Goal: Task Accomplishment & Management: Complete application form

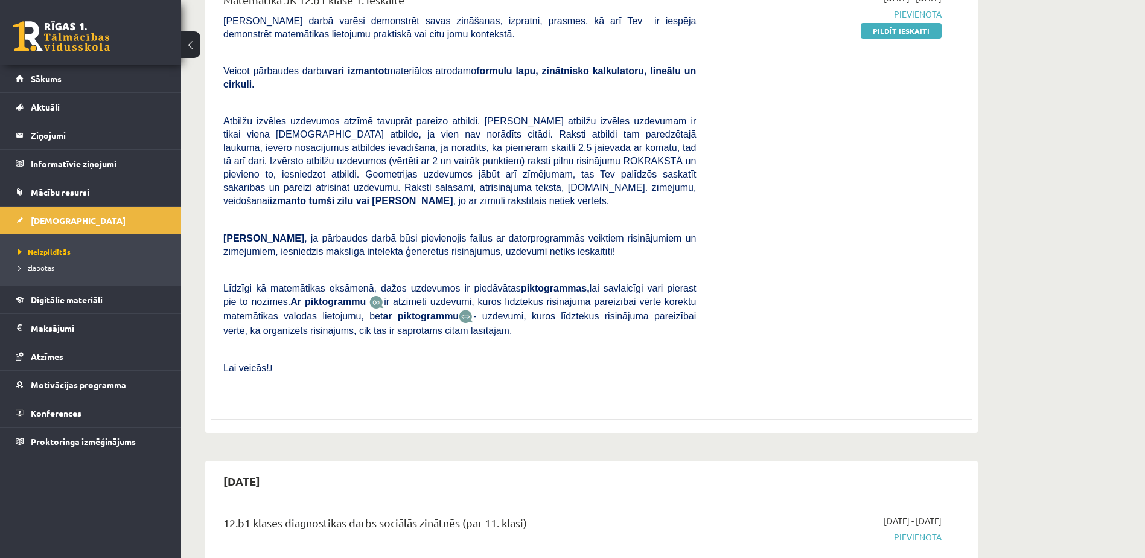
scroll to position [60, 0]
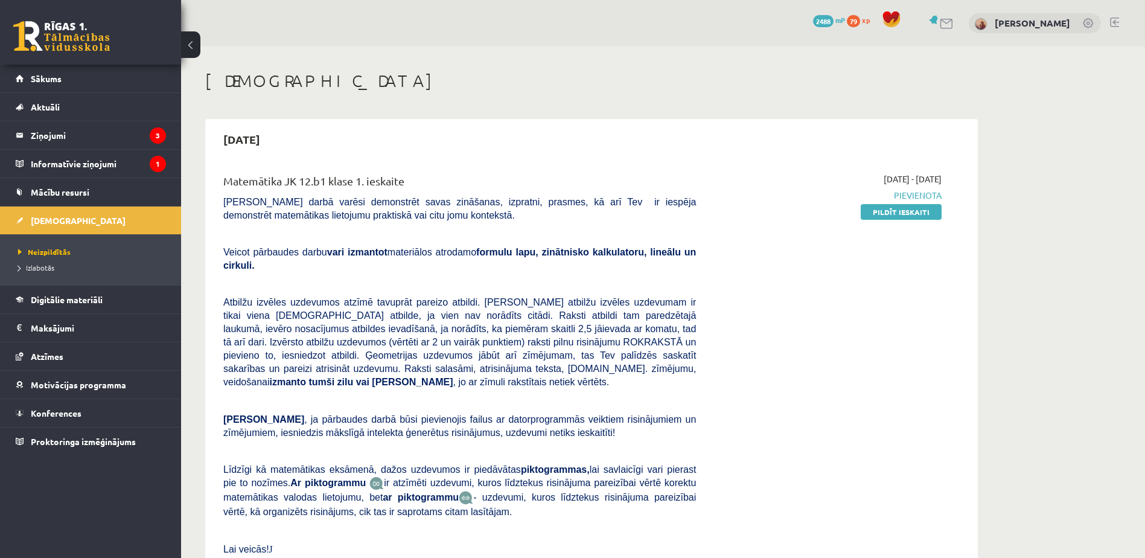
scroll to position [60, 0]
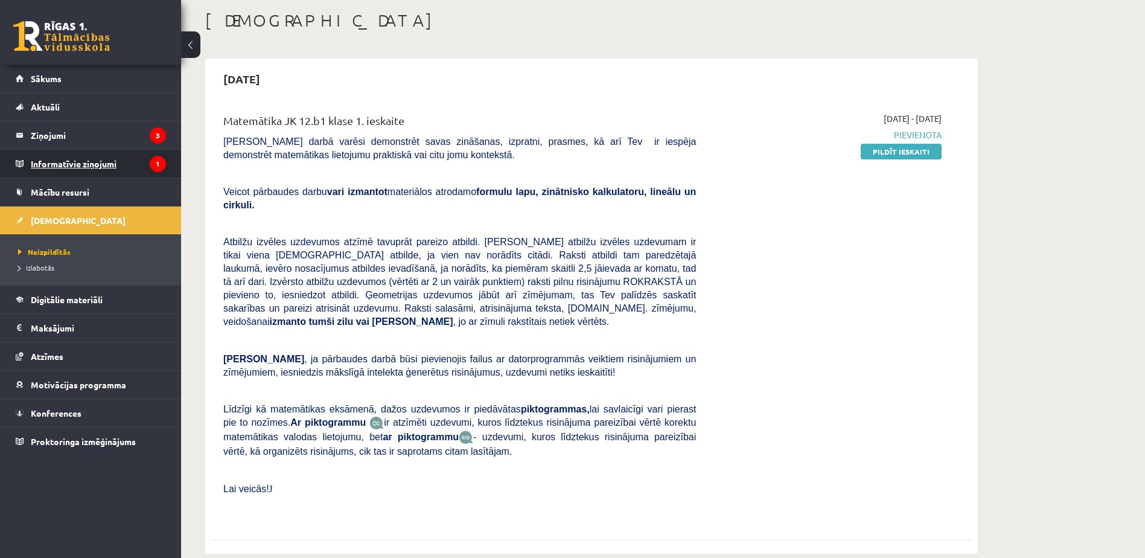
click at [97, 161] on legend "Informatīvie ziņojumi 1" at bounding box center [98, 164] width 135 height 28
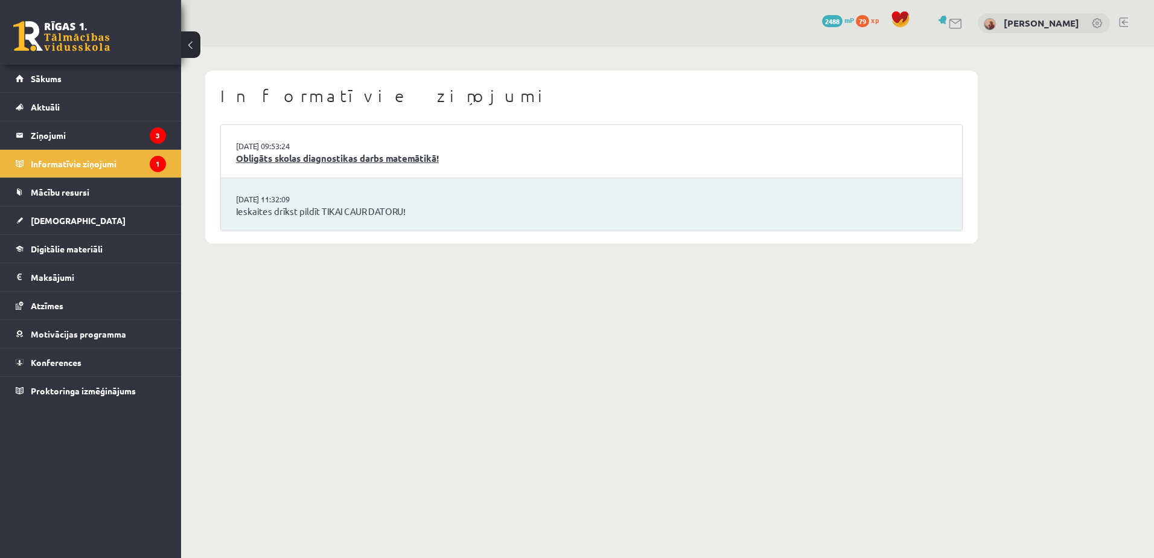
click at [377, 164] on link "Obligāts skolas diagnostikas darbs matemātikā!" at bounding box center [591, 159] width 711 height 14
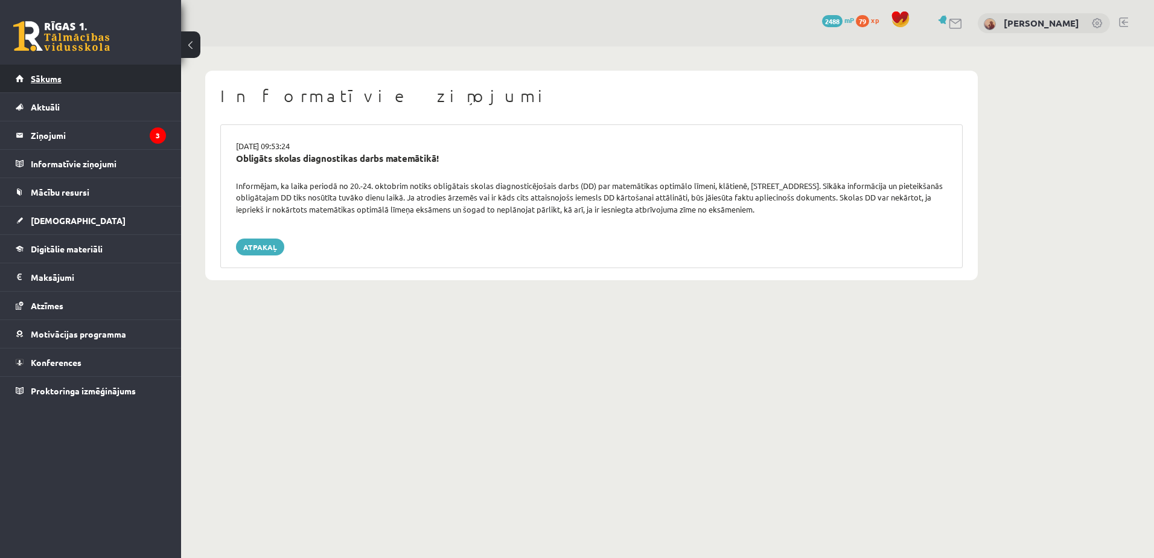
click at [54, 75] on span "Sākums" at bounding box center [46, 78] width 31 height 11
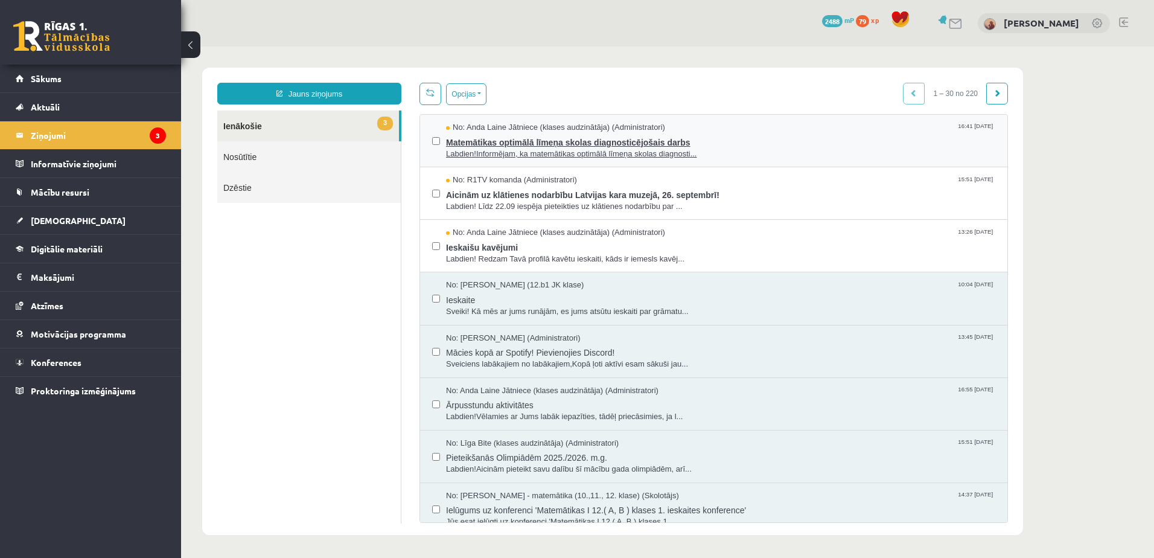
click at [576, 153] on span "Labdien!Informējam, ka matemātikas optimālā līmeņa skolas diagnosti..." at bounding box center [720, 154] width 549 height 11
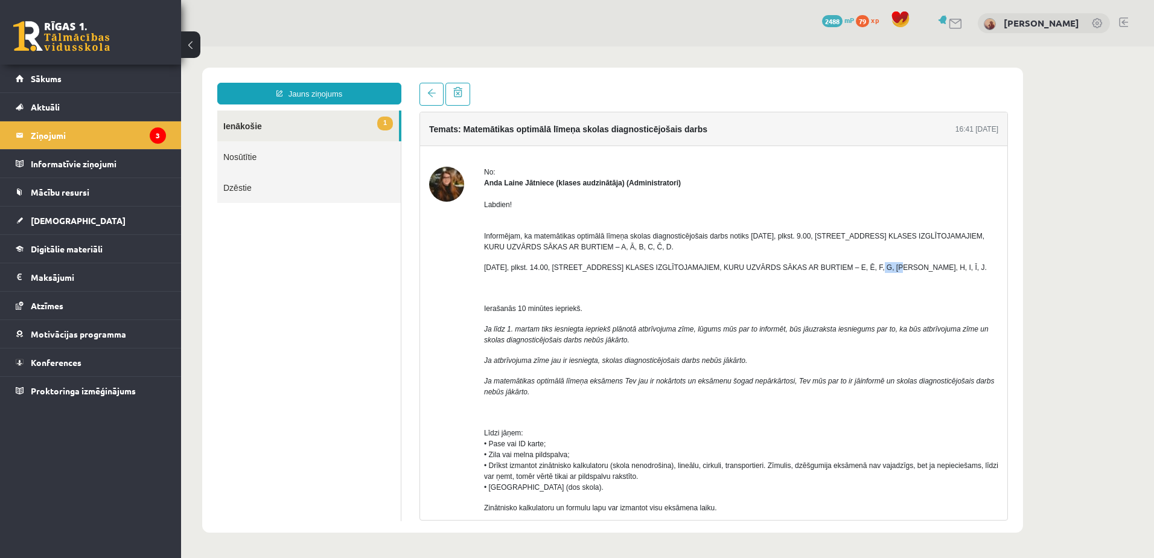
drag, startPoint x: 836, startPoint y: 270, endPoint x: 865, endPoint y: 273, distance: 29.1
drag, startPoint x: 865, startPoint y: 273, endPoint x: 836, endPoint y: 194, distance: 84.0
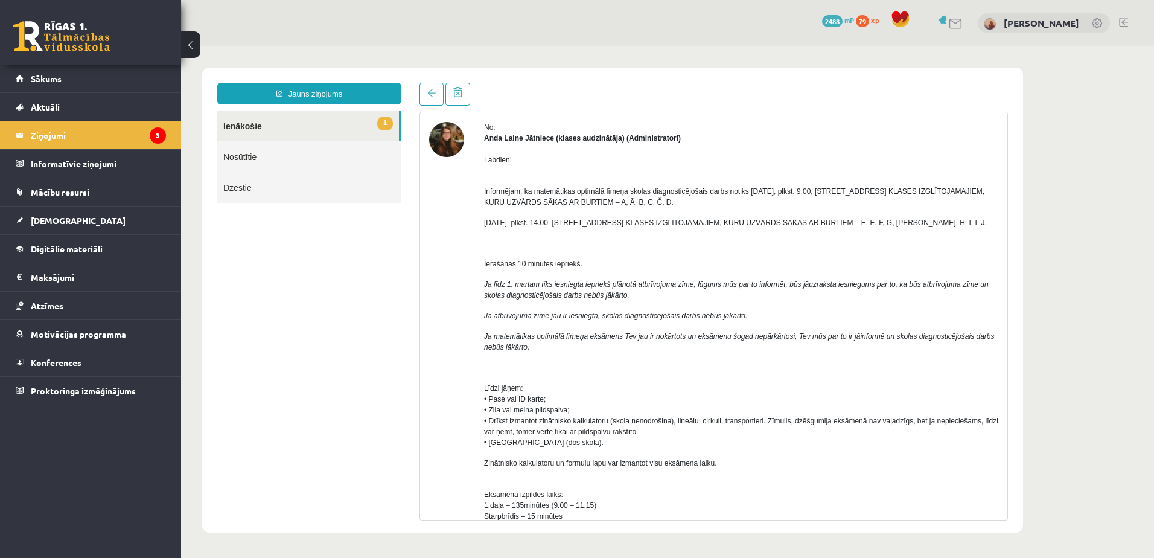
scroll to position [4, 0]
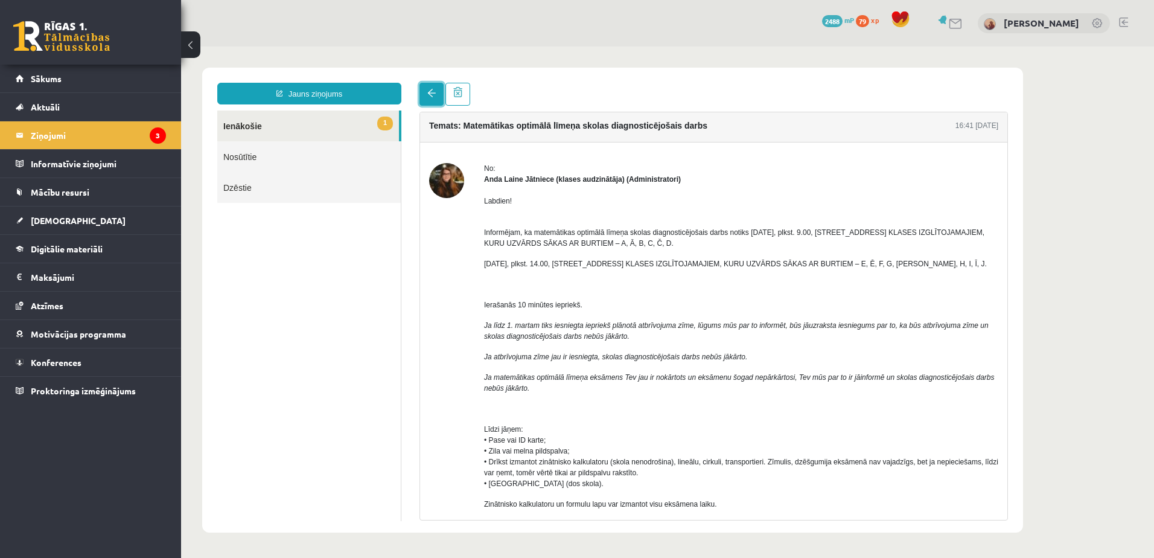
click at [422, 93] on link at bounding box center [432, 94] width 24 height 23
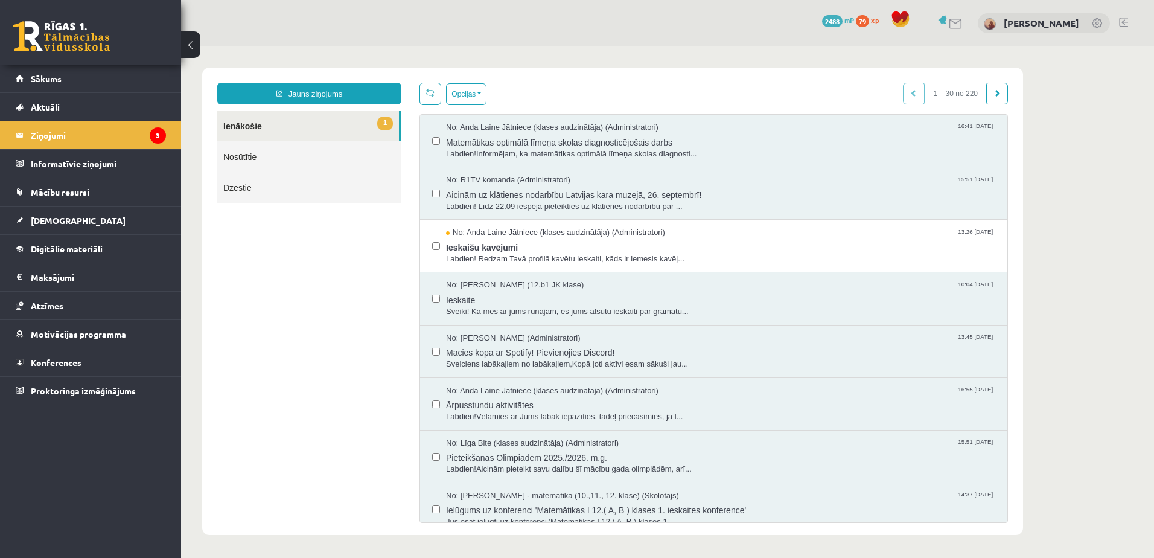
scroll to position [0, 0]
click at [472, 95] on button "Opcijas" at bounding box center [466, 94] width 40 height 22
click at [480, 93] on button "Opcijas" at bounding box center [466, 94] width 40 height 22
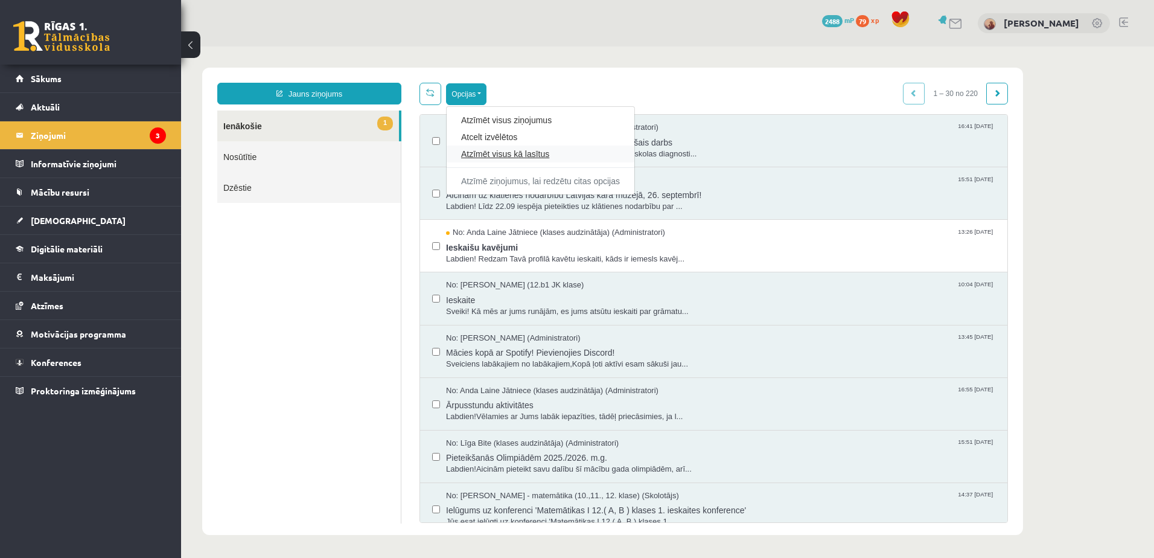
click at [522, 150] on link "Atzīmēt visus kā lasītus" at bounding box center [540, 154] width 159 height 12
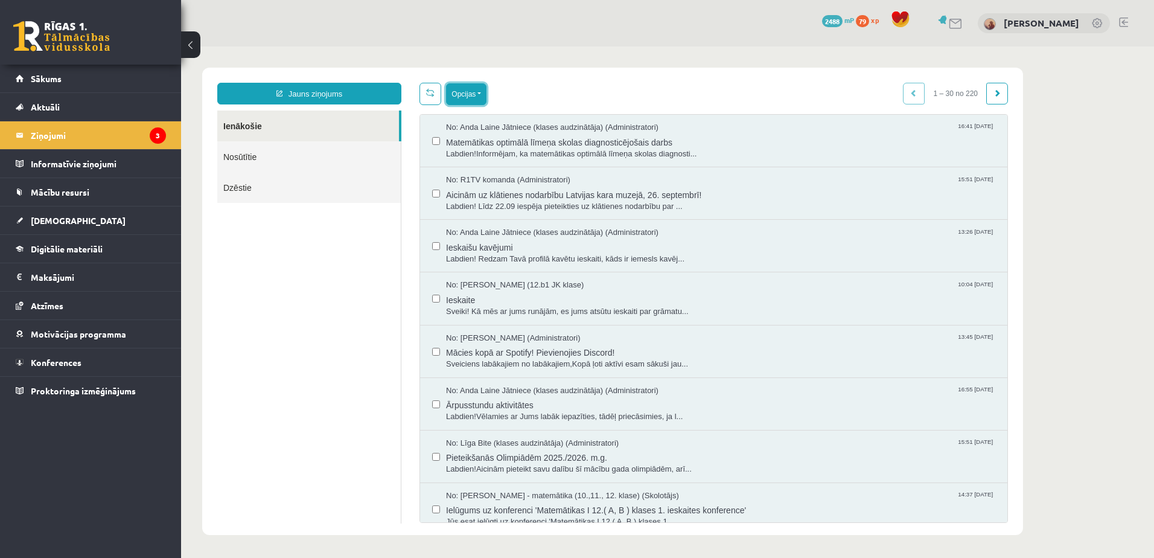
click at [472, 95] on button "Opcijas" at bounding box center [466, 94] width 40 height 22
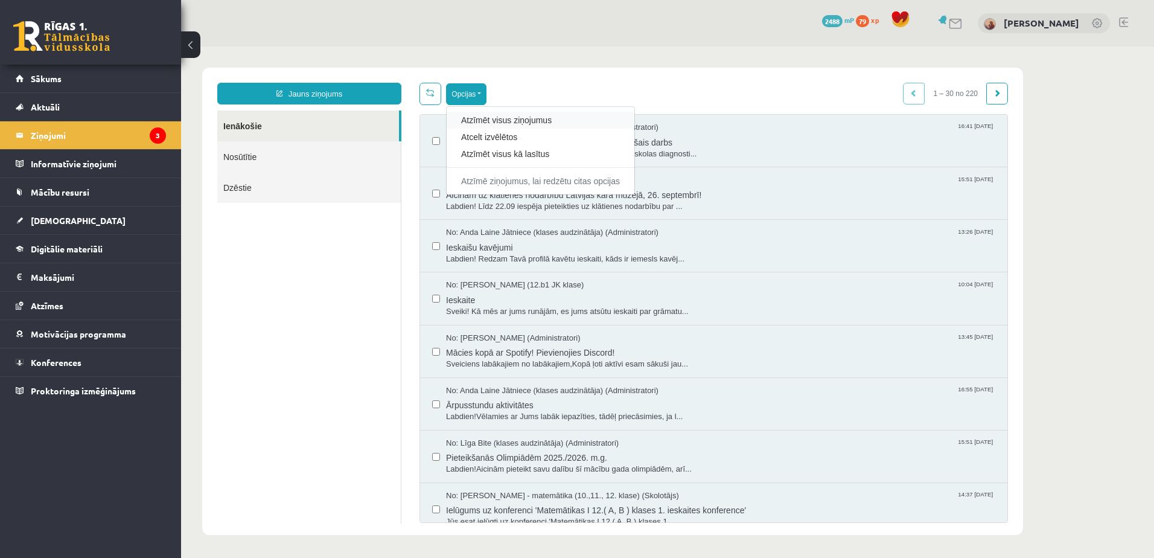
click at [498, 126] on div "Atzīmēt visus ziņojumus" at bounding box center [541, 120] width 188 height 17
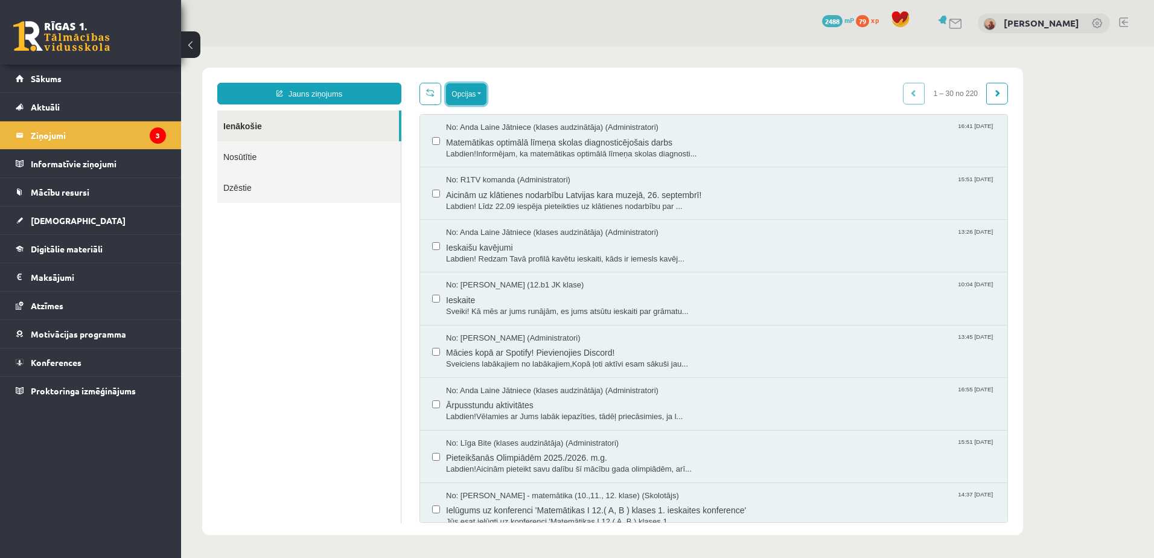
click at [479, 94] on button "Opcijas" at bounding box center [466, 94] width 40 height 22
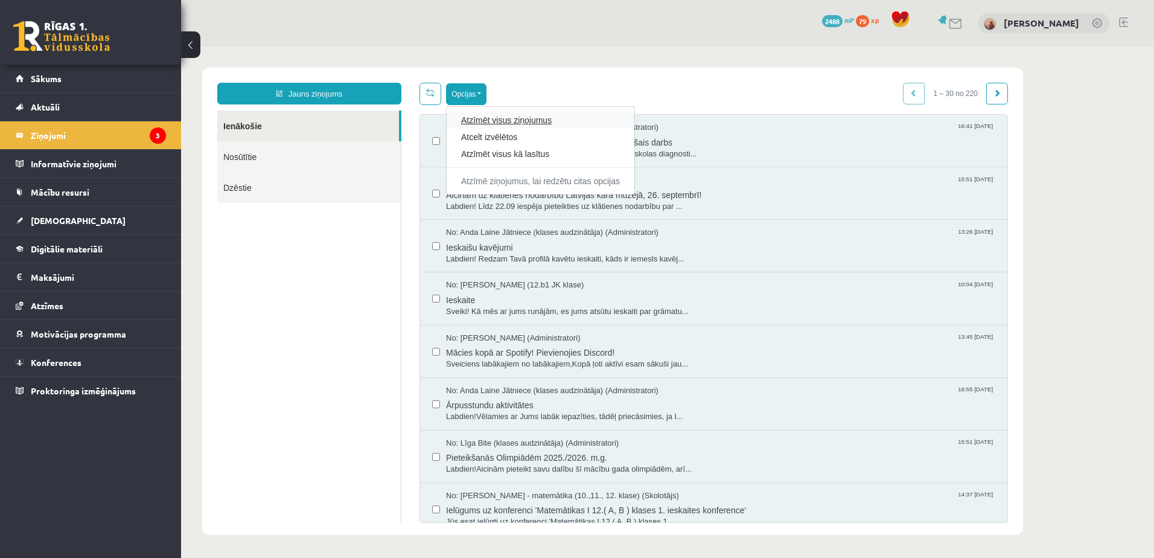
click at [484, 115] on link "Atzīmēt visus ziņojumus" at bounding box center [540, 120] width 159 height 12
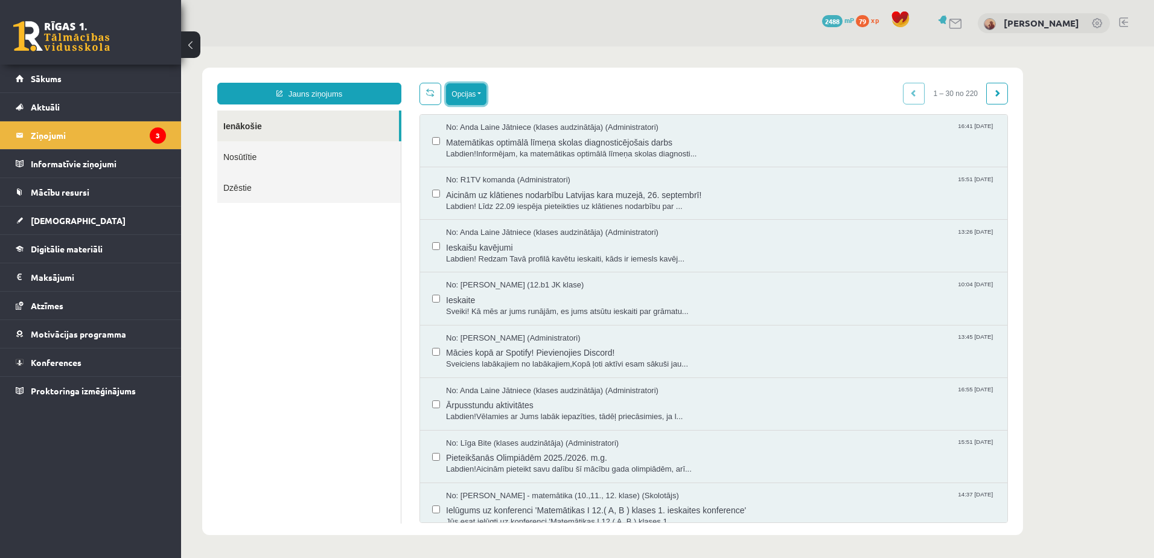
click at [475, 92] on button "Opcijas" at bounding box center [466, 94] width 40 height 22
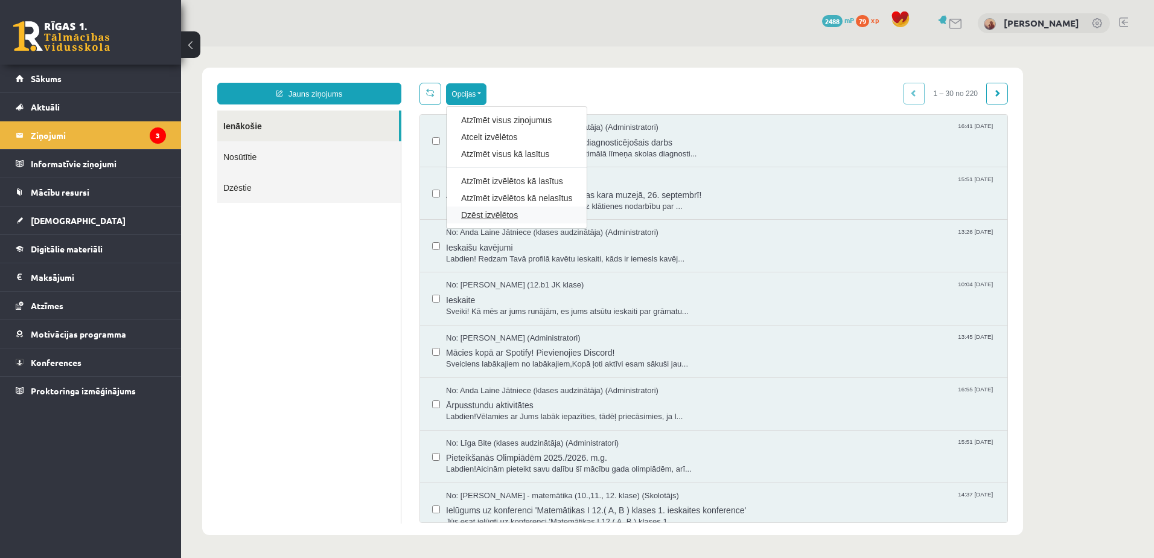
click at [510, 210] on link "Dzēst izvēlētos" at bounding box center [516, 215] width 111 height 12
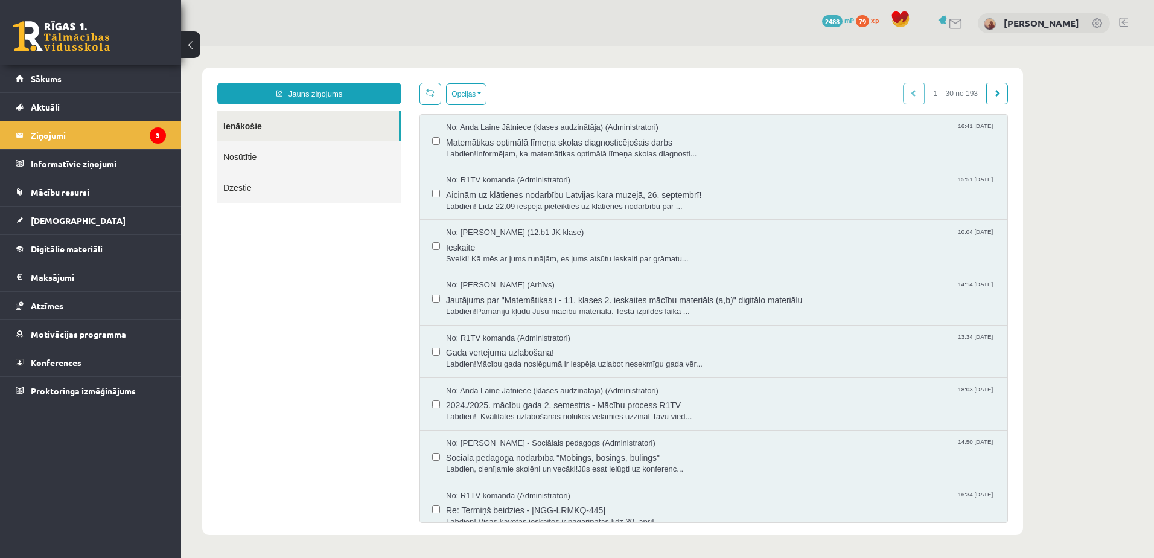
click at [513, 189] on span "Aicinām uz klātienes nodarbību Latvijas kara muzejā, 26. septembrī!" at bounding box center [720, 193] width 549 height 15
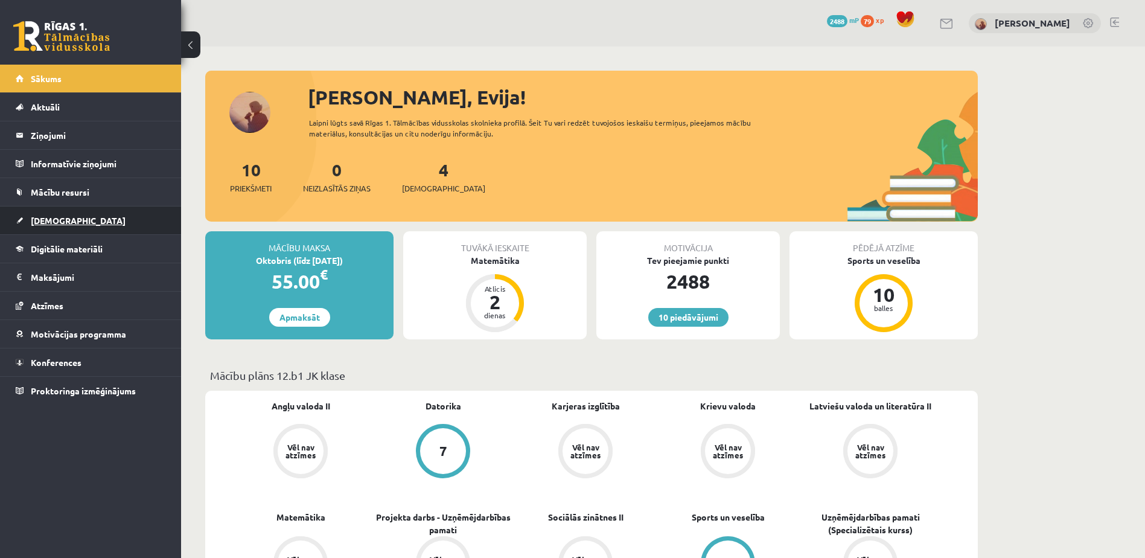
click at [80, 216] on link "[DEMOGRAPHIC_DATA]" at bounding box center [91, 220] width 150 height 28
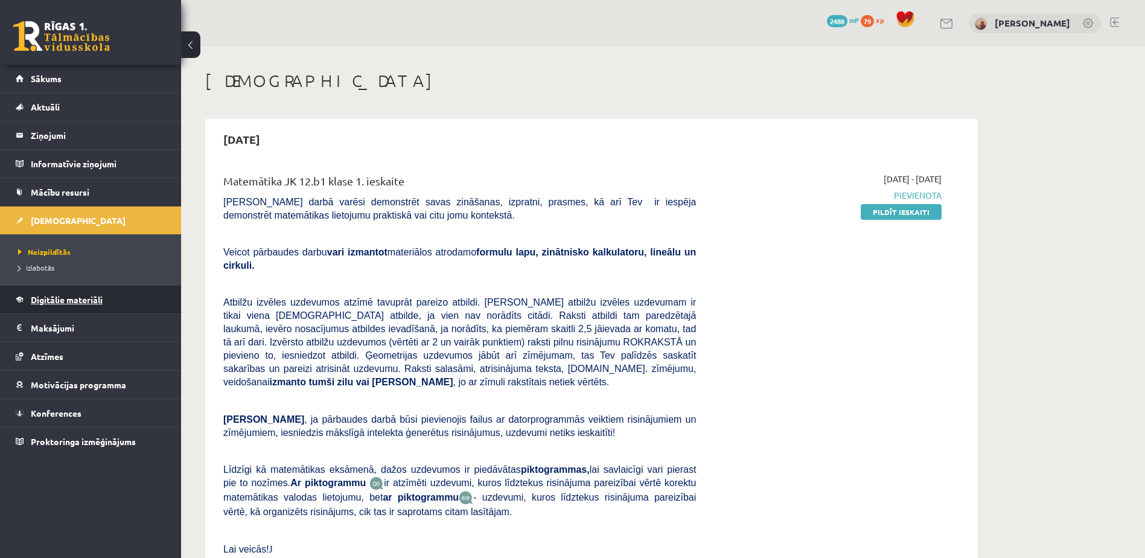
click at [75, 295] on span "Digitālie materiāli" at bounding box center [67, 299] width 72 height 11
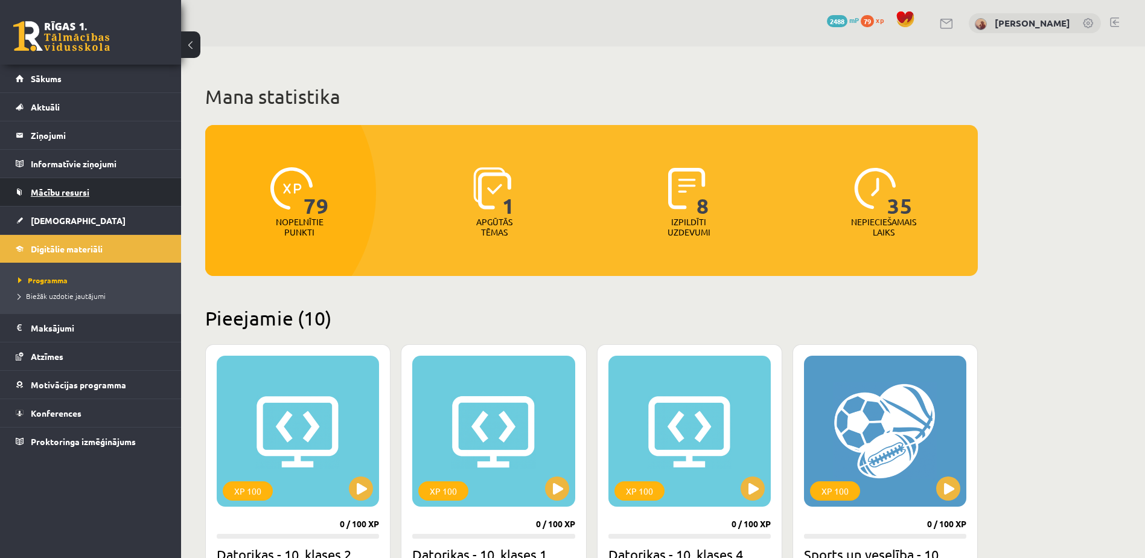
click at [52, 187] on link "Mācību resursi" at bounding box center [91, 192] width 150 height 28
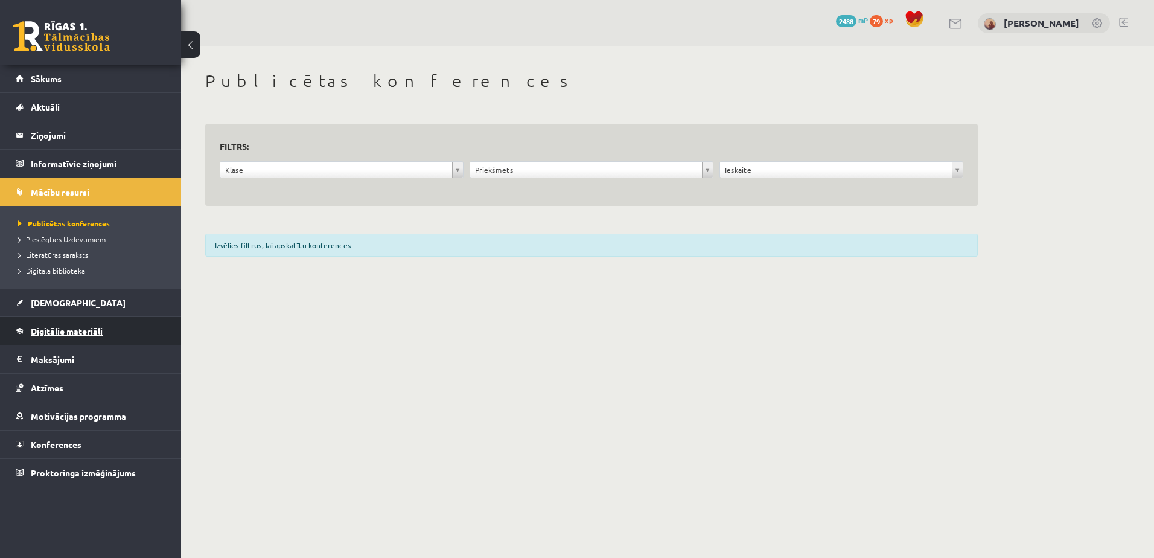
click at [72, 325] on link "Digitālie materiāli" at bounding box center [91, 331] width 150 height 28
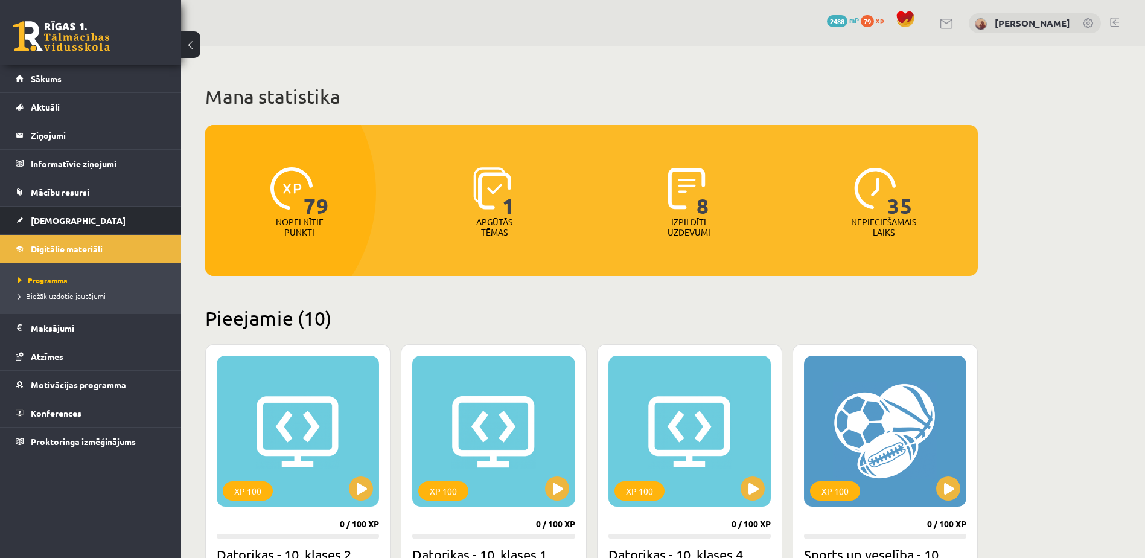
click at [53, 228] on link "[DEMOGRAPHIC_DATA]" at bounding box center [91, 220] width 150 height 28
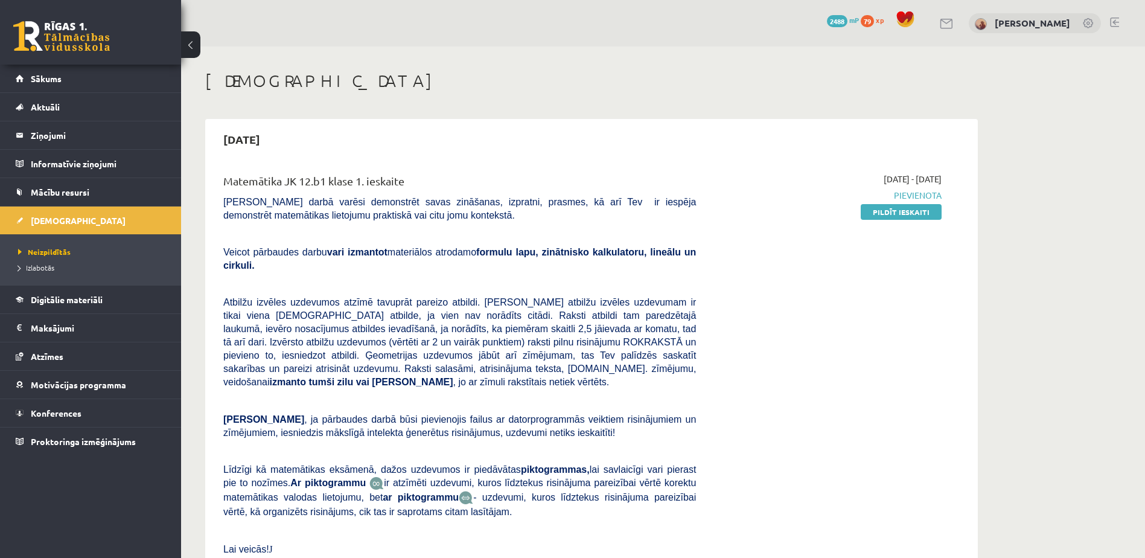
drag, startPoint x: 909, startPoint y: 214, endPoint x: 640, endPoint y: 38, distance: 321.8
click at [909, 214] on link "Pildīt ieskaiti" at bounding box center [901, 212] width 81 height 16
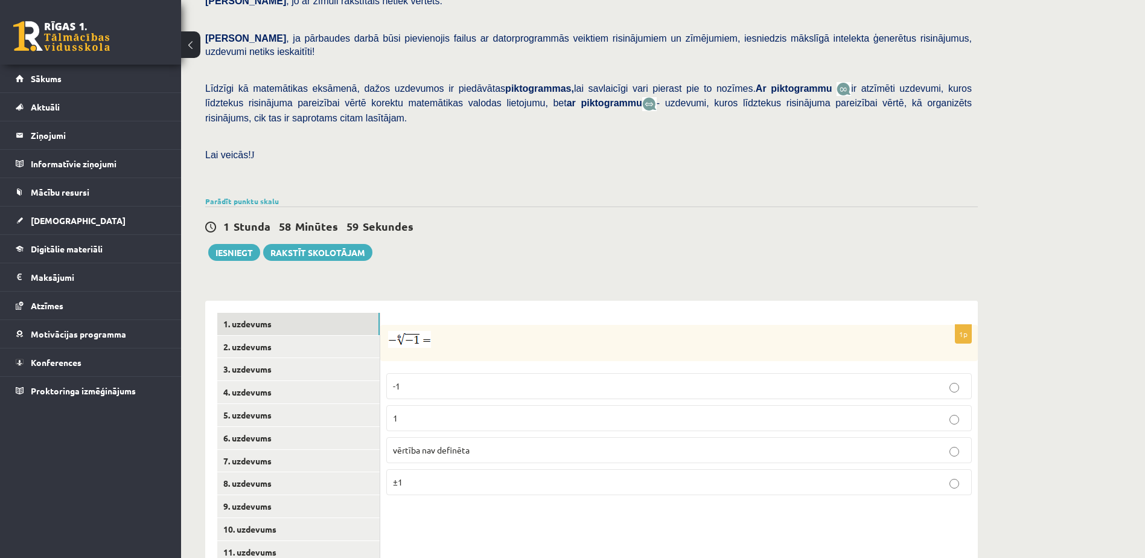
scroll to position [241, 0]
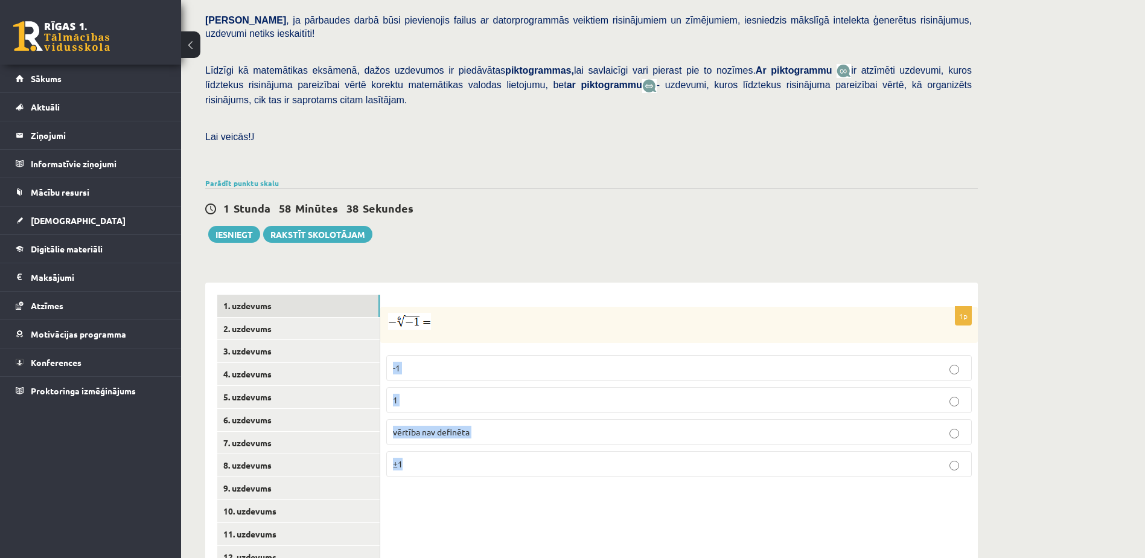
drag, startPoint x: 390, startPoint y: 321, endPoint x: 475, endPoint y: 457, distance: 160.0
click at [475, 457] on div "1p -1 1 vērtība nav definēta ±1" at bounding box center [679, 397] width 598 height 180
drag, startPoint x: 475, startPoint y: 457, endPoint x: 403, endPoint y: 444, distance: 72.5
copy fieldset "-1 1 vērtība nav definēta ±1"
click at [564, 498] on div "1p -1 1 vērtība nav definēta ±1" at bounding box center [679, 466] width 598 height 366
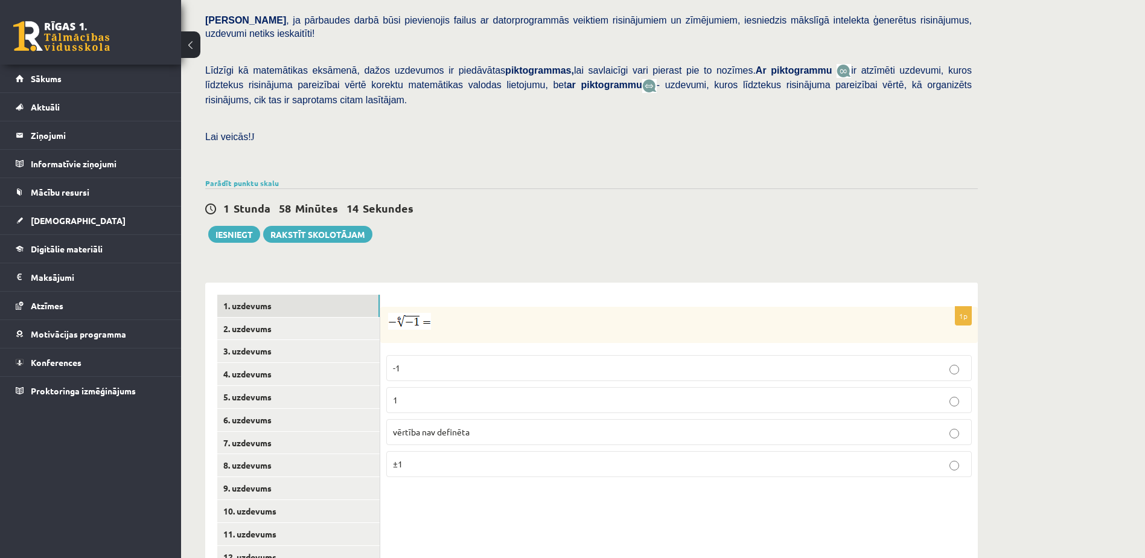
click at [520, 426] on p "vērtība nav definēta" at bounding box center [679, 432] width 572 height 13
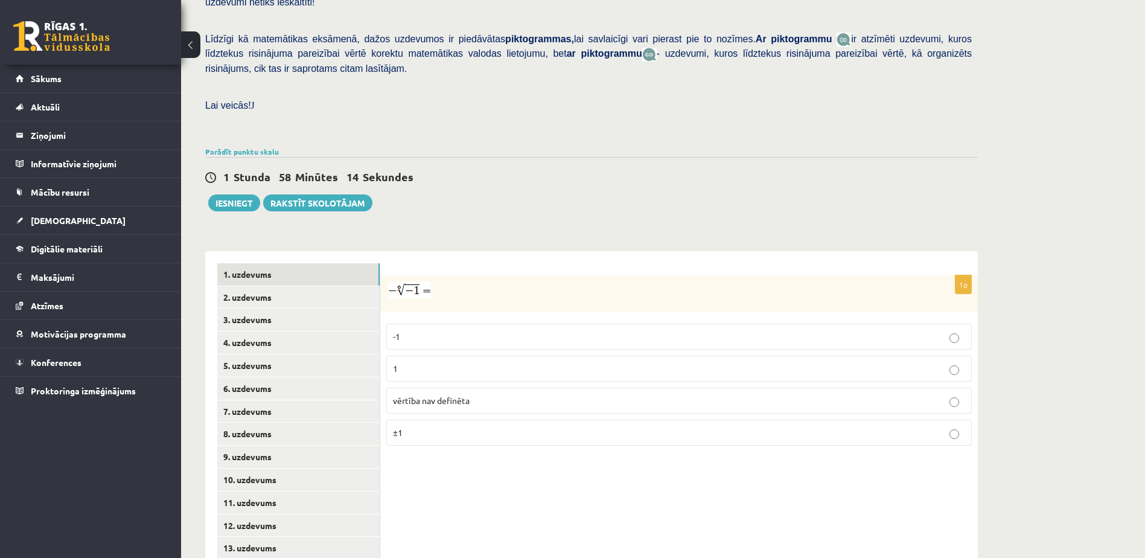
scroll to position [330, 0]
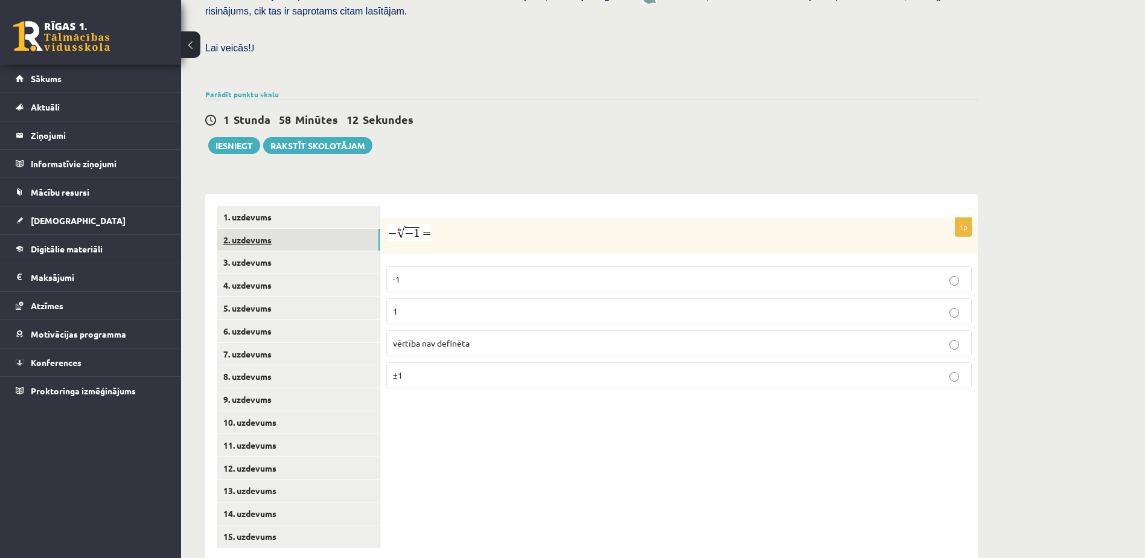
click at [249, 229] on link "2. uzdevums" at bounding box center [298, 240] width 162 height 22
drag, startPoint x: 386, startPoint y: 203, endPoint x: 578, endPoint y: 203, distance: 192.0
click at [578, 218] on div "Pārveido par pakāpi . Izvēlies pareizo atbildi." at bounding box center [679, 236] width 598 height 37
drag, startPoint x: 578, startPoint y: 203, endPoint x: 535, endPoint y: 205, distance: 42.9
copy p "Pārveido par pakāpi . Izvēlies pareizo atbildi."
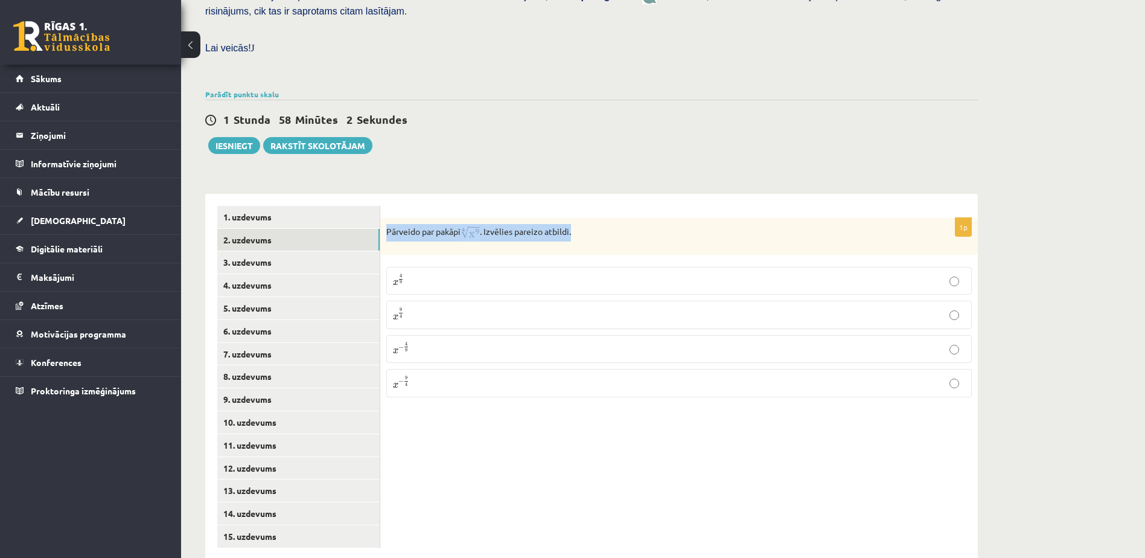
click at [593, 206] on form "1p Pārveido par pakāpi . Izvēlies pareizo atbildi. x 4 9 x 4 9 x 9 4 x 9 4 x − …" at bounding box center [679, 306] width 574 height 201
drag, startPoint x: 388, startPoint y: 246, endPoint x: 431, endPoint y: 382, distance: 142.6
click at [431, 382] on div "1p Pārveido par pakāpi . Izvēlies pareizo atbildi. x 4 9 x 4 9 x 9 4 x 9 4 x − …" at bounding box center [679, 312] width 598 height 189
drag, startPoint x: 431, startPoint y: 382, endPoint x: 410, endPoint y: 361, distance: 29.9
drag, startPoint x: 410, startPoint y: 361, endPoint x: 401, endPoint y: 345, distance: 18.4
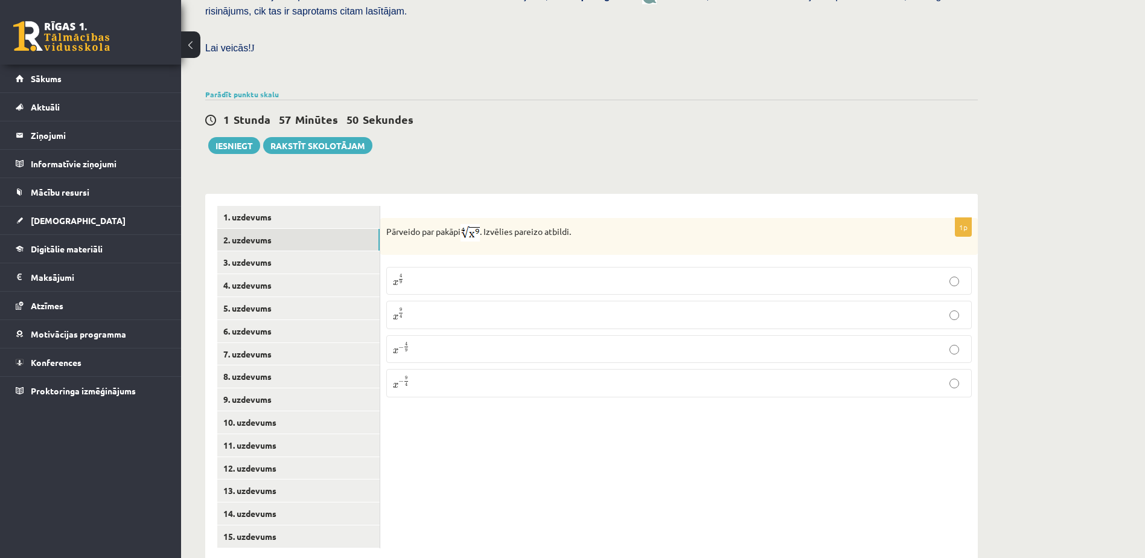
click at [412, 415] on div "1p Pārveido par pakāpi . Izvēlies pareizo atbildi. x 4 9 x 4 9 x 9 4 x 9 4 x − …" at bounding box center [679, 377] width 598 height 366
drag, startPoint x: 386, startPoint y: 237, endPoint x: 415, endPoint y: 376, distance: 141.3
click at [415, 376] on fieldset "x 4 9 x 4 9 x 9 4 x 9 4 x − 4 9 x − 4 9 x − 9 4 x − 9 4" at bounding box center [679, 331] width 586 height 140
drag, startPoint x: 415, startPoint y: 376, endPoint x: 398, endPoint y: 234, distance: 142.9
drag, startPoint x: 398, startPoint y: 234, endPoint x: 748, endPoint y: 477, distance: 425.9
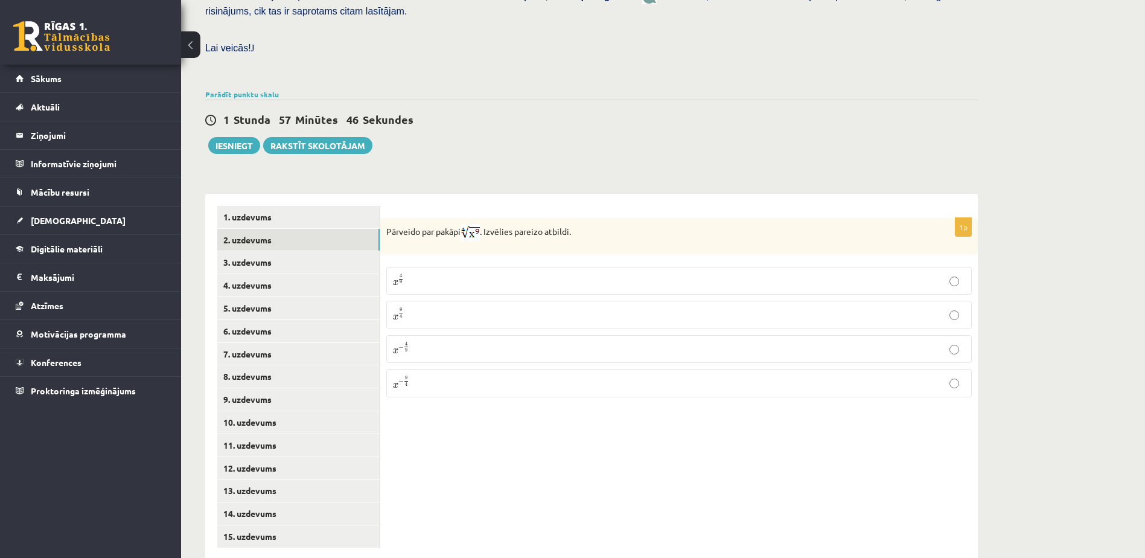
click at [748, 477] on div "1p Pārveido par pakāpi . Izvēlies pareizo atbildi. x 4 9 x 4 9 x 9 4 x 9 4 x − …" at bounding box center [679, 377] width 598 height 366
drag, startPoint x: 392, startPoint y: 240, endPoint x: 425, endPoint y: 349, distance: 114.2
click at [425, 349] on fieldset "x 4 9 x 4 9 x 9 4 x 9 4 x − 4 9 x − 4 9 x − 9 4 x − 9 4" at bounding box center [679, 331] width 586 height 140
copy fieldset "x 4 9 x 4 9 x 9 4 x 9 4 x − 4 9 x − 4 9 x − 9 4"
click at [554, 430] on div "1p Pārveido par pakāpi . Izvēlies pareizo atbildi. x 4 9 x 4 9 x 9 4 x 9 4 x − …" at bounding box center [679, 377] width 598 height 366
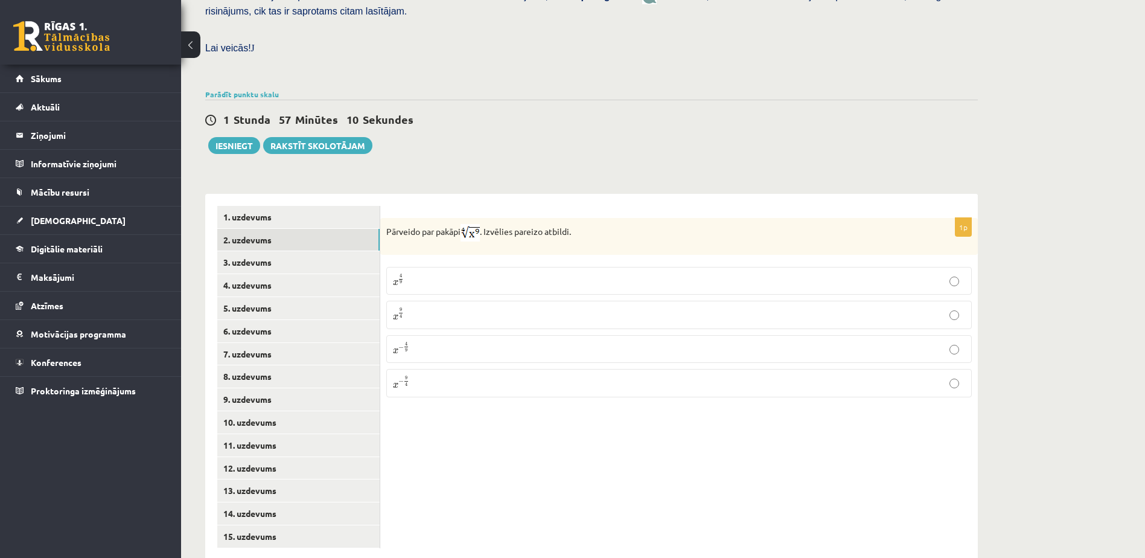
click at [468, 307] on p "x 9 4 x 9 4" at bounding box center [679, 314] width 572 height 14
click at [237, 251] on link "3. uzdevums" at bounding box center [298, 262] width 162 height 22
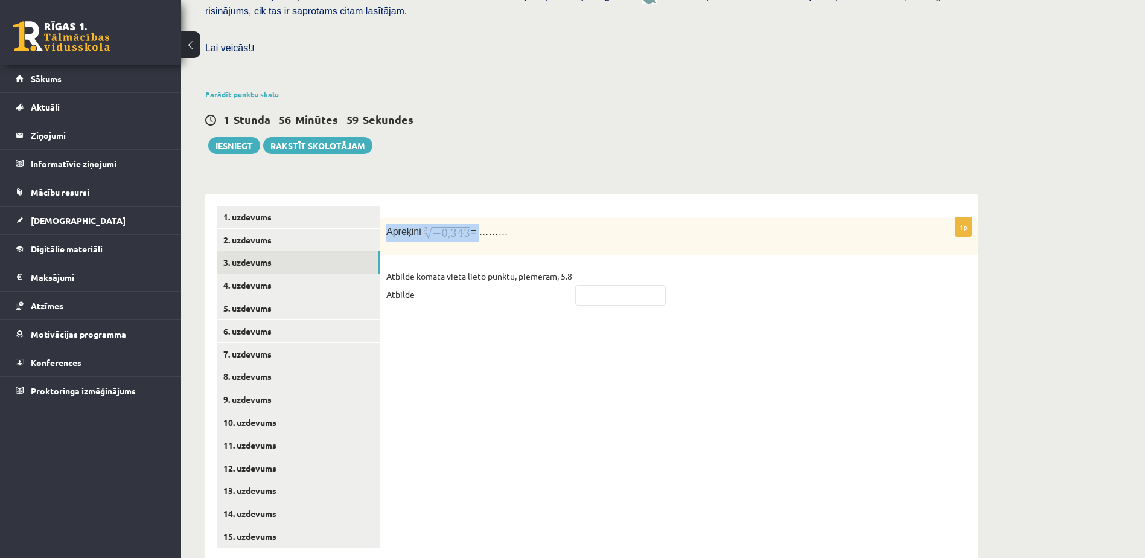
drag, startPoint x: 383, startPoint y: 203, endPoint x: 478, endPoint y: 211, distance: 95.7
click at [478, 218] on div "Aprēķini = ………" at bounding box center [679, 236] width 598 height 37
drag, startPoint x: 478, startPoint y: 211, endPoint x: 406, endPoint y: 219, distance: 72.3
click at [406, 219] on div "Aprēķini = ………" at bounding box center [679, 236] width 598 height 37
drag, startPoint x: 383, startPoint y: 201, endPoint x: 448, endPoint y: 273, distance: 97.1
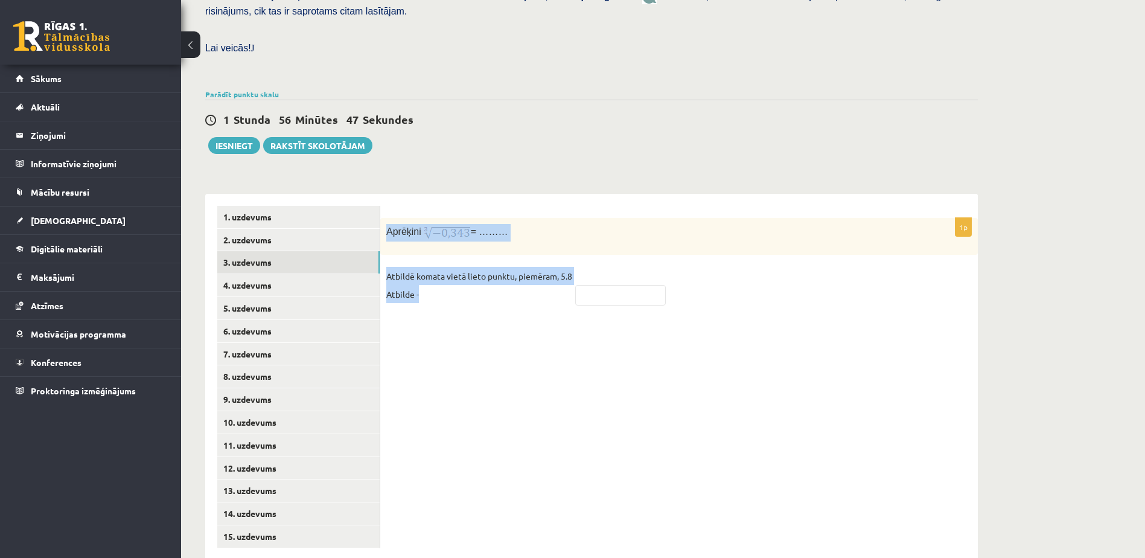
click at [448, 273] on div "1p Aprēķini = ……… Atbildē komata vietā lieto punktu, piemēram, 5.8 Atbilde -" at bounding box center [679, 267] width 598 height 98
copy div "Aprēķini = ……… Atbildē komata vietā lieto punktu, piemēram, 5.8 Atbilde -"
click at [459, 232] on div "1p Aprēķini = ……… Atbildē komata vietā lieto punktu, piemēram, 5.8 Atbilde -" at bounding box center [679, 267] width 598 height 98
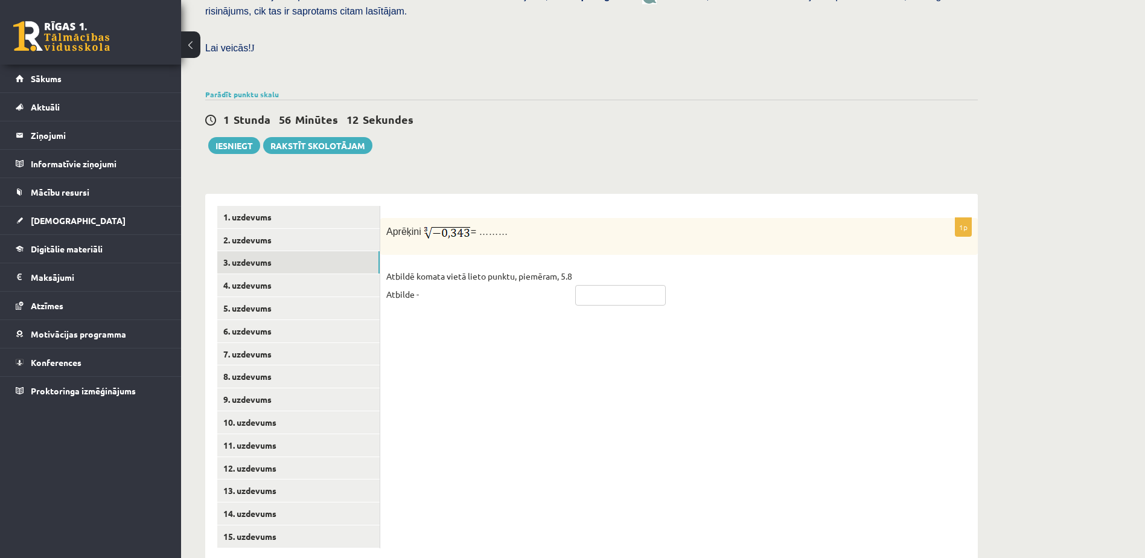
click at [592, 285] on input "text" at bounding box center [620, 295] width 91 height 21
type input "***"
click at [240, 274] on link "4. uzdevums" at bounding box center [298, 285] width 162 height 22
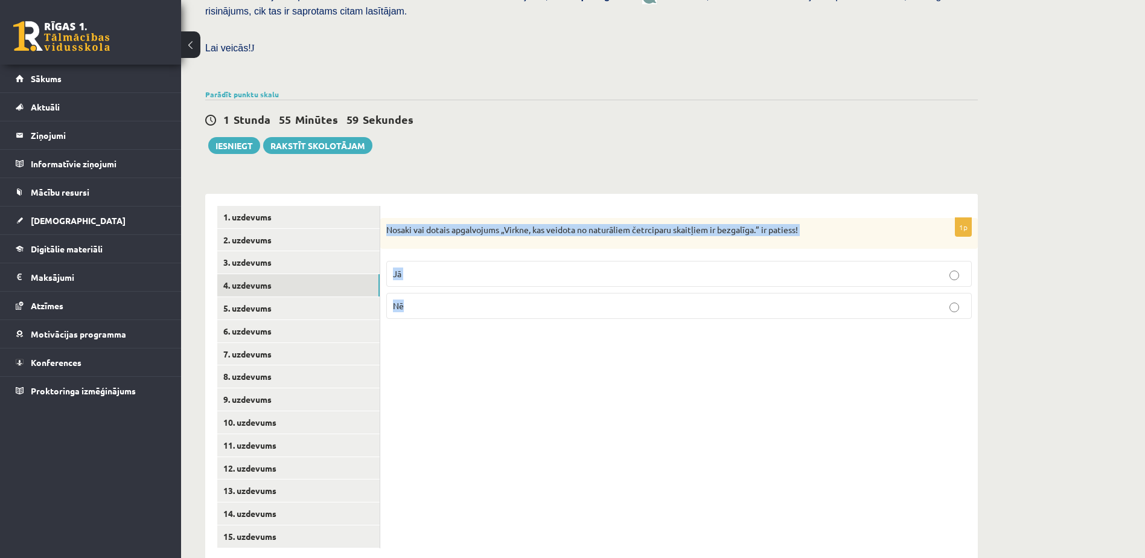
drag, startPoint x: 385, startPoint y: 201, endPoint x: 414, endPoint y: 275, distance: 79.1
click at [414, 275] on div "1p Nosaki vai dotais apgalvojums „Virkne, kas veidota no naturāliem četrciparu …" at bounding box center [679, 273] width 598 height 111
copy div "Nosaki vai dotais apgalvojums „Virkne, kas veidota no naturāliem četrciparu ska…"
drag, startPoint x: 443, startPoint y: 335, endPoint x: 449, endPoint y: 322, distance: 14.0
click at [443, 335] on div "1p Nosaki vai dotais apgalvojums „Virkne, kas veidota no naturāliem četrciparu …" at bounding box center [679, 377] width 598 height 366
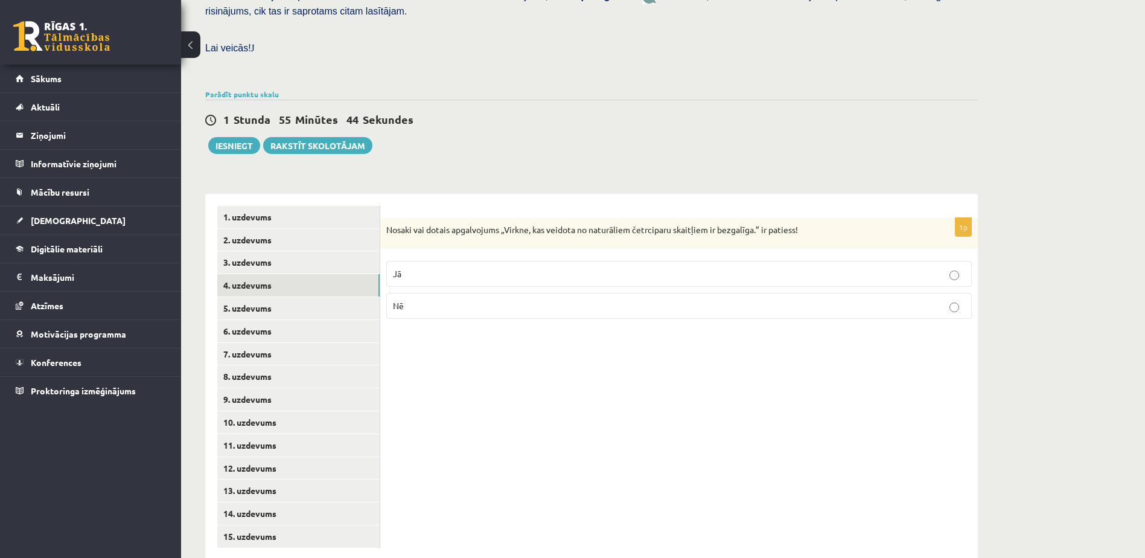
click at [489, 299] on p "Nē" at bounding box center [679, 305] width 572 height 13
click at [259, 251] on link "3. uzdevums" at bounding box center [298, 262] width 162 height 22
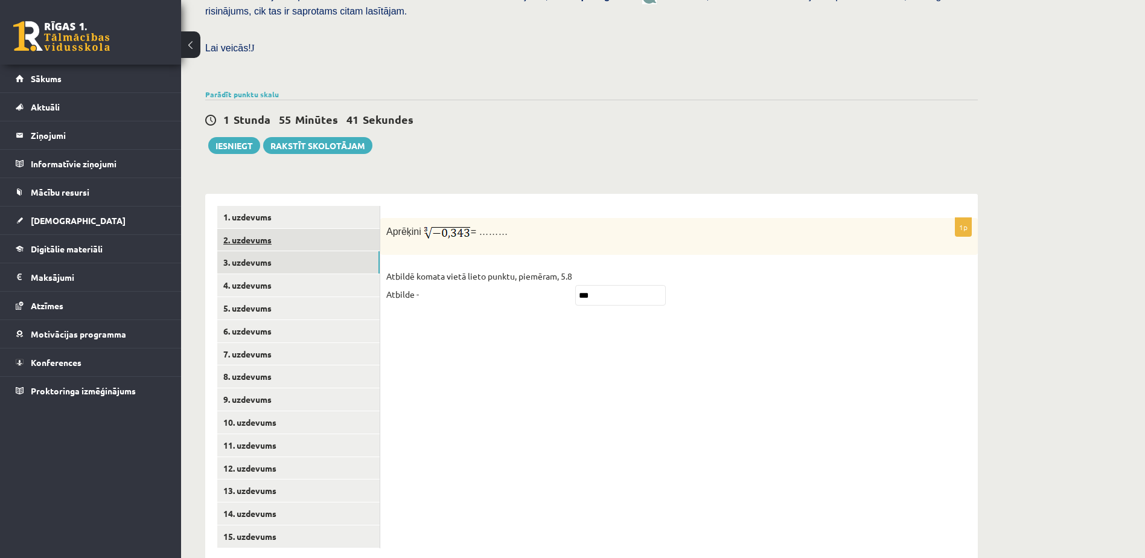
click at [263, 229] on link "2. uzdevums" at bounding box center [298, 240] width 162 height 22
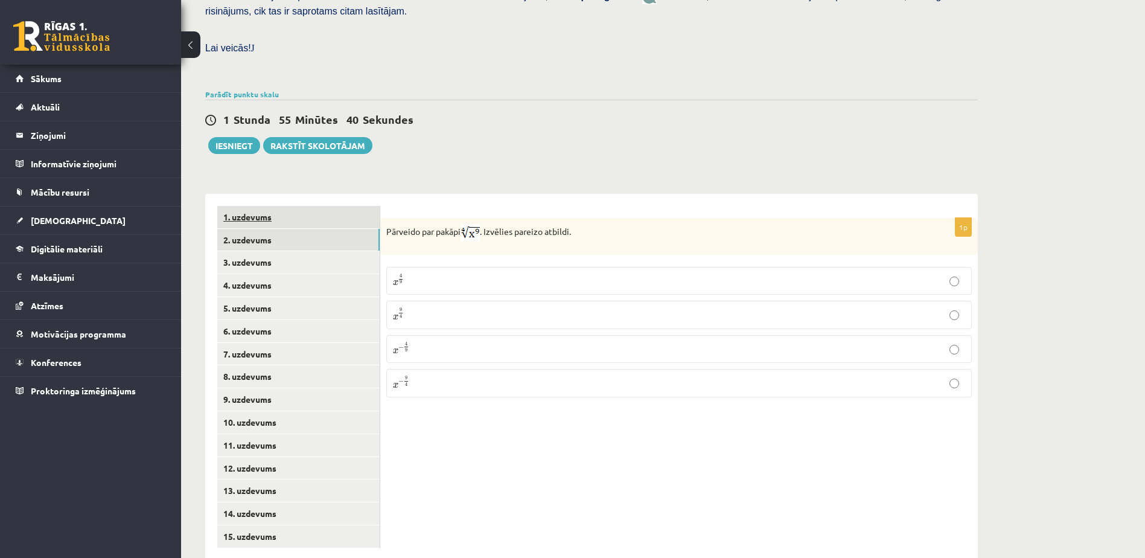
click at [263, 206] on link "1. uzdevums" at bounding box center [298, 217] width 162 height 22
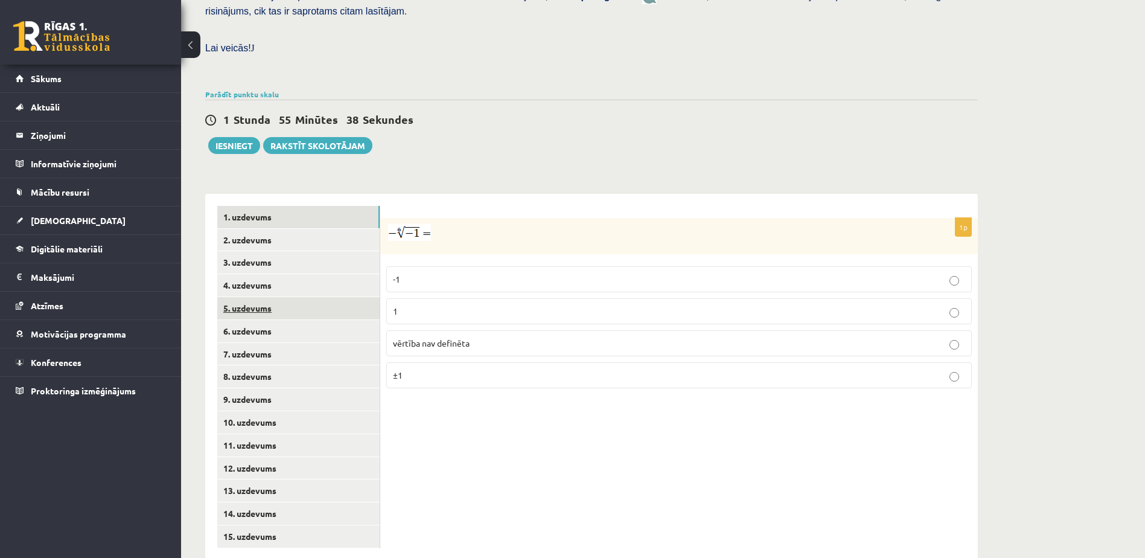
click at [259, 297] on link "5. uzdevums" at bounding box center [298, 308] width 162 height 22
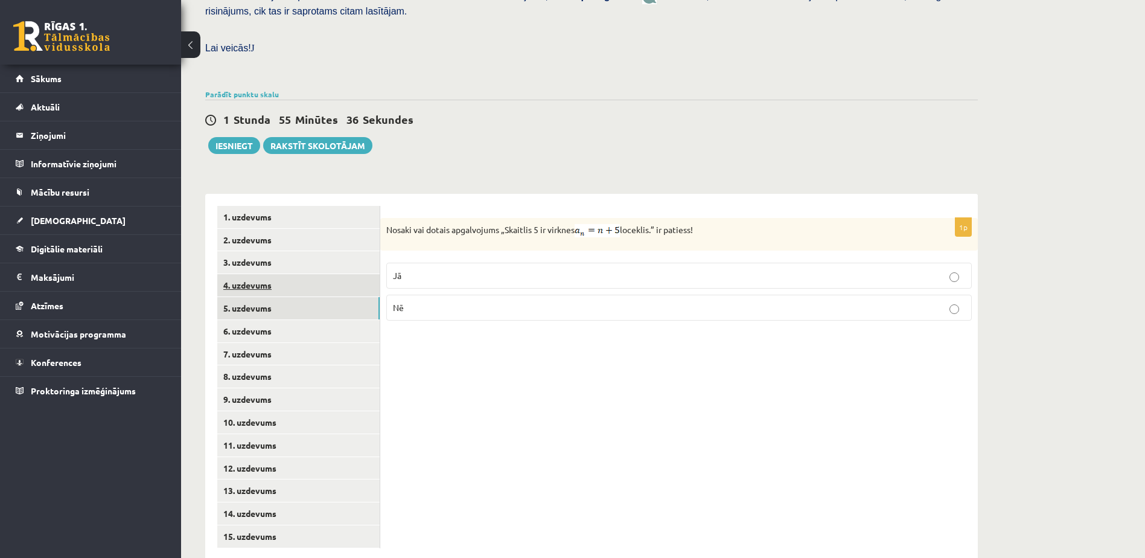
click at [251, 274] on link "4. uzdevums" at bounding box center [298, 285] width 162 height 22
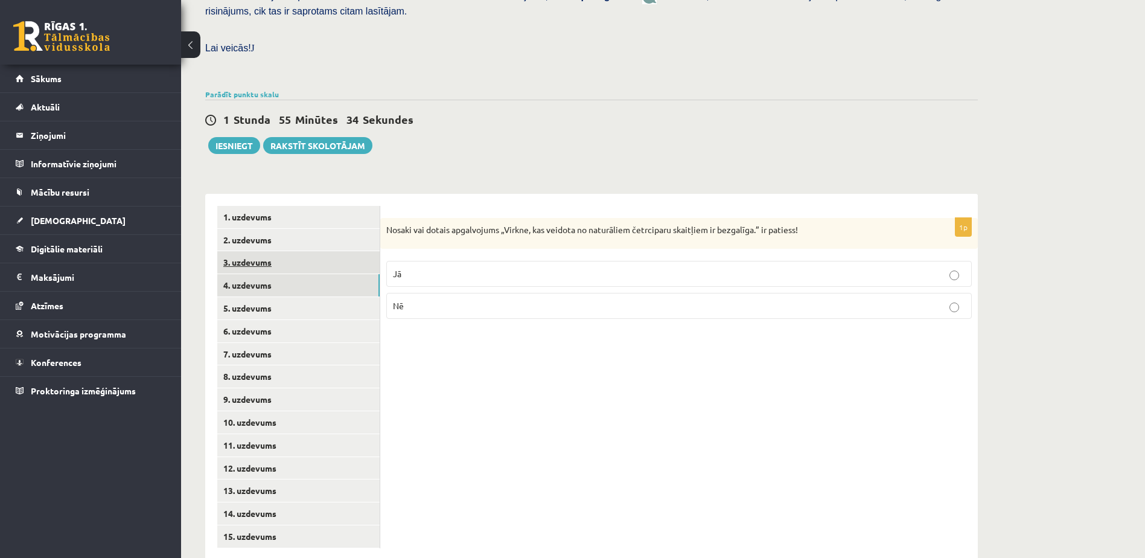
click at [266, 251] on link "3. uzdevums" at bounding box center [298, 262] width 162 height 22
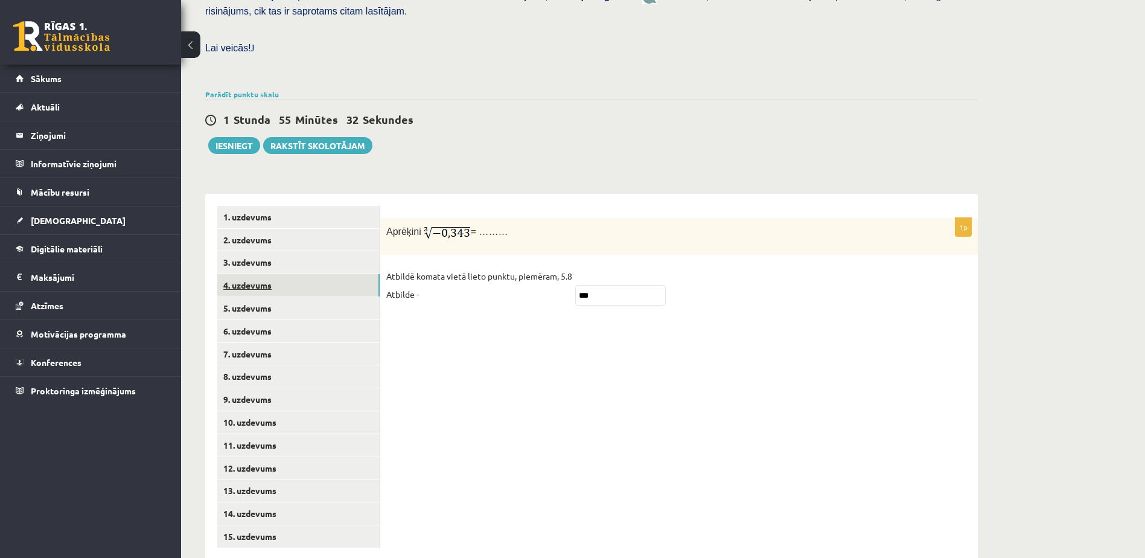
click at [258, 274] on link "4. uzdevums" at bounding box center [298, 285] width 162 height 22
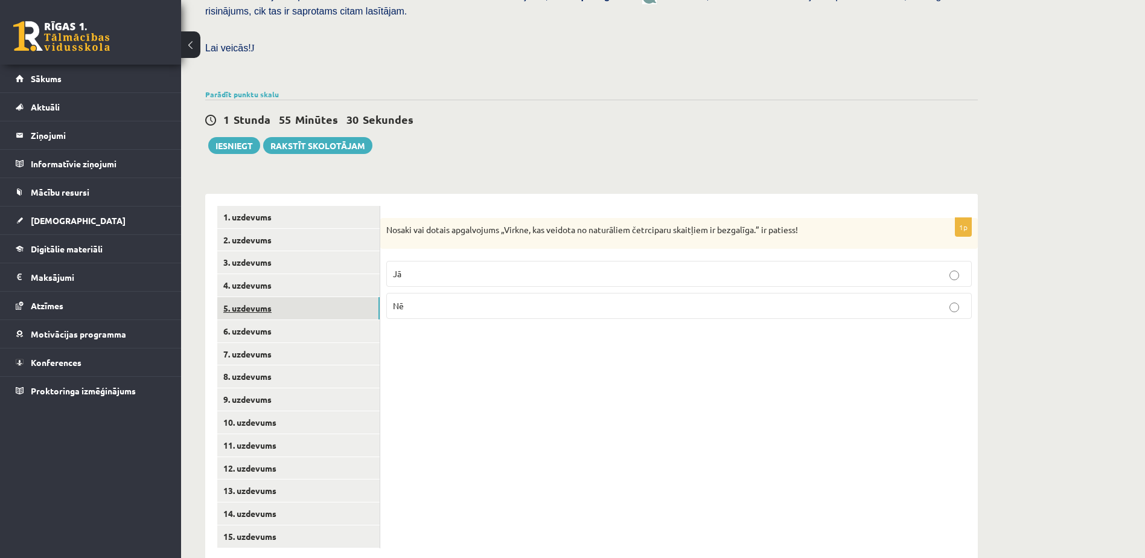
click at [242, 297] on link "5. uzdevums" at bounding box center [298, 308] width 162 height 22
drag, startPoint x: 385, startPoint y: 200, endPoint x: 414, endPoint y: 285, distance: 89.2
click at [414, 285] on div "1p Nosaki vai dotais apgalvojums „Skaitlis 5 ir virknes loceklis.” ir patiess! …" at bounding box center [679, 274] width 598 height 112
copy div "Nosaki vai dotais apgalvojums „Skaitlis 5 ir virknes loceklis.” ir patiess! Jā …"
click at [575, 369] on div "1p Nosaki vai dotais apgalvojums „Skaitlis 5 ir virknes loceklis.” ir patiess! …" at bounding box center [679, 377] width 598 height 366
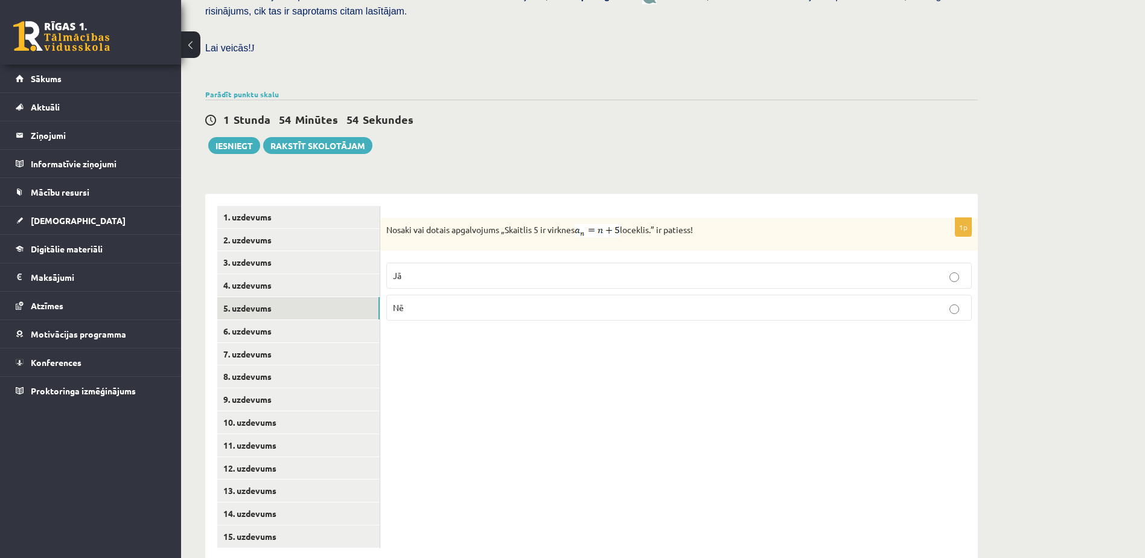
click at [565, 376] on div "1p Nosaki vai dotais apgalvojums „Skaitlis 5 ir virknes loceklis.” ir patiess! …" at bounding box center [679, 377] width 598 height 366
click at [537, 301] on p "Nē" at bounding box center [679, 307] width 572 height 13
click at [284, 320] on link "6. uzdevums" at bounding box center [298, 331] width 162 height 22
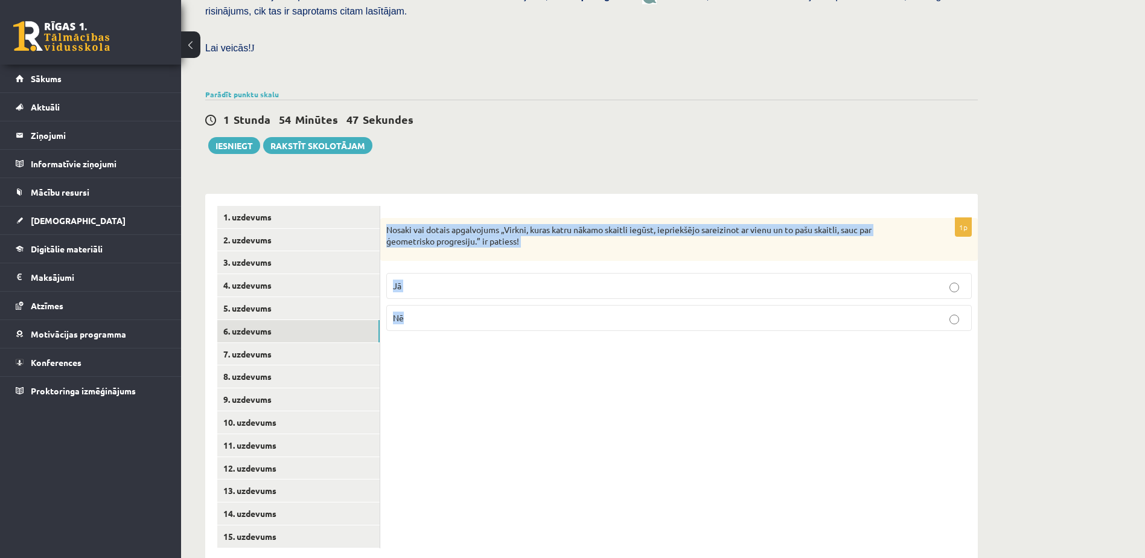
drag, startPoint x: 384, startPoint y: 199, endPoint x: 404, endPoint y: 298, distance: 101.0
click at [404, 298] on div "1p Nosaki vai dotais apgalvojums „Virkni, kuras katru nākamo skaitli iegūst, ie…" at bounding box center [679, 279] width 598 height 123
drag, startPoint x: 404, startPoint y: 298, endPoint x: 403, endPoint y: 208, distance: 90.6
copy div "Nosaki vai dotais apgalvojums „Virkni, kuras katru nākamo skaitli iegūst, iepri…"
drag, startPoint x: 597, startPoint y: 435, endPoint x: 536, endPoint y: 357, distance: 99.3
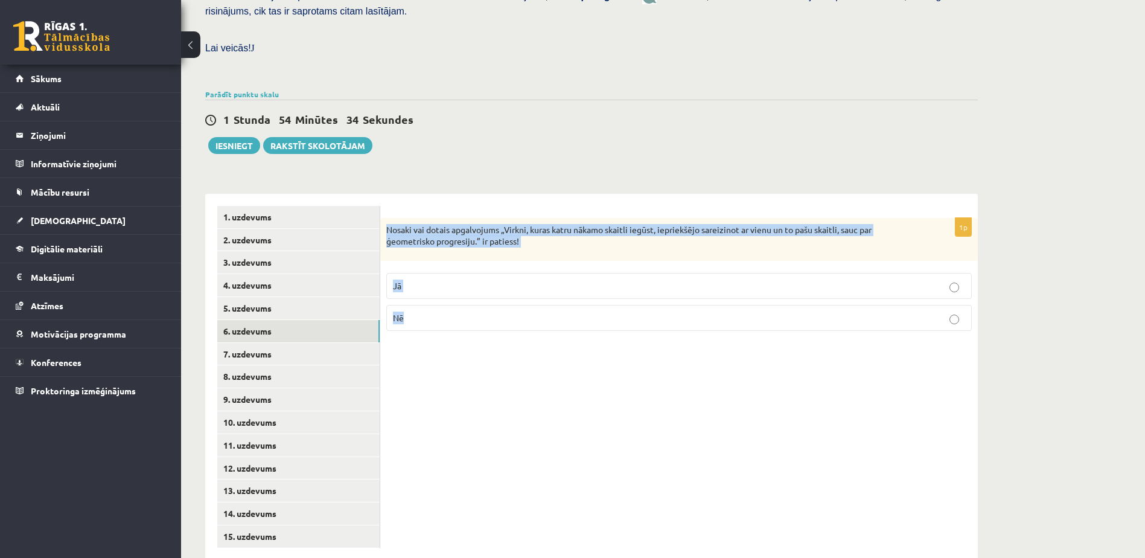
click at [597, 435] on div "1p Nosaki vai dotais apgalvojums „Virkni, kuras katru nākamo skaitli iegūst, ie…" at bounding box center [679, 377] width 598 height 366
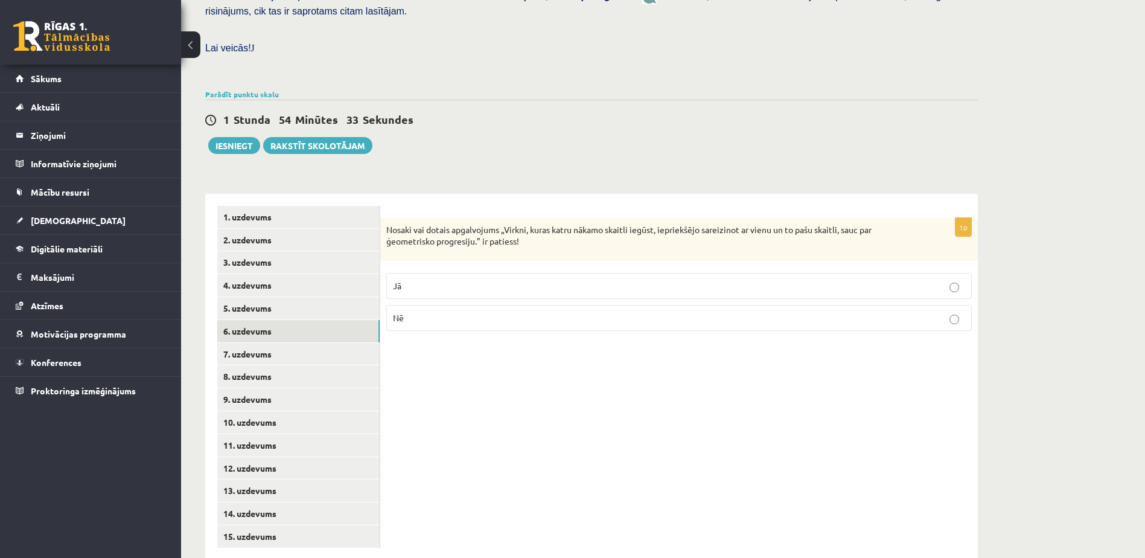
click at [423, 280] on p "Jā" at bounding box center [679, 286] width 572 height 13
click at [272, 297] on link "5. uzdevums" at bounding box center [298, 308] width 162 height 22
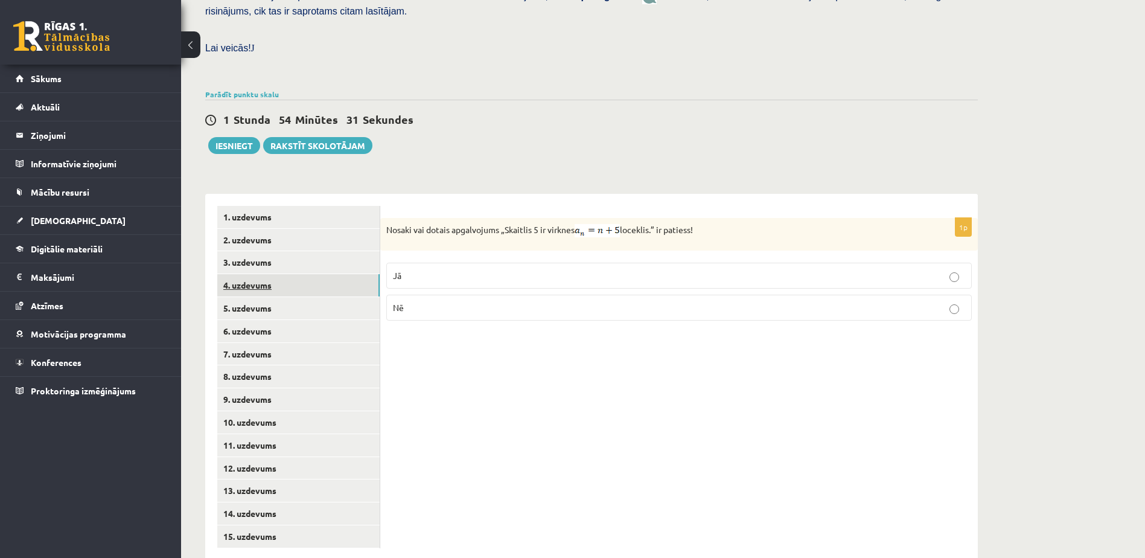
click at [255, 274] on link "4. uzdevums" at bounding box center [298, 285] width 162 height 22
click at [248, 320] on link "6. uzdevums" at bounding box center [298, 331] width 162 height 22
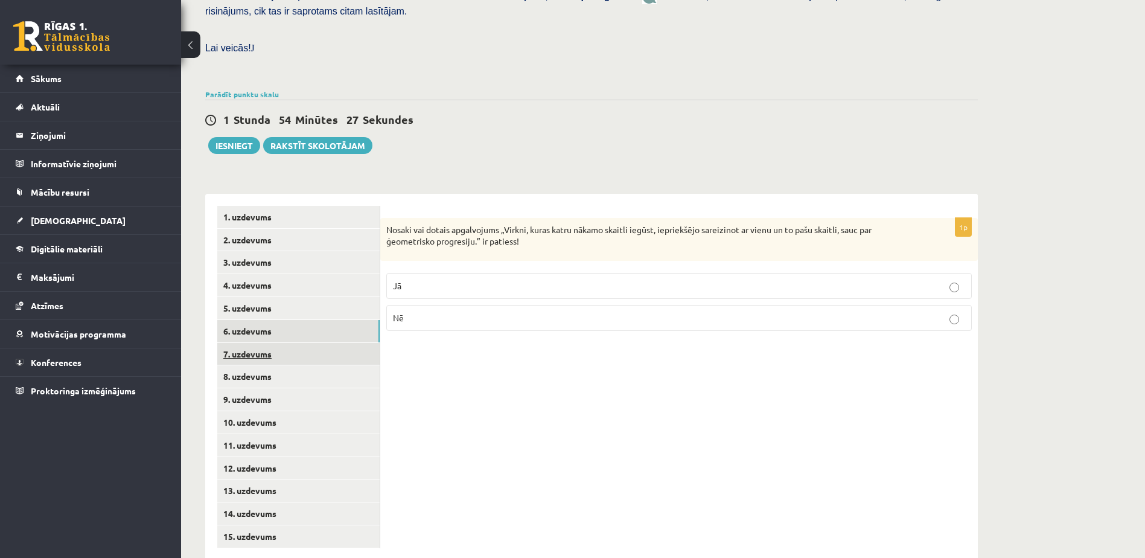
click at [255, 343] on link "7. uzdevums" at bounding box center [298, 354] width 162 height 22
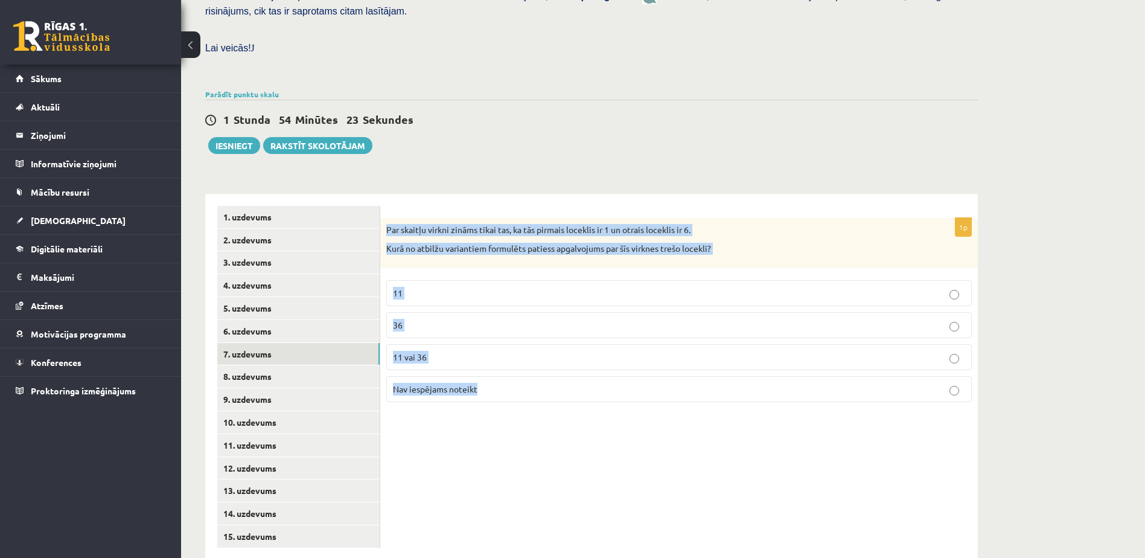
drag, startPoint x: 386, startPoint y: 198, endPoint x: 497, endPoint y: 363, distance: 198.9
click at [497, 363] on div "1p Par skaitļu virkni zināms tikai tas, ka tās pirmais loceklis ir 1 un otrais …" at bounding box center [679, 315] width 598 height 194
copy div "Par skaitļu virkni zināms tikai tas, ka tās pirmais loceklis ir 1 un otrais loc…"
click at [542, 455] on div "1p Par skaitļu virkni zināms tikai tas, ka tās pirmais loceklis ir 1 un otrais …" at bounding box center [679, 377] width 598 height 366
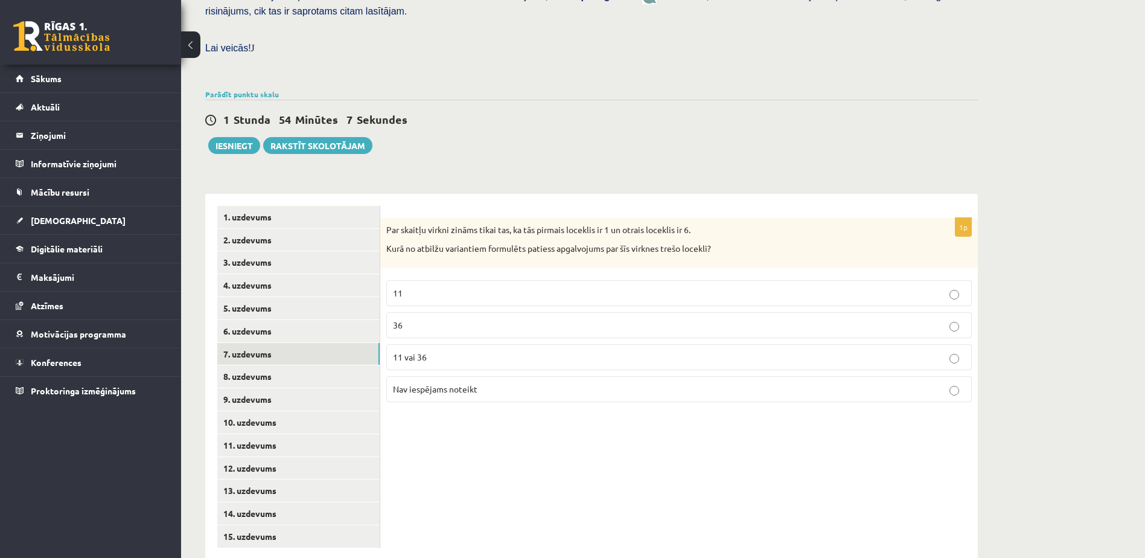
click at [502, 376] on label "Nav iespējams noteikt" at bounding box center [679, 389] width 586 height 26
click at [253, 365] on link "8. uzdevums" at bounding box center [298, 376] width 162 height 22
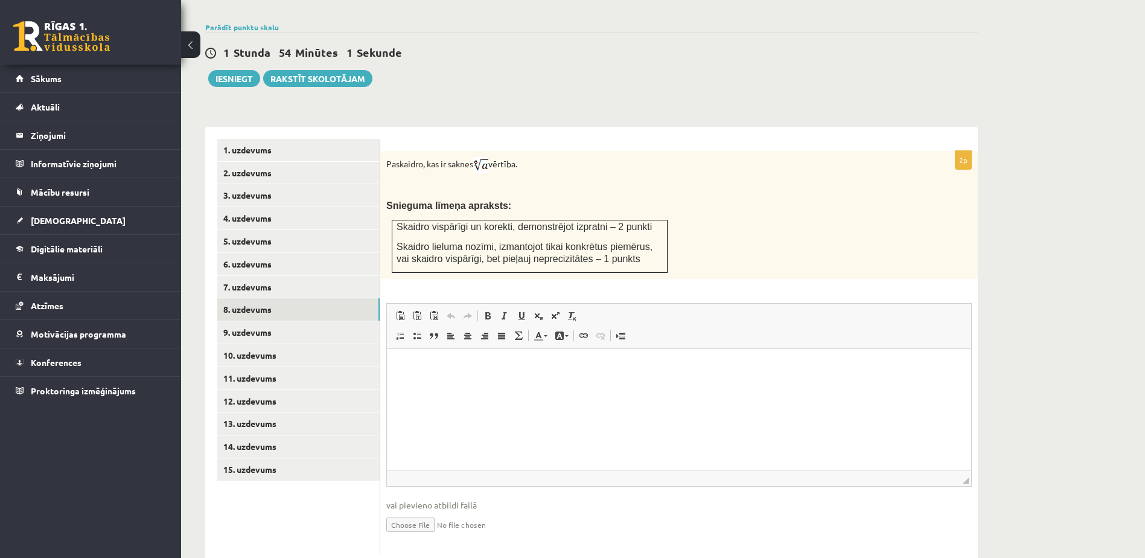
scroll to position [404, 0]
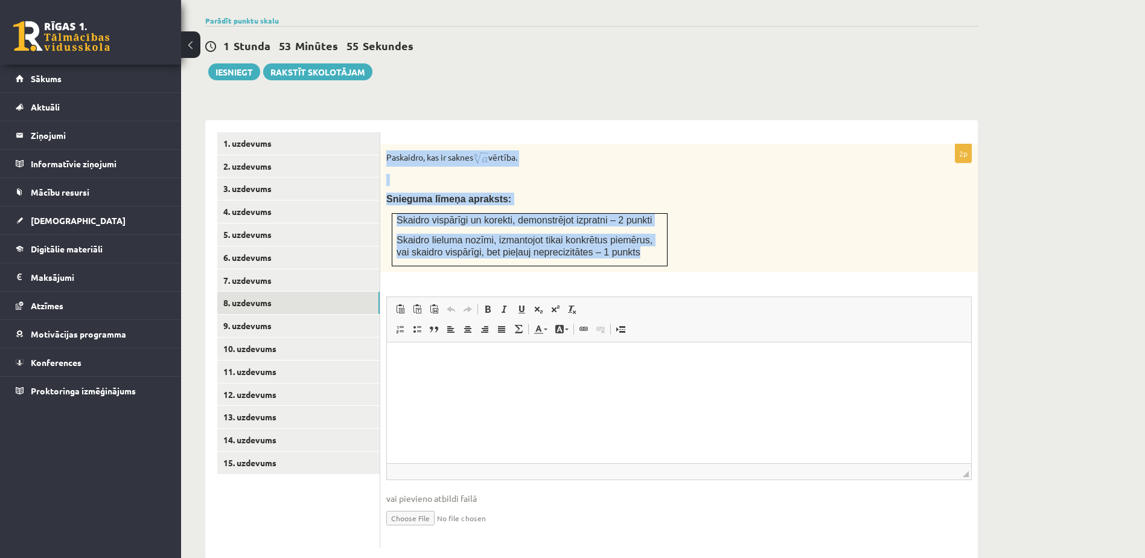
drag, startPoint x: 386, startPoint y: 129, endPoint x: 659, endPoint y: 225, distance: 290.0
click at [659, 225] on div "Paskaidro, kas ir saknes vērtība. Snieguma līmeņa apraksts: Skaidro vispārīgi u…" at bounding box center [679, 208] width 598 height 128
drag, startPoint x: 659, startPoint y: 225, endPoint x: 587, endPoint y: 223, distance: 72.5
copy div "Paskaidro, kas ir saknes vērtība. Snieguma līmeņa apraksts: Skaidro vispārīgi u…"
click at [691, 219] on div "Paskaidro, kas ir saknes vērtība. Snieguma līmeņa apraksts: Skaidro vispārīgi u…" at bounding box center [679, 208] width 598 height 128
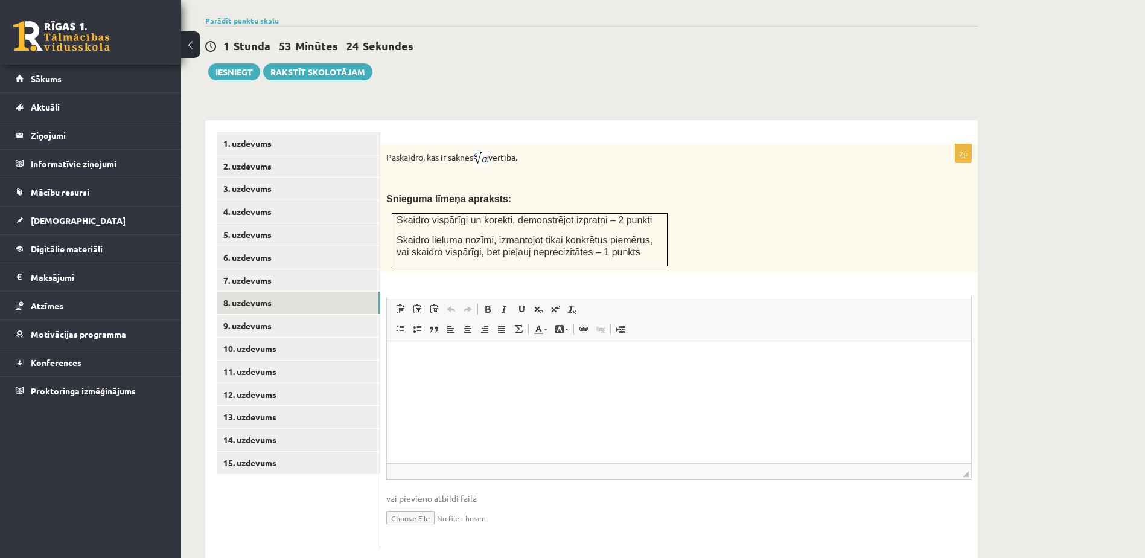
click at [771, 162] on div "Paskaidro, kas ir saknes vērtība. Snieguma līmeņa apraksts: Skaidro vispārīgi u…" at bounding box center [679, 208] width 598 height 128
click at [238, 315] on link "9. uzdevums" at bounding box center [298, 326] width 162 height 22
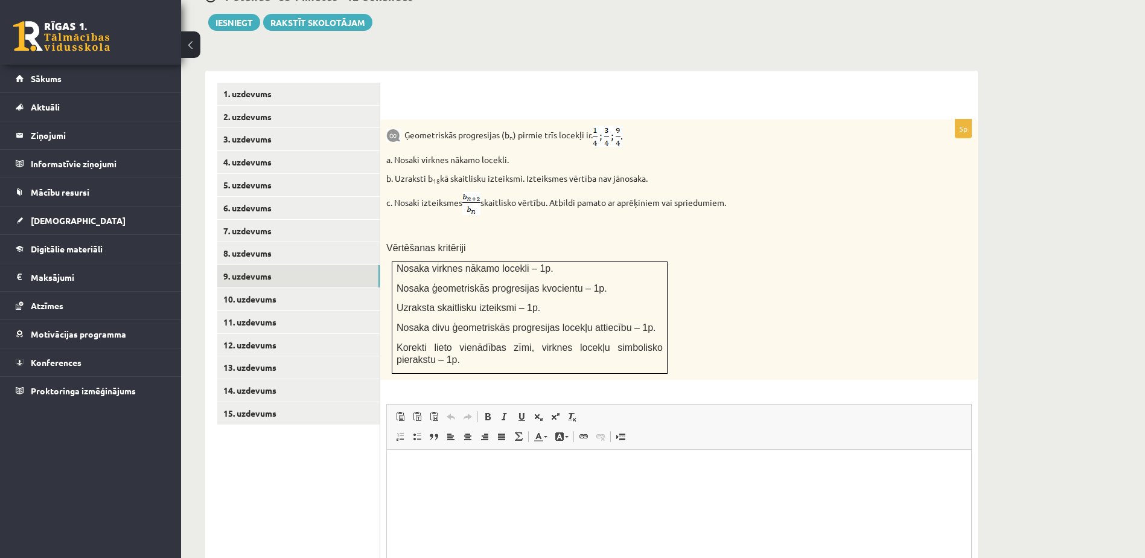
scroll to position [440, 0]
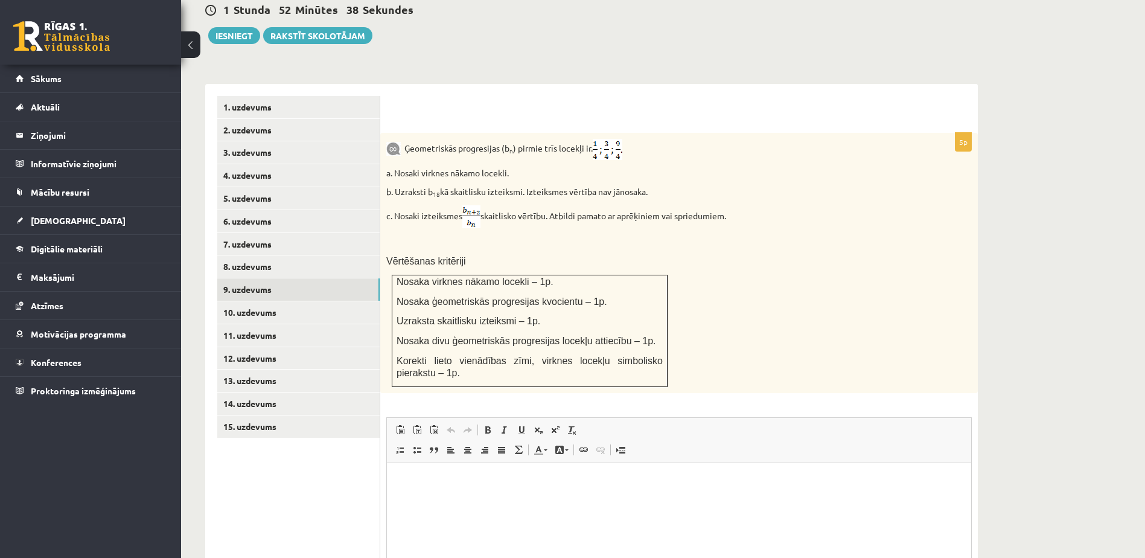
click at [742, 255] on p "Vērtēšanas kritēriji" at bounding box center [648, 261] width 525 height 13
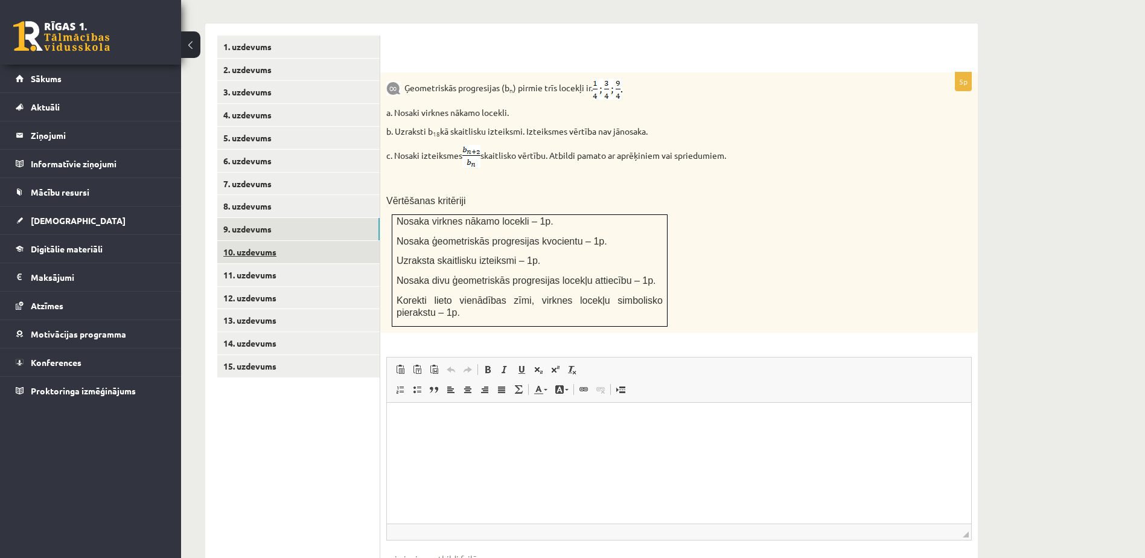
click at [227, 241] on link "10. uzdevums" at bounding box center [298, 252] width 162 height 22
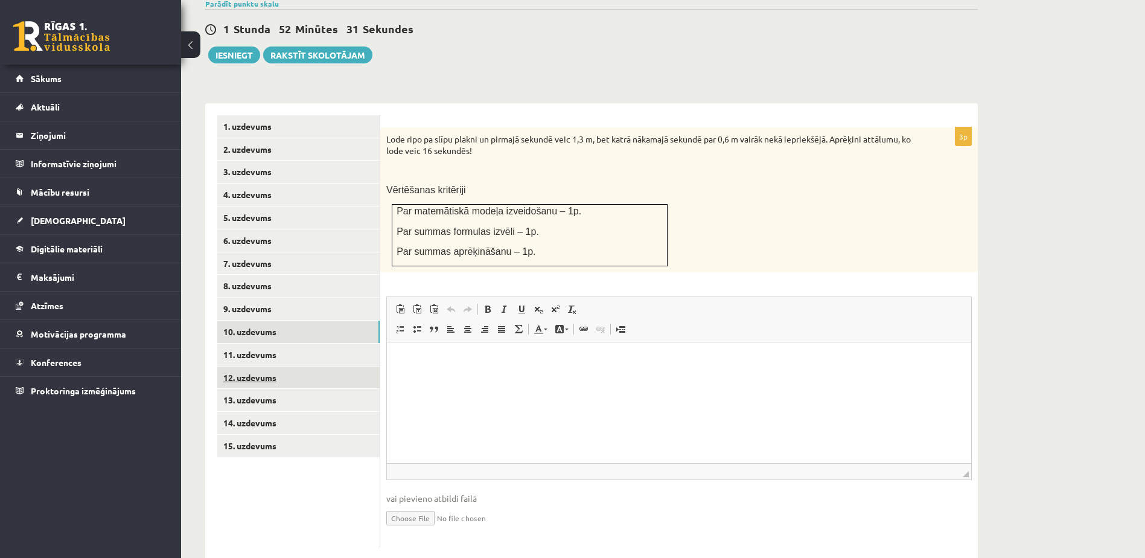
scroll to position [0, 0]
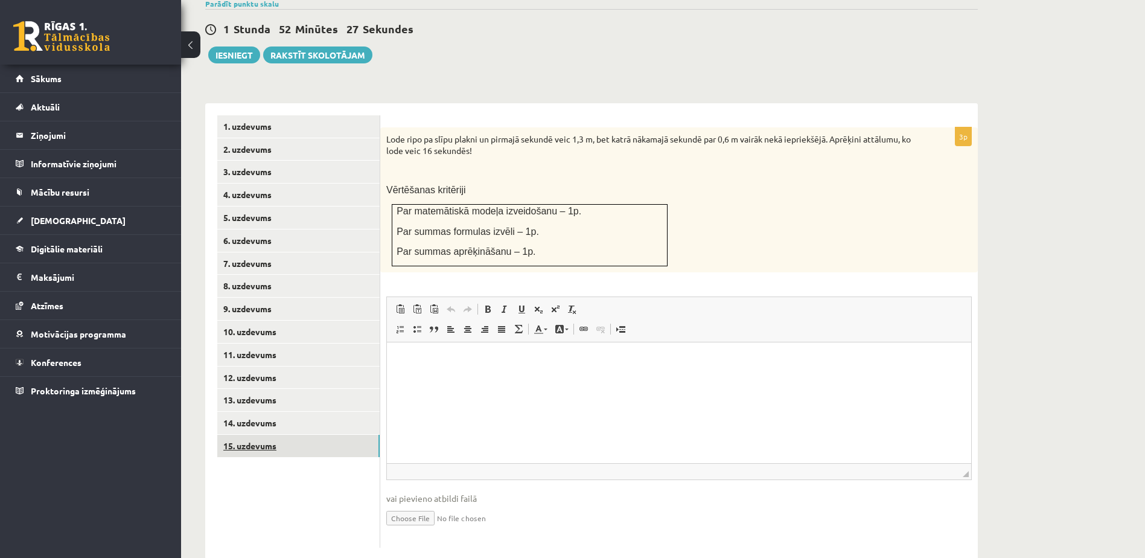
click at [257, 435] on link "15. uzdevums" at bounding box center [298, 446] width 162 height 22
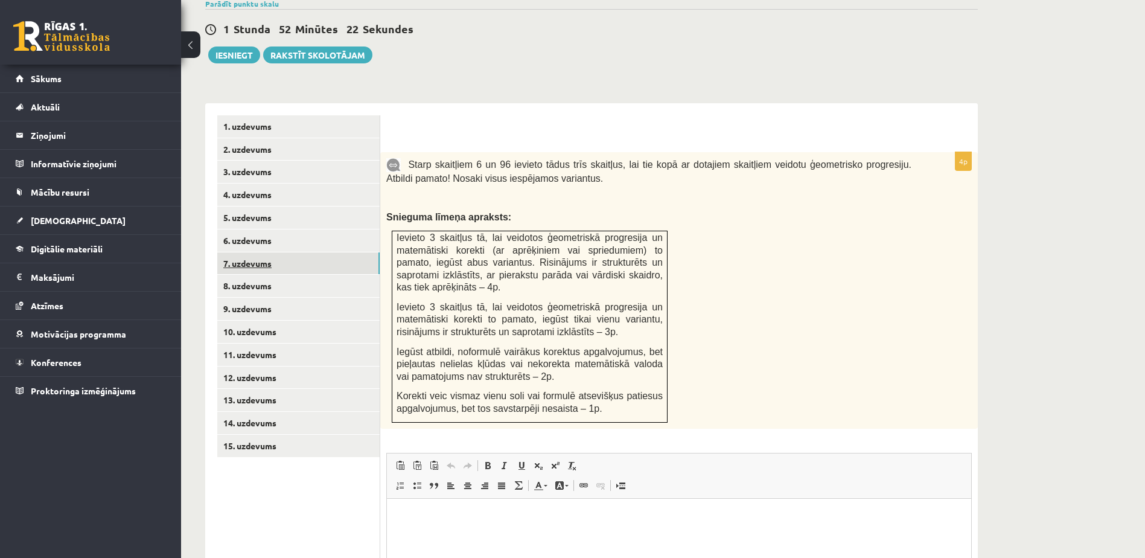
click at [226, 252] on link "7. uzdevums" at bounding box center [298, 263] width 162 height 22
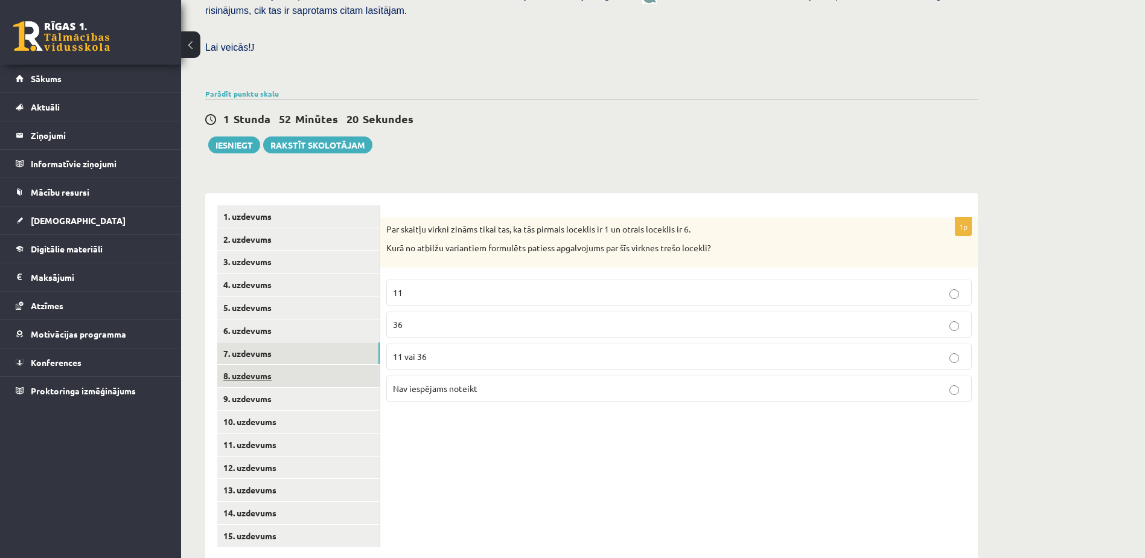
click at [269, 365] on link "8. uzdevums" at bounding box center [298, 376] width 162 height 22
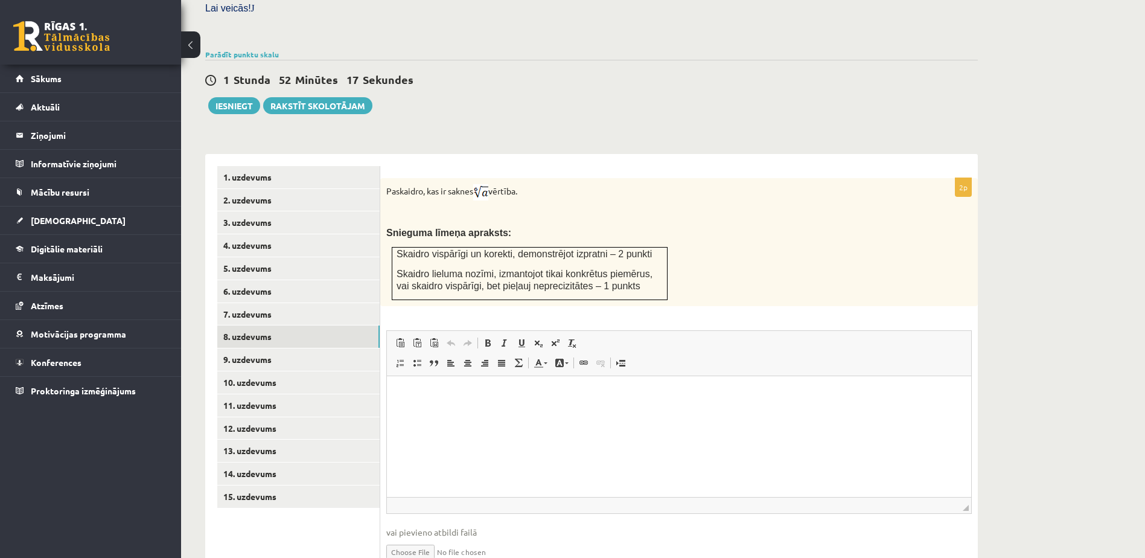
scroll to position [391, 0]
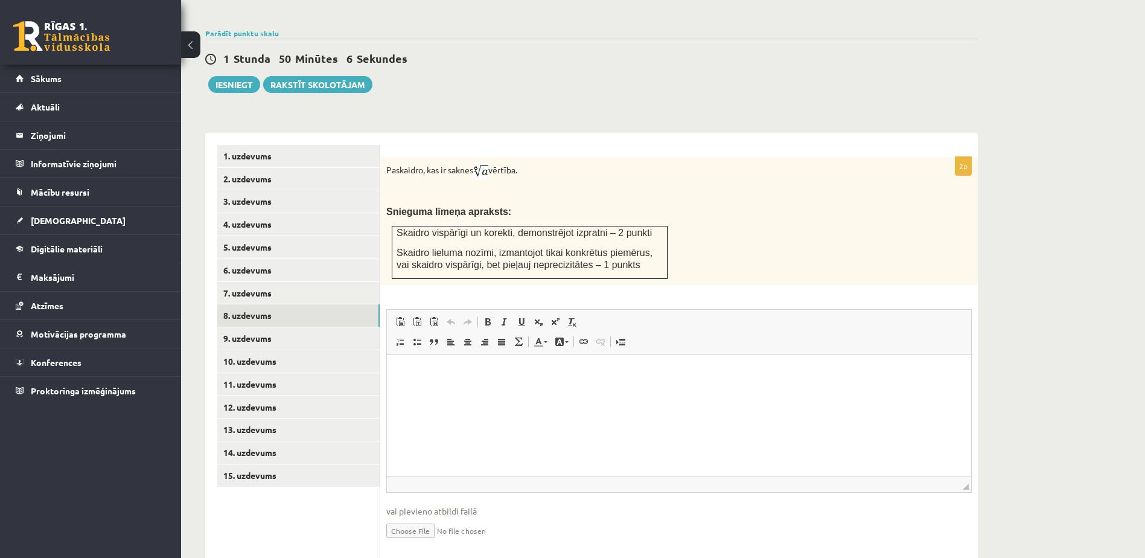
click at [458, 377] on p "Editor, wiswyg-editor-user-answer-47433778794260" at bounding box center [679, 372] width 560 height 13
click at [759, 374] on p "**********" at bounding box center [679, 372] width 560 height 13
click at [834, 196] on div "Paskaidro, kas ir saknes vērtība. Snieguma līmeņa apraksts: Skaidro vispārīgi u…" at bounding box center [679, 221] width 598 height 128
click at [782, 374] on p "**********" at bounding box center [679, 372] width 560 height 13
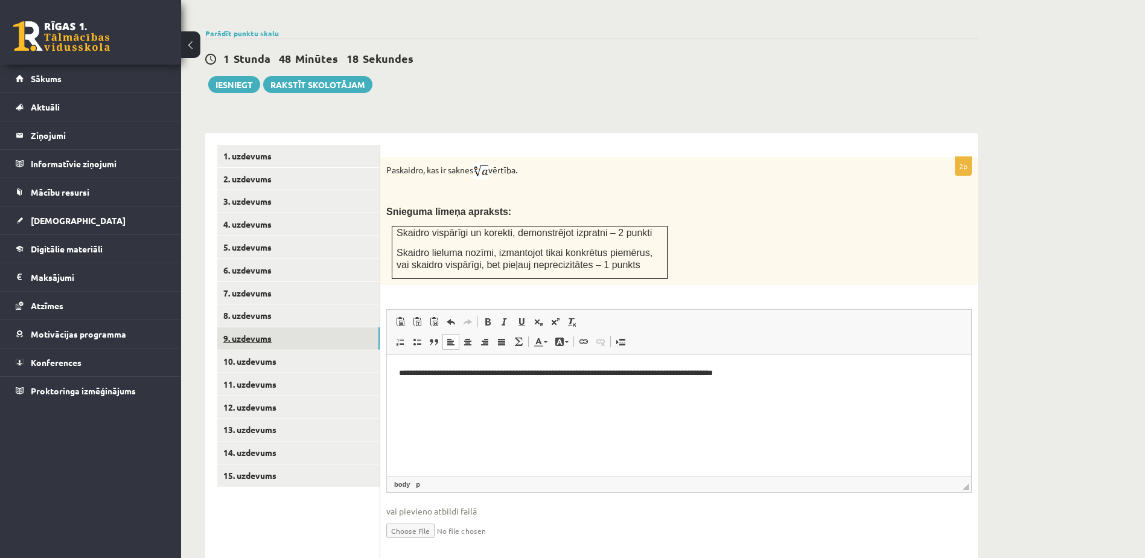
click at [263, 327] on link "9. uzdevums" at bounding box center [298, 338] width 162 height 22
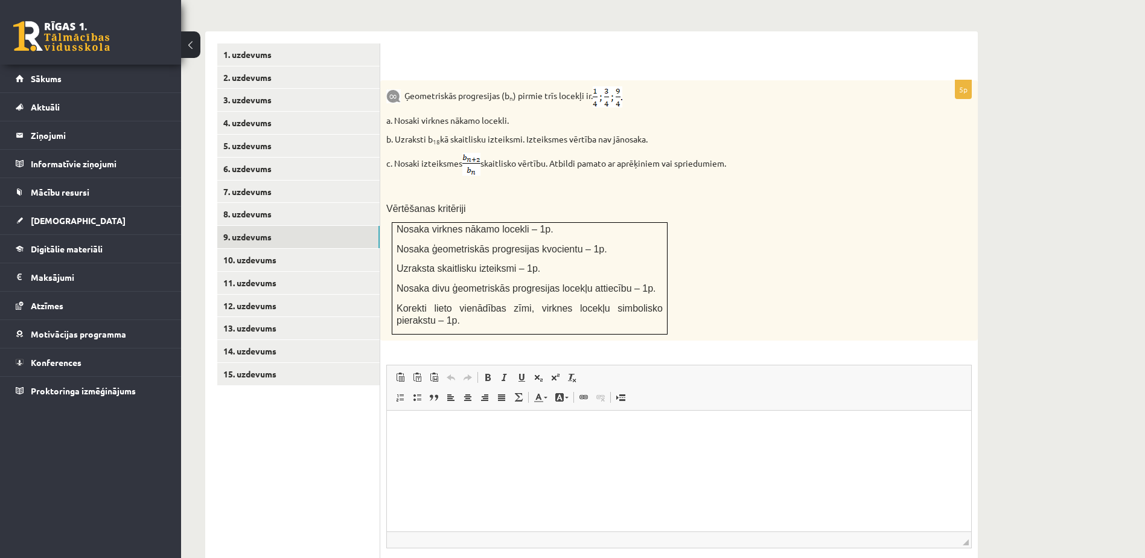
scroll to position [512, 0]
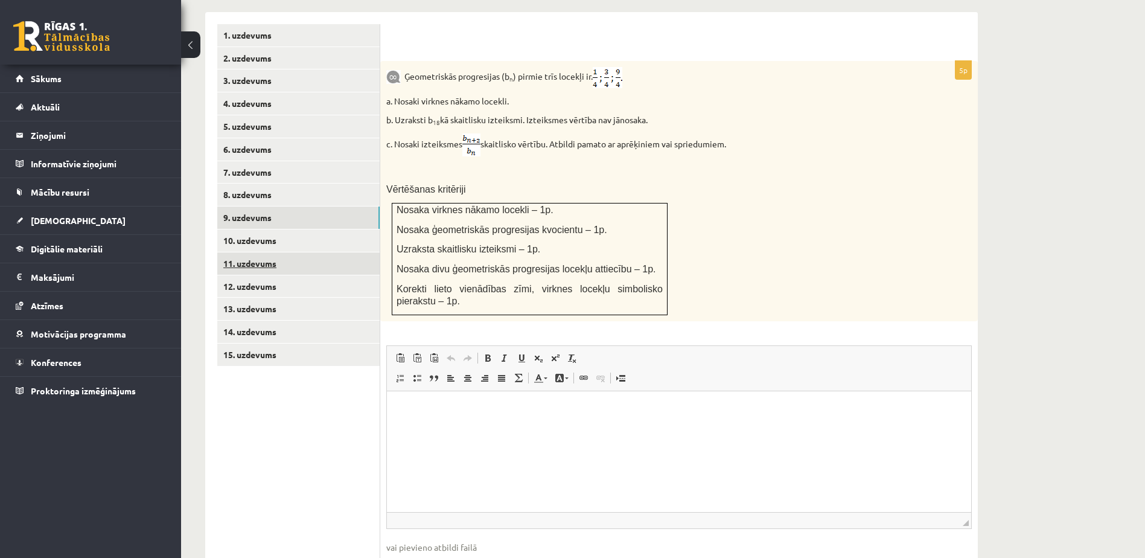
click at [229, 252] on link "11. uzdevums" at bounding box center [298, 263] width 162 height 22
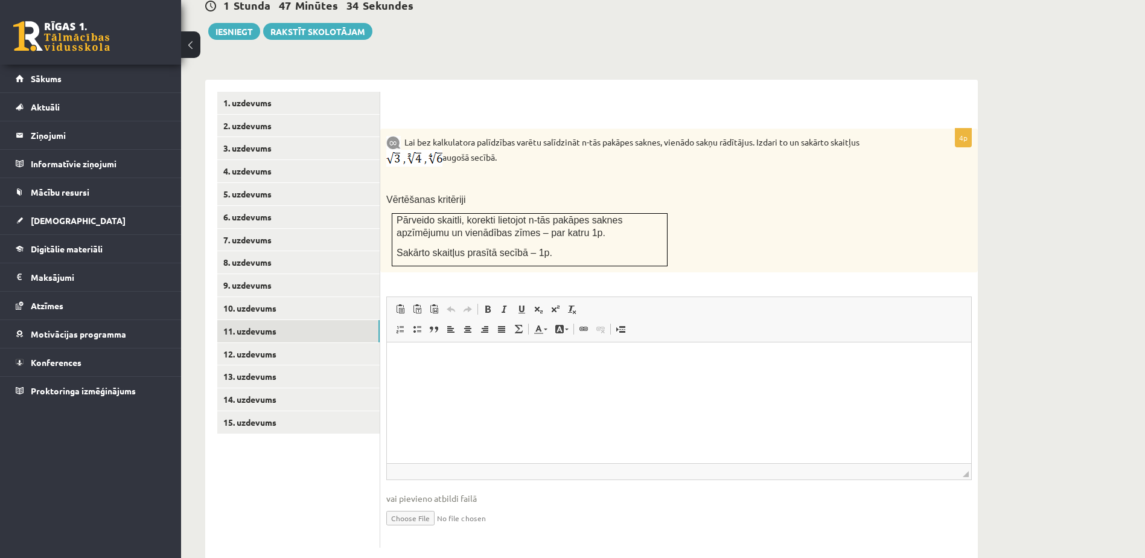
scroll to position [0, 0]
click at [259, 251] on link "8. uzdevums" at bounding box center [298, 262] width 162 height 22
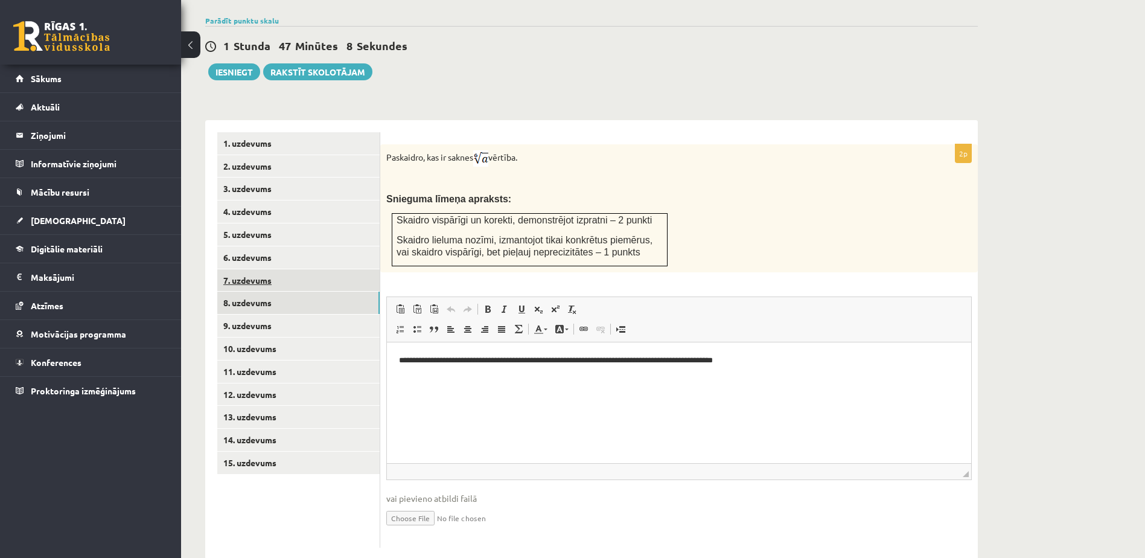
click at [257, 269] on link "7. uzdevums" at bounding box center [298, 280] width 162 height 22
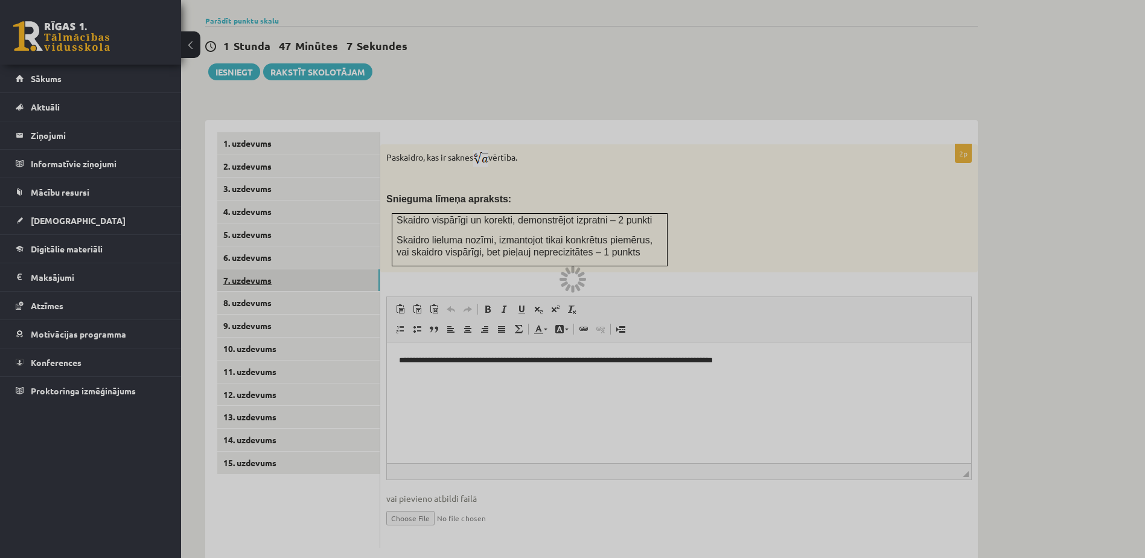
scroll to position [331, 0]
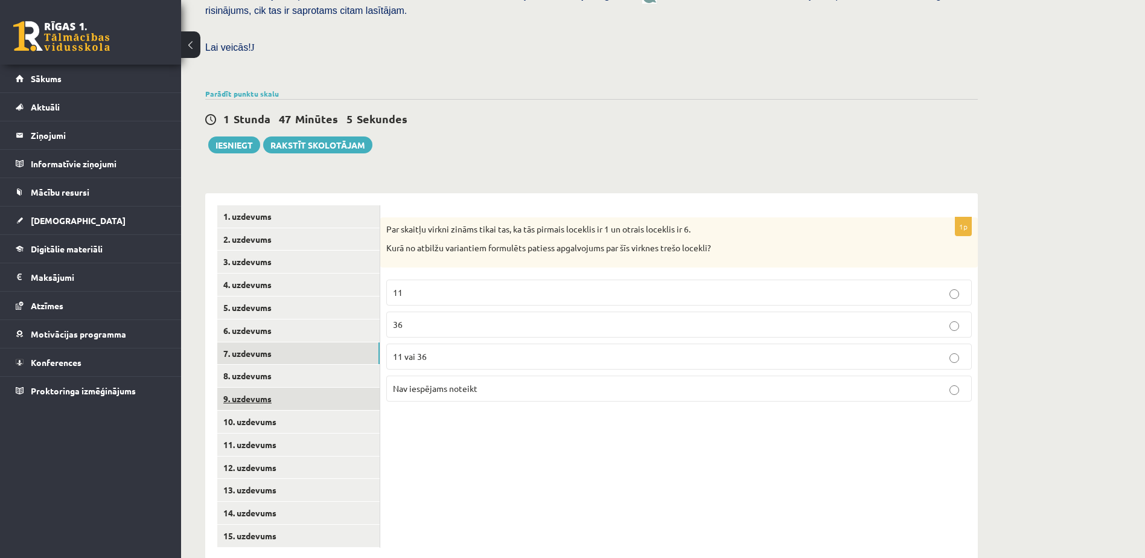
click at [262, 388] on link "9. uzdevums" at bounding box center [298, 399] width 162 height 22
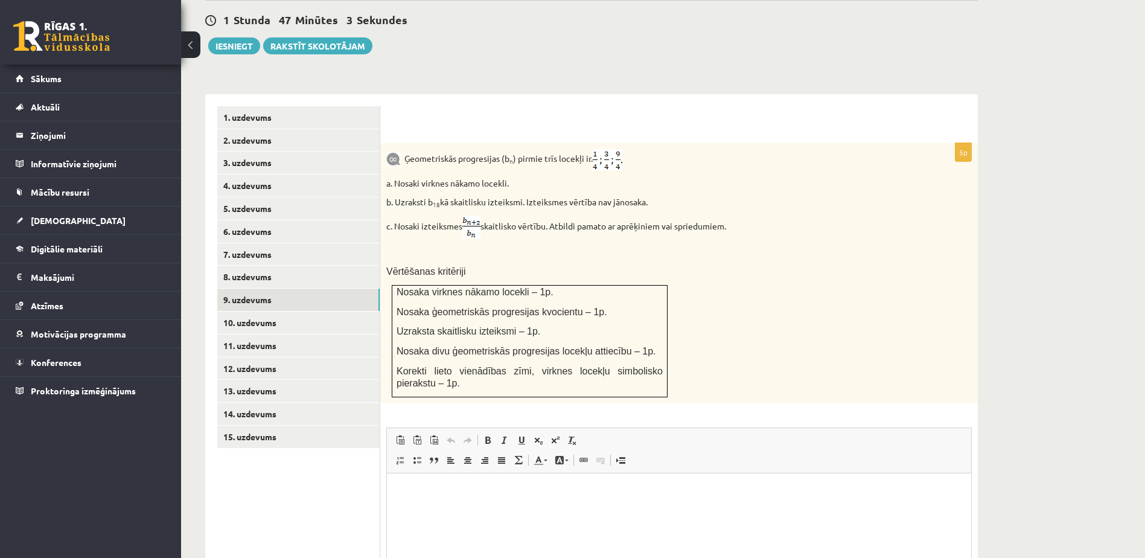
scroll to position [452, 0]
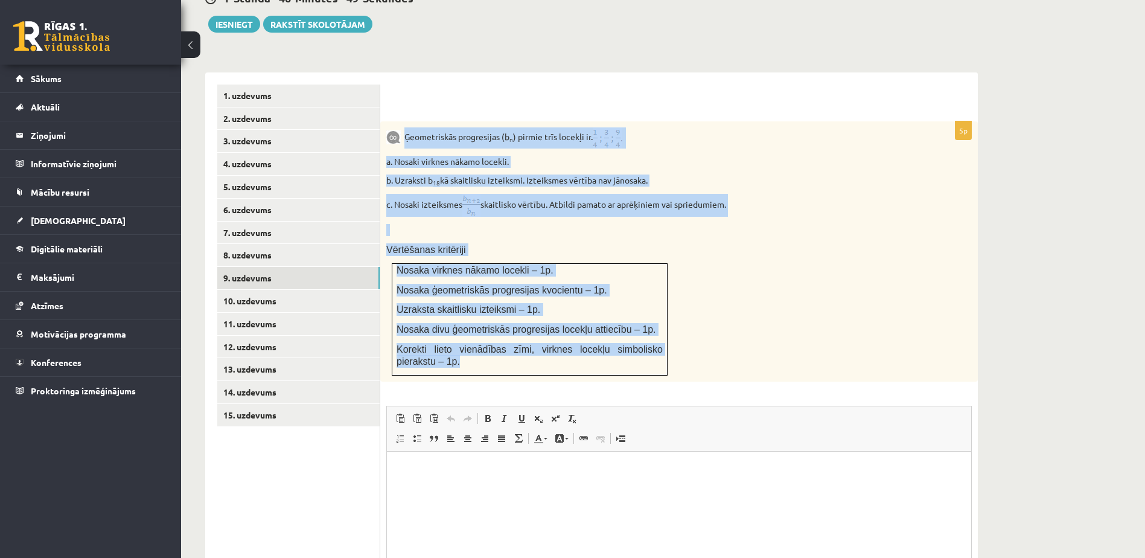
drag, startPoint x: 406, startPoint y: 110, endPoint x: 643, endPoint y: 341, distance: 331.3
click at [643, 341] on div "Ģeometriskās progresijas (b n ) pirmie trīs locekļi ir . a. Nosaki virknes nāka…" at bounding box center [679, 251] width 598 height 260
drag, startPoint x: 456, startPoint y: 302, endPoint x: 664, endPoint y: 216, distance: 225.7
click at [664, 216] on div "Ģeometriskās progresijas (b n ) pirmie trīs locekļi ir . a. Nosaki virknes nāka…" at bounding box center [679, 251] width 598 height 260
drag, startPoint x: 403, startPoint y: 106, endPoint x: 606, endPoint y: 334, distance: 304.9
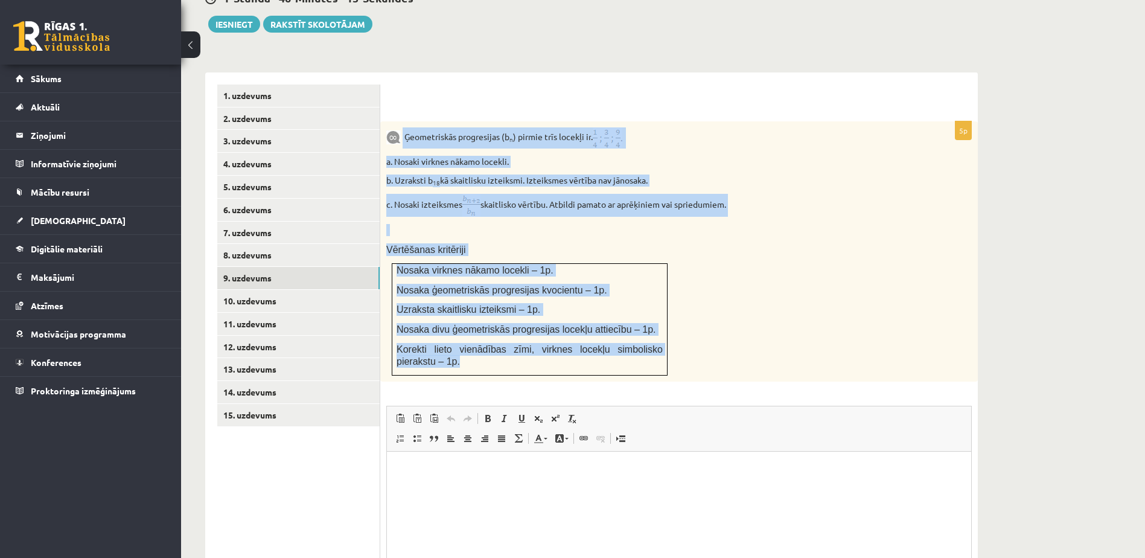
click at [606, 334] on div "Ģeometriskās progresijas (b n ) pirmie trīs locekļi ir . a. Nosaki virknes nāka…" at bounding box center [679, 251] width 598 height 260
copy div "Ģeometriskās progresijas (b n ) pirmie trīs locekļi ir . a. Nosaki virknes nāka…"
click at [718, 127] on p "Ģeometriskās progresijas (b n ) pirmie trīs locekļi ir ." at bounding box center [648, 137] width 525 height 21
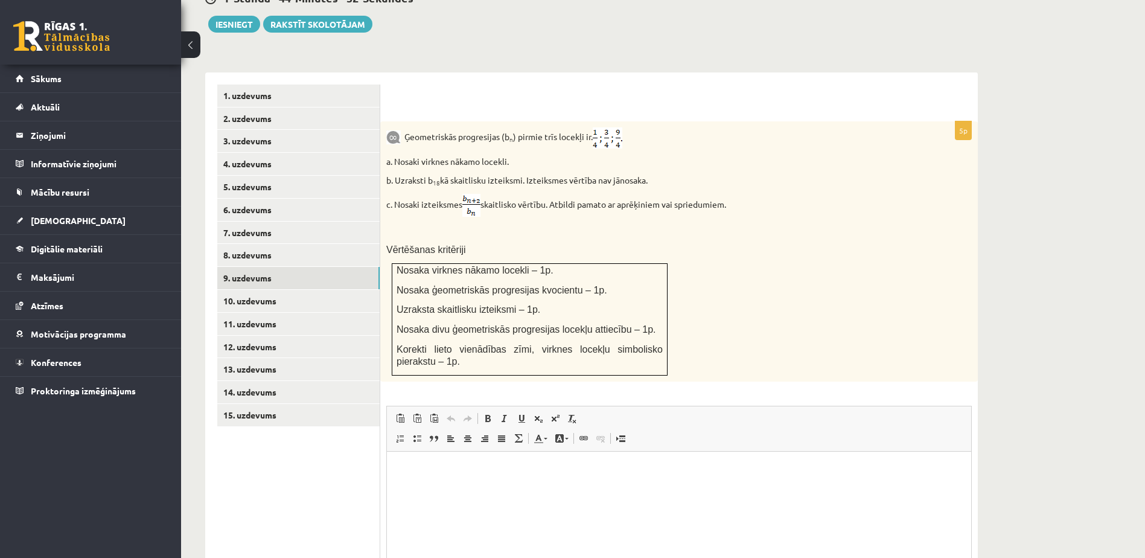
click at [697, 194] on p "c. Nosaki izteiksmes skaitlisko vērtību. Atbildi pamato ar aprēķiniem vai sprie…" at bounding box center [648, 205] width 525 height 23
drag, startPoint x: 406, startPoint y: 106, endPoint x: 657, endPoint y: 148, distance: 254.6
click at [657, 148] on div "Ģeometriskās progresijas (b n ) pirmie trīs locekļi ir . a. Nosaki virknes nāka…" at bounding box center [679, 251] width 598 height 260
drag, startPoint x: 657, startPoint y: 148, endPoint x: 607, endPoint y: 150, distance: 50.8
click at [673, 127] on div "Ģeometriskās progresijas (b n ) pirmie trīs locekļi ir . a. Nosaki virknes nāka…" at bounding box center [679, 251] width 598 height 260
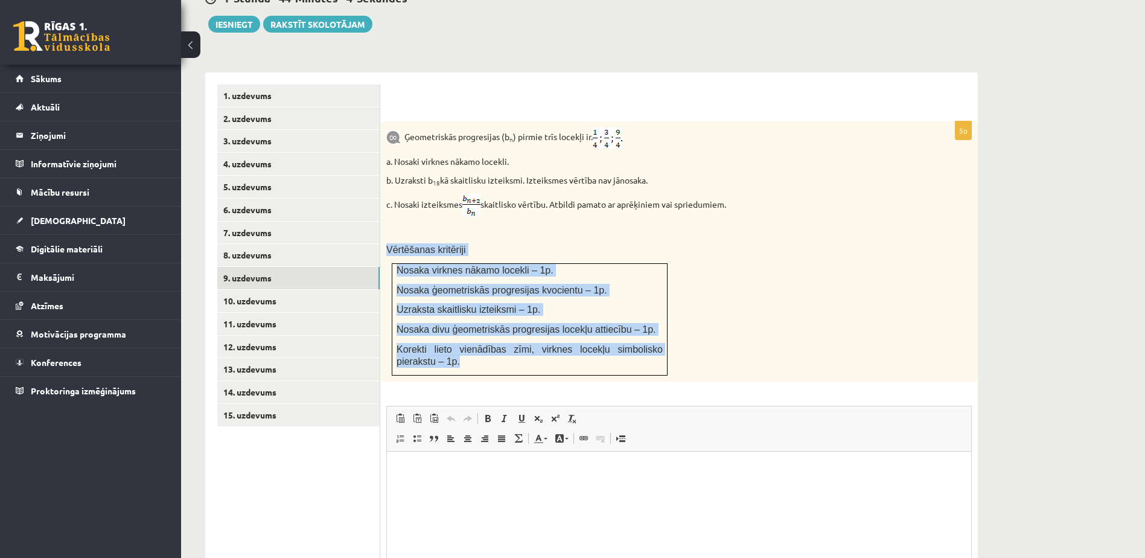
drag, startPoint x: 388, startPoint y: 219, endPoint x: 427, endPoint y: 343, distance: 130.0
click at [427, 343] on div "Ģeometriskās progresijas (b n ) pirmie trīs locekļi ir . a. Nosaki virknes nāka…" at bounding box center [679, 251] width 598 height 260
click at [794, 243] on p "Vērtēšanas kritēriji" at bounding box center [648, 249] width 525 height 13
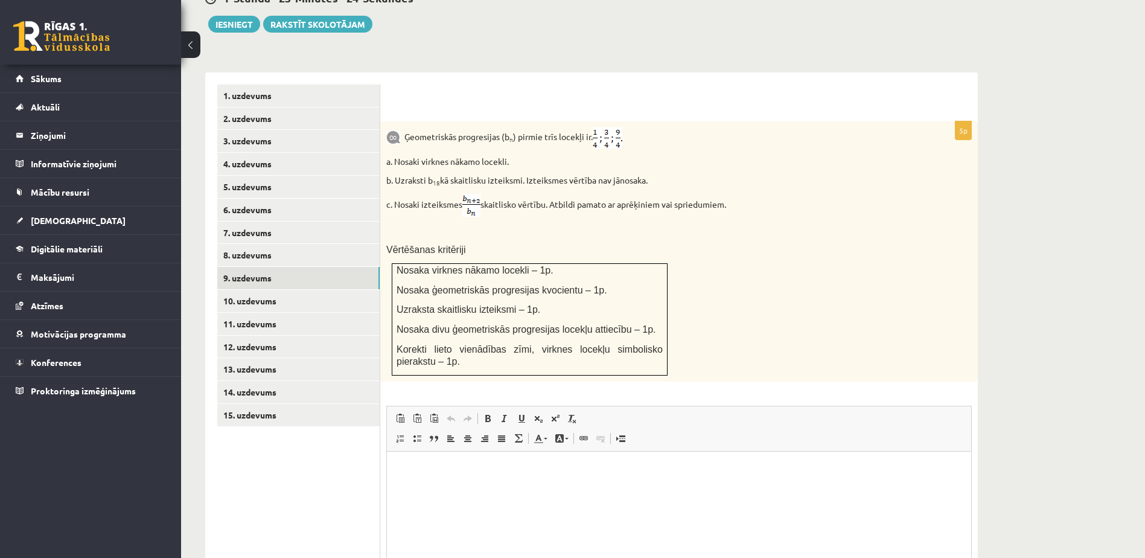
scroll to position [561, 0]
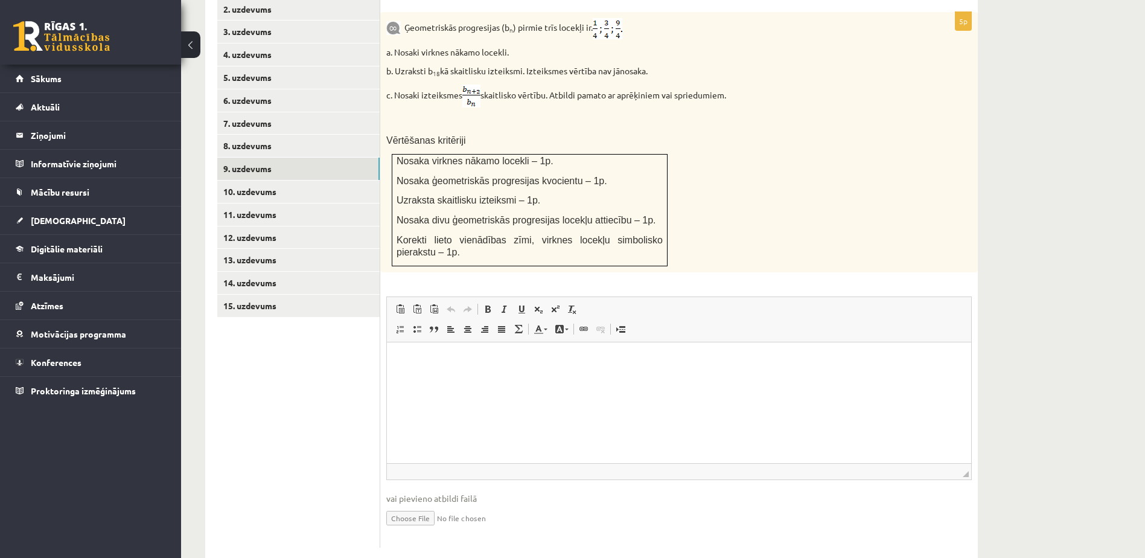
click at [412, 505] on input "file" at bounding box center [679, 517] width 586 height 25
type input "**********"
click at [431, 529] on link "Iesniegtā atbilde" at bounding box center [418, 535] width 65 height 13
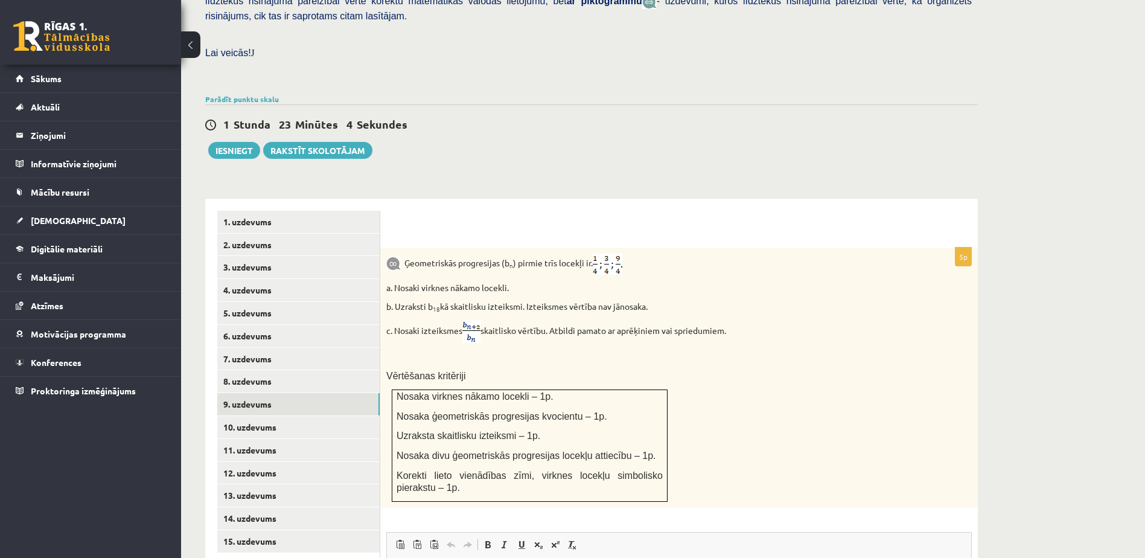
scroll to position [319, 0]
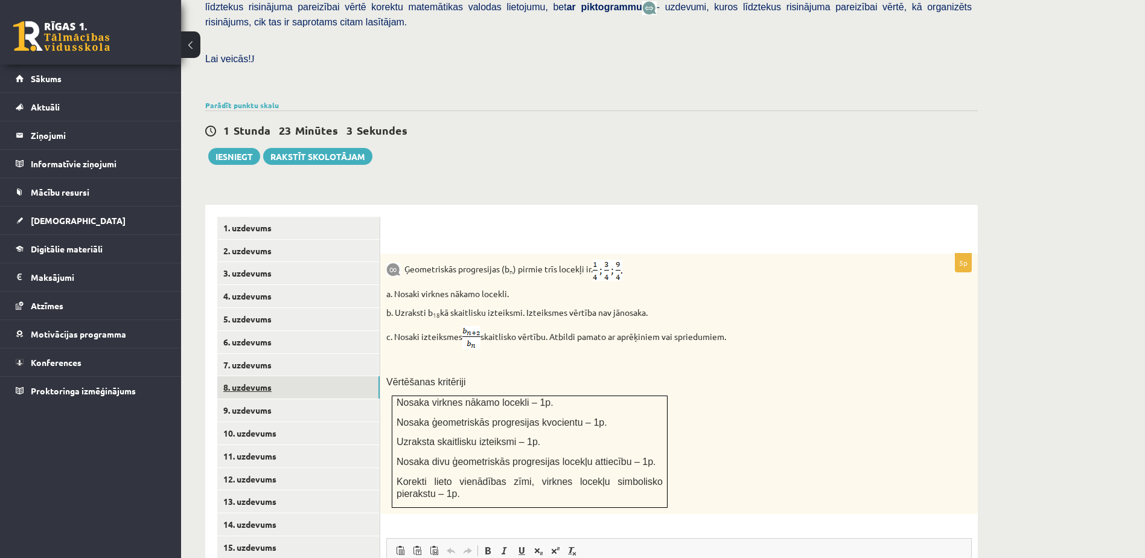
click at [257, 376] on link "8. uzdevums" at bounding box center [298, 387] width 162 height 22
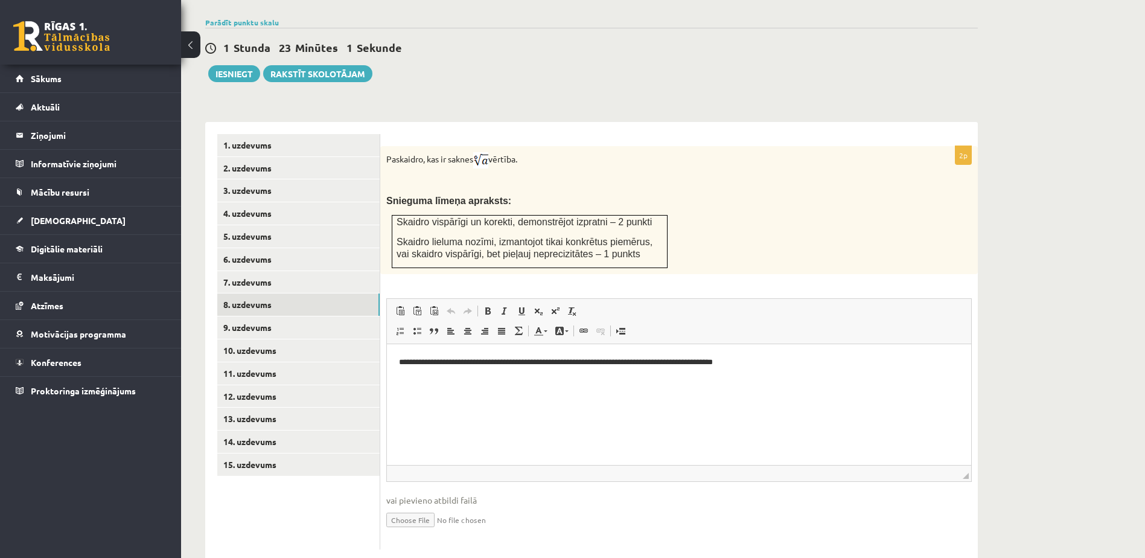
scroll to position [404, 0]
click at [257, 315] on link "9. uzdevums" at bounding box center [298, 326] width 162 height 22
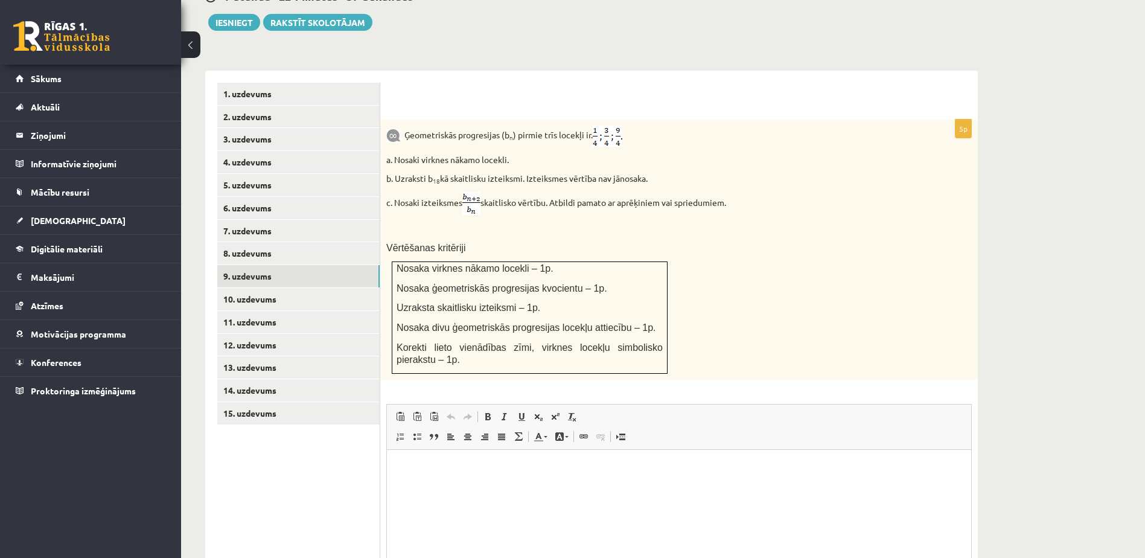
scroll to position [574, 0]
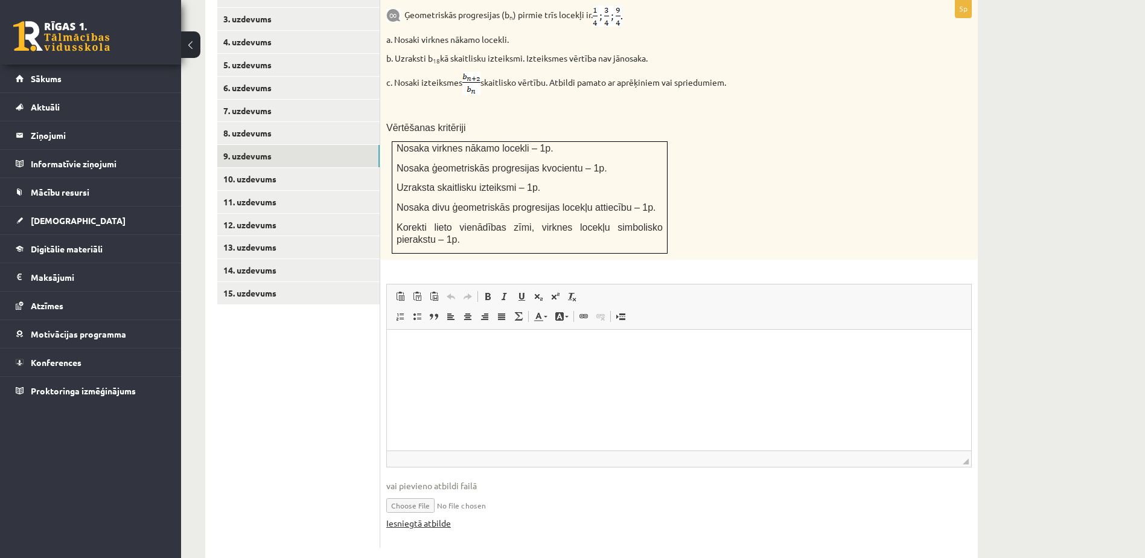
click at [445, 517] on link "Iesniegtā atbilde" at bounding box center [418, 523] width 65 height 13
click at [241, 168] on link "10. uzdevums" at bounding box center [298, 179] width 162 height 22
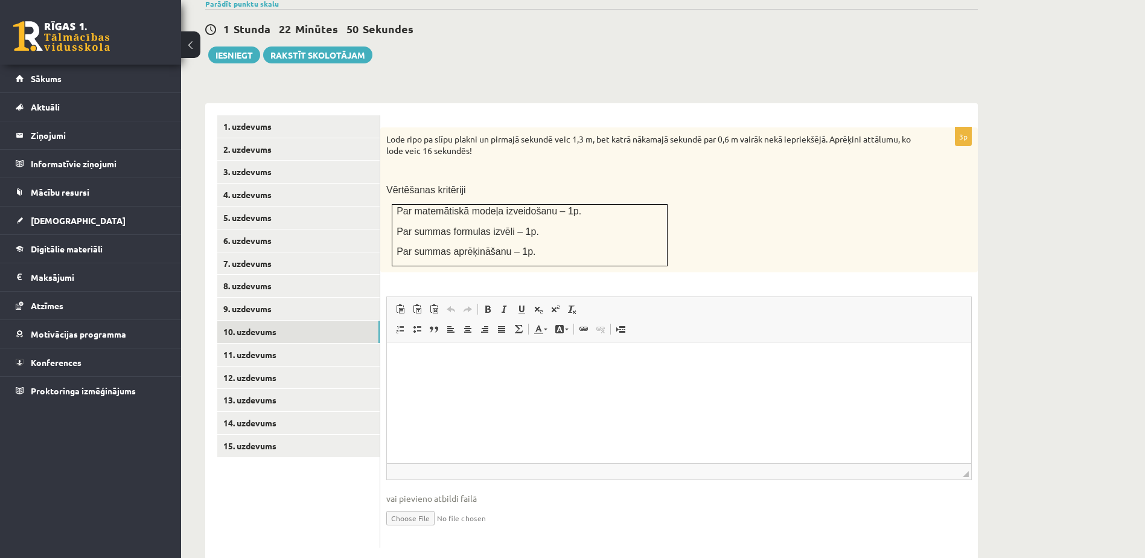
scroll to position [0, 0]
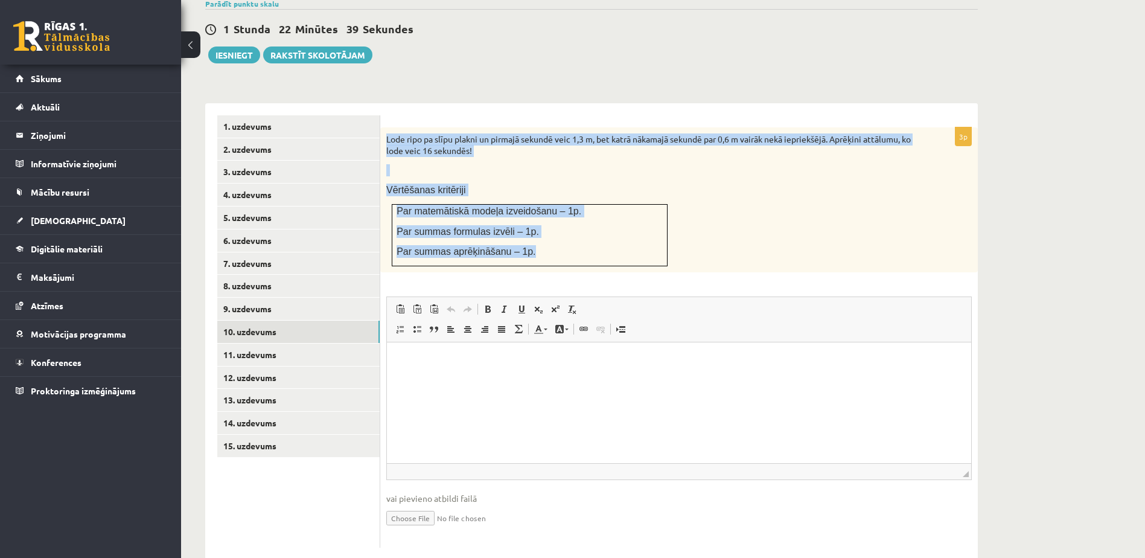
drag, startPoint x: 386, startPoint y: 110, endPoint x: 529, endPoint y: 238, distance: 192.0
click at [529, 238] on div "Lode ripo pa slīpu plakni un pirmajā sekundē veic 1,3 m, bet katrā nākamajā sek…" at bounding box center [679, 199] width 598 height 145
drag, startPoint x: 529, startPoint y: 238, endPoint x: 475, endPoint y: 120, distance: 130.2
click at [854, 189] on div "Lode ripo pa slīpu plakni un pirmajā sekundē veic 1,3 m, bet katrā nākamajā sek…" at bounding box center [679, 199] width 598 height 145
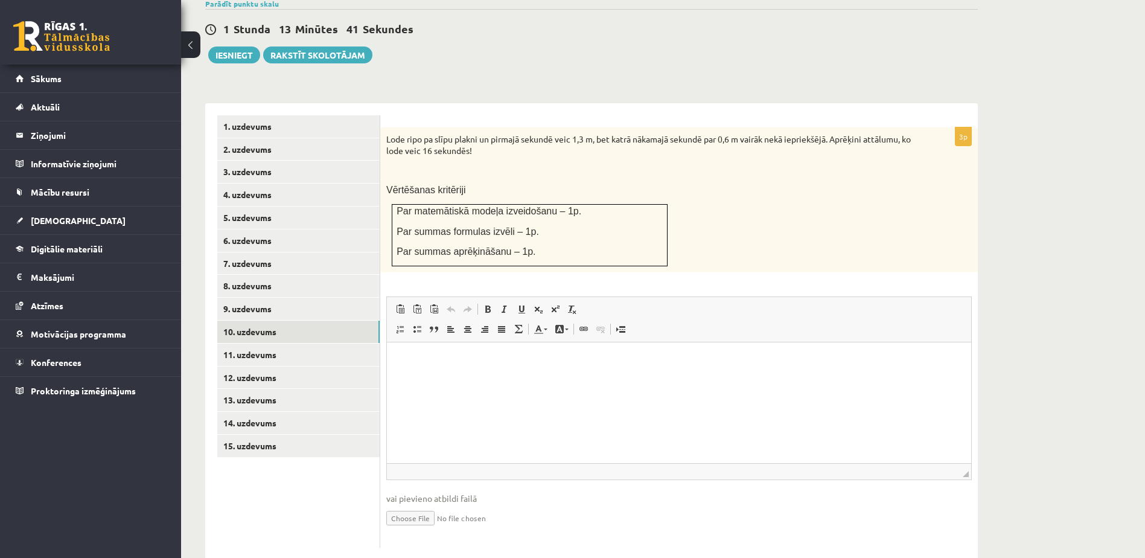
click at [406, 505] on input "file" at bounding box center [679, 517] width 586 height 25
type input "**********"
click at [435, 529] on link "Iesniegtā atbilde" at bounding box center [418, 535] width 65 height 13
click at [254, 298] on link "9. uzdevums" at bounding box center [298, 309] width 162 height 22
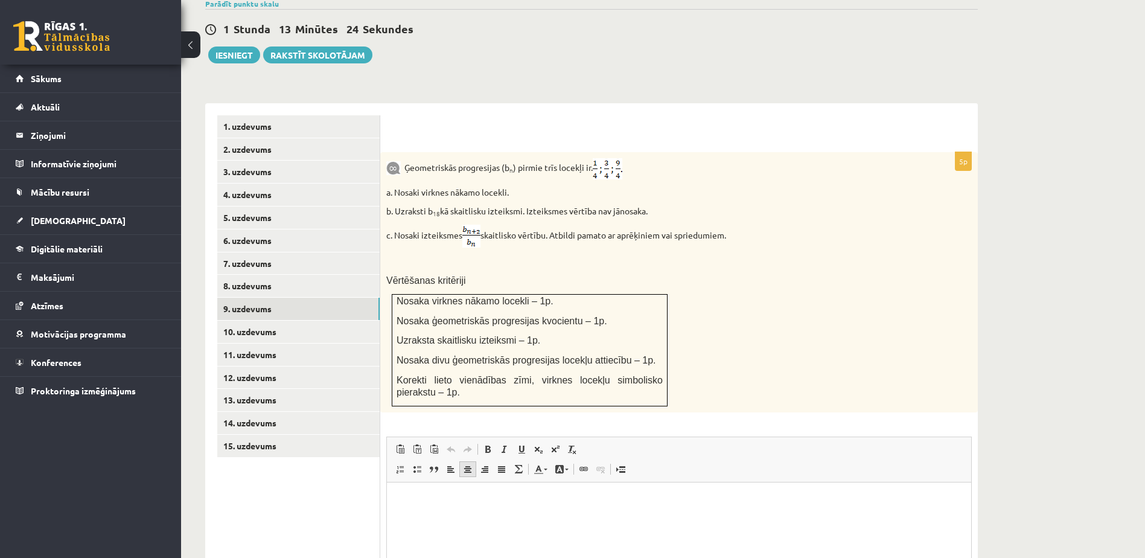
scroll to position [574, 0]
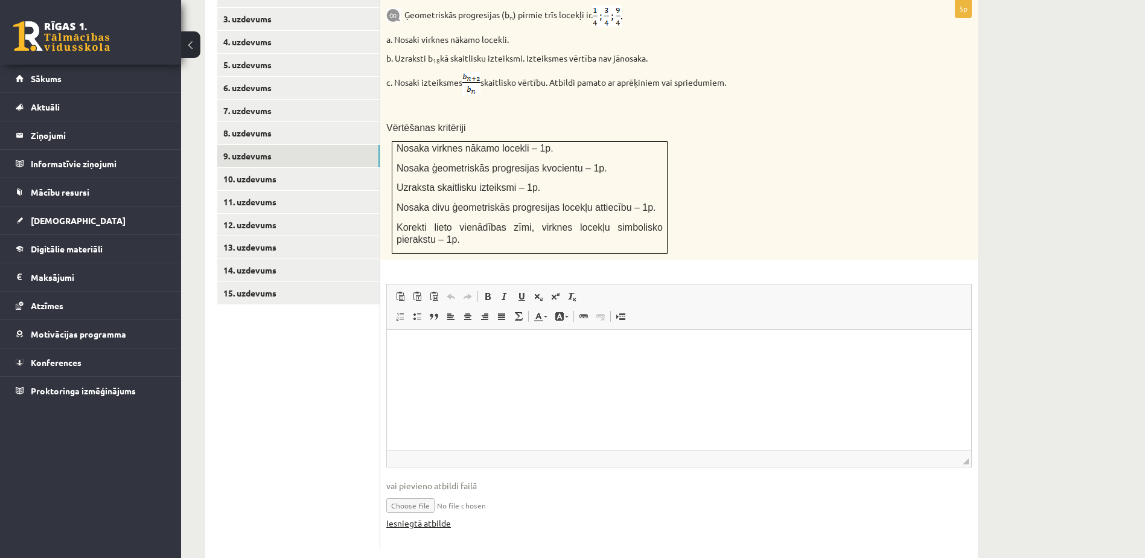
click at [442, 517] on link "Iesniegtā atbilde" at bounding box center [418, 523] width 65 height 13
click at [255, 168] on link "10. uzdevums" at bounding box center [298, 179] width 162 height 22
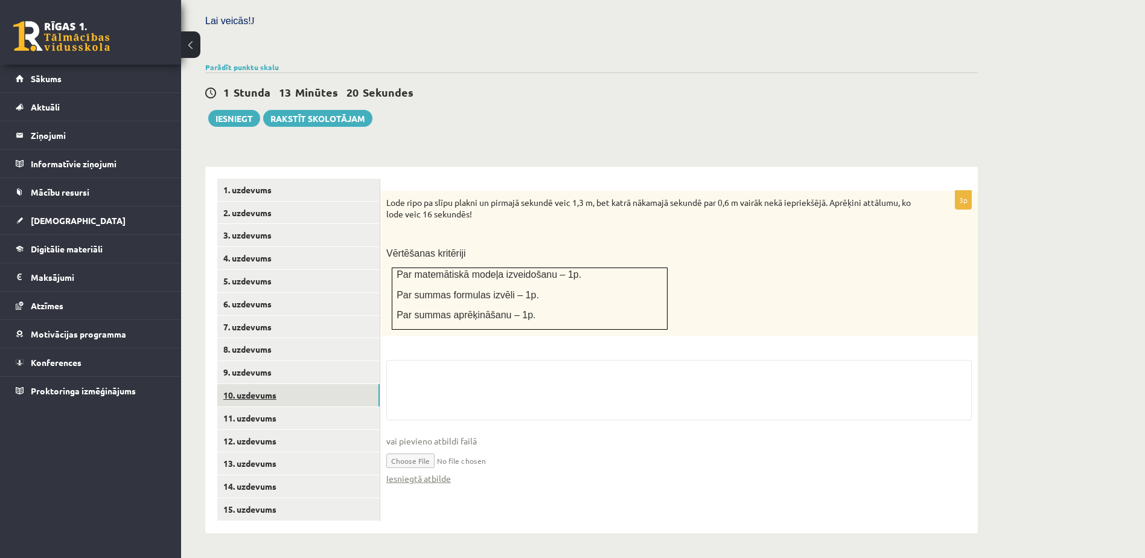
scroll to position [331, 0]
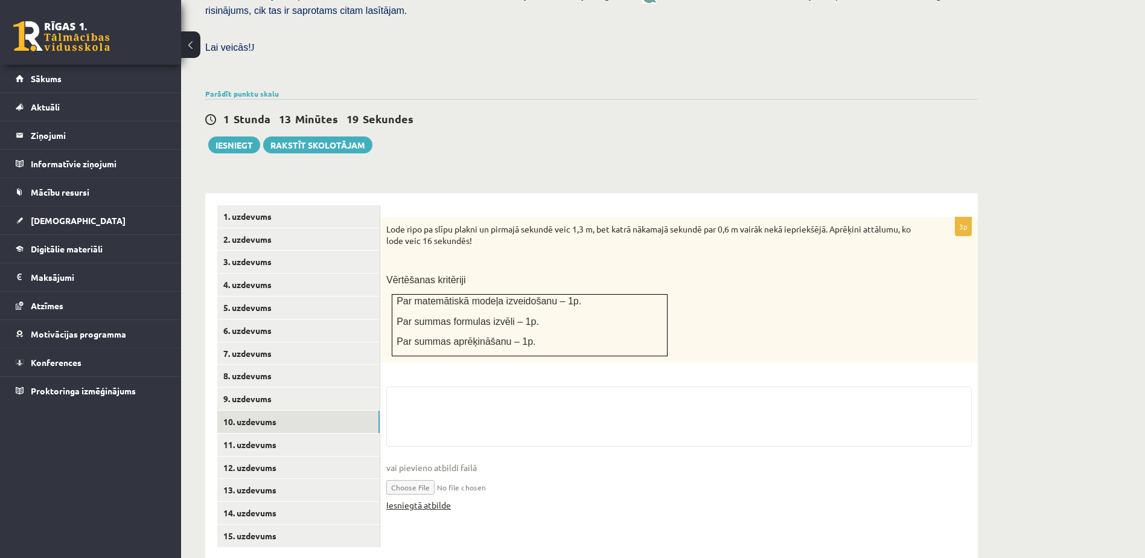
click at [433, 499] on link "Iesniegtā atbilde" at bounding box center [418, 505] width 65 height 13
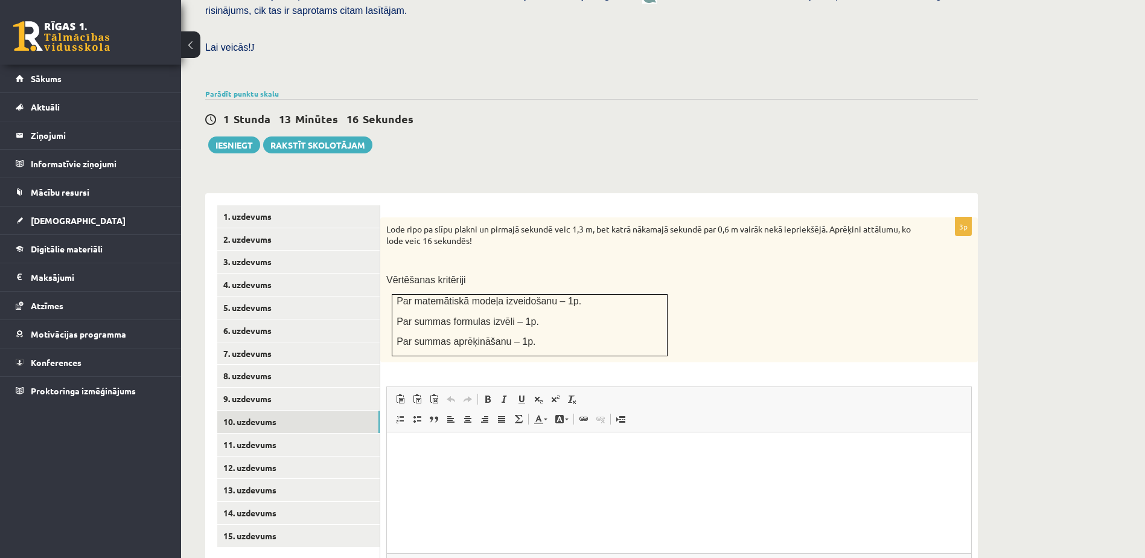
scroll to position [0, 0]
click at [245, 433] on link "11. uzdevums" at bounding box center [298, 444] width 162 height 22
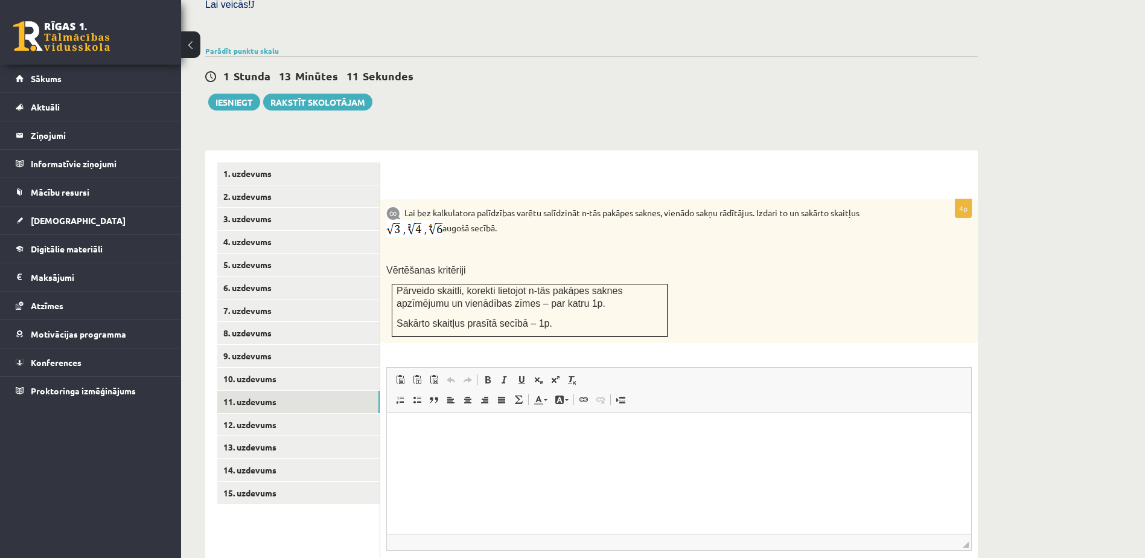
scroll to position [444, 0]
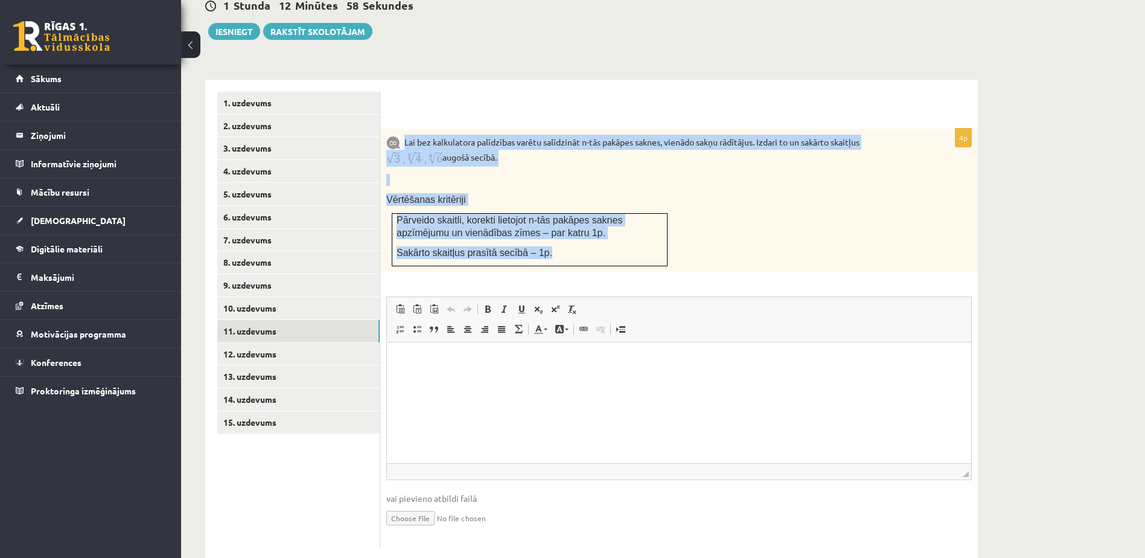
drag, startPoint x: 406, startPoint y: 113, endPoint x: 568, endPoint y: 237, distance: 203.7
click at [568, 237] on div "Lai bez kalkulatora palīdzības varētu salīdzināt n-tās pakāpes saknes, vienādo …" at bounding box center [679, 201] width 598 height 144
drag, startPoint x: 568, startPoint y: 237, endPoint x: 546, endPoint y: 237, distance: 21.7
click at [723, 174] on p at bounding box center [648, 180] width 525 height 12
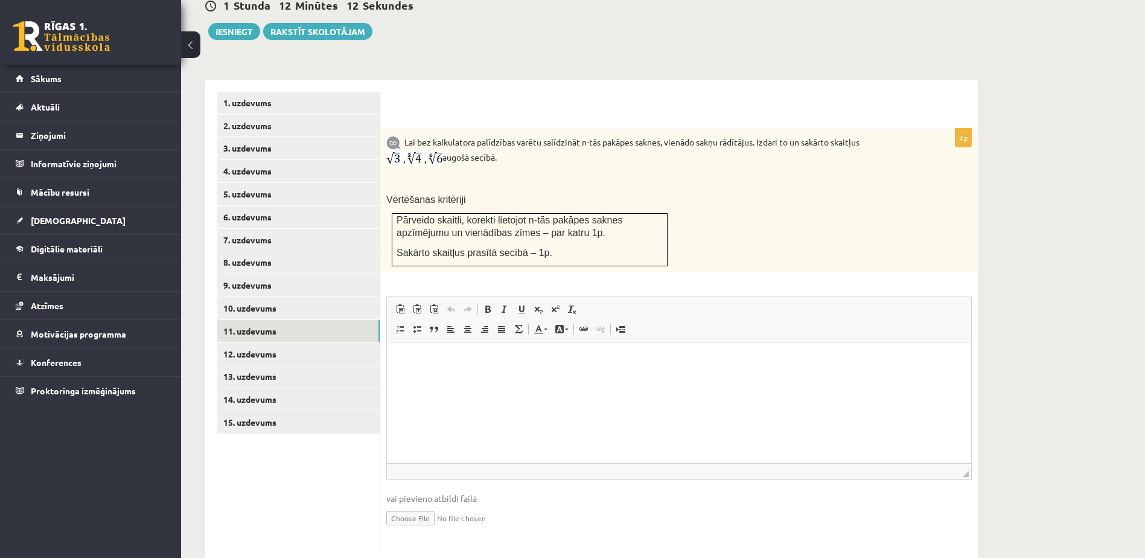
click at [735, 212] on div "Lai bez kalkulatora palīdzības varētu salīdzināt n-tās pakāpes saknes, vienādo …" at bounding box center [679, 201] width 598 height 144
click at [599, 141] on div "Lai bez kalkulatora palīdzības varētu salīdzināt n-tās pakāpes saknes, vienādo …" at bounding box center [679, 201] width 598 height 144
click at [421, 505] on input "file" at bounding box center [679, 517] width 586 height 25
type input "**********"
click at [438, 529] on link "Iesniegtā atbilde" at bounding box center [418, 535] width 65 height 13
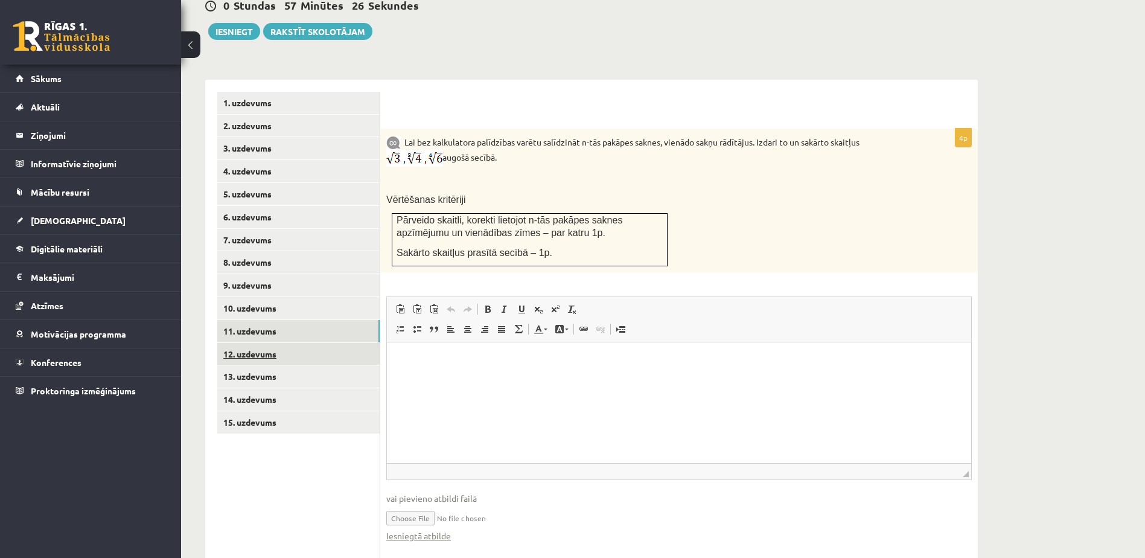
click at [247, 343] on link "12. uzdevums" at bounding box center [298, 354] width 162 height 22
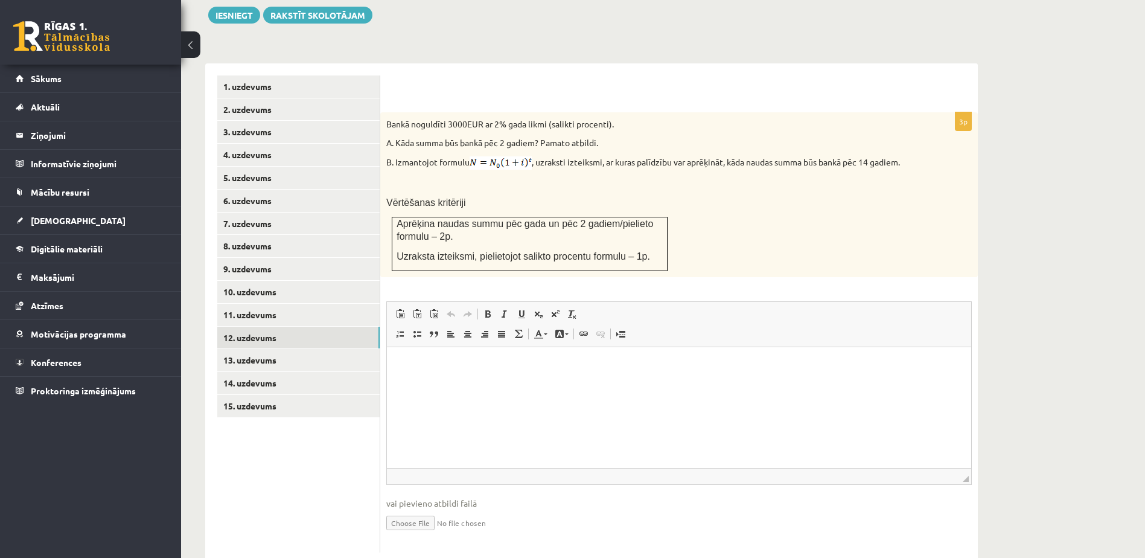
scroll to position [465, 0]
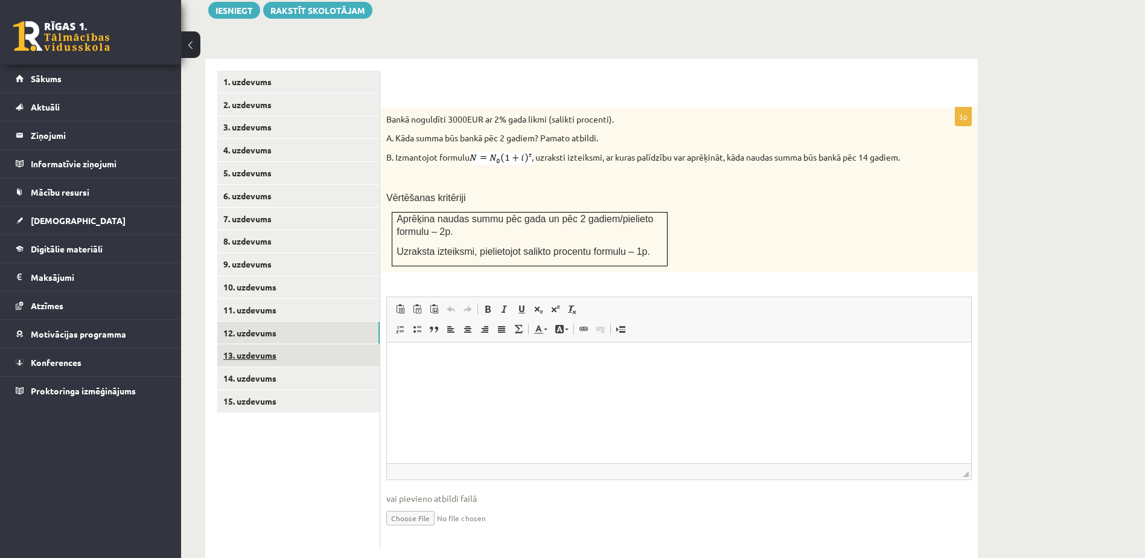
click at [252, 344] on link "13. uzdevums" at bounding box center [298, 355] width 162 height 22
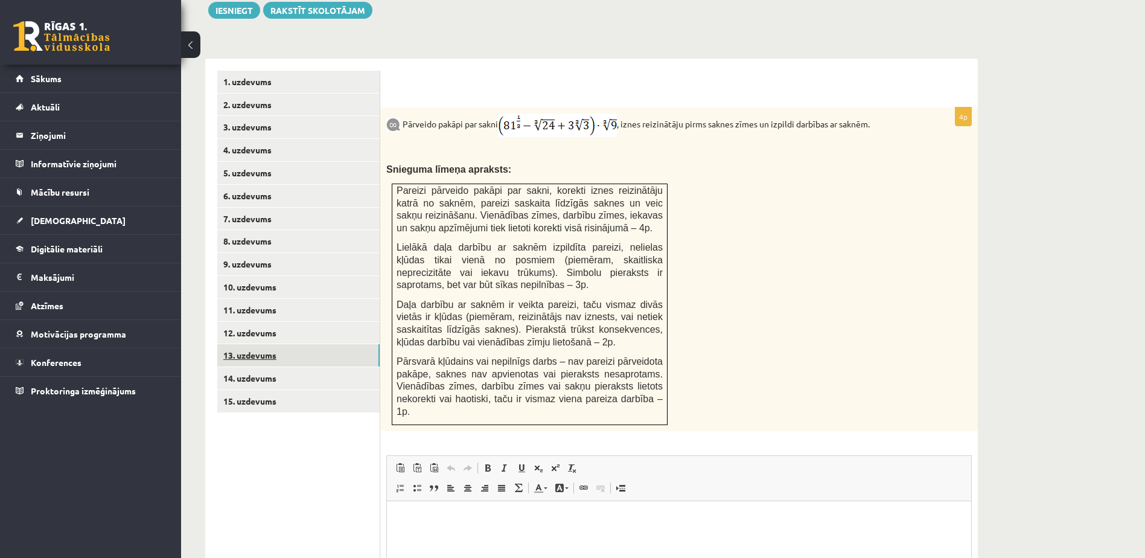
scroll to position [0, 0]
click at [242, 367] on link "14. uzdevums" at bounding box center [298, 378] width 162 height 22
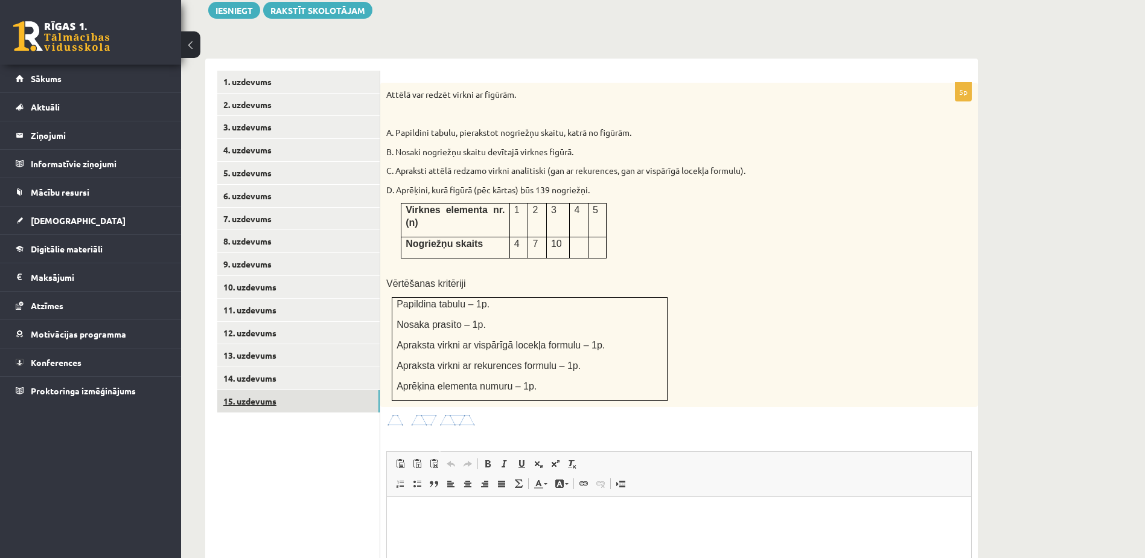
click at [246, 390] on link "15. uzdevums" at bounding box center [298, 401] width 162 height 22
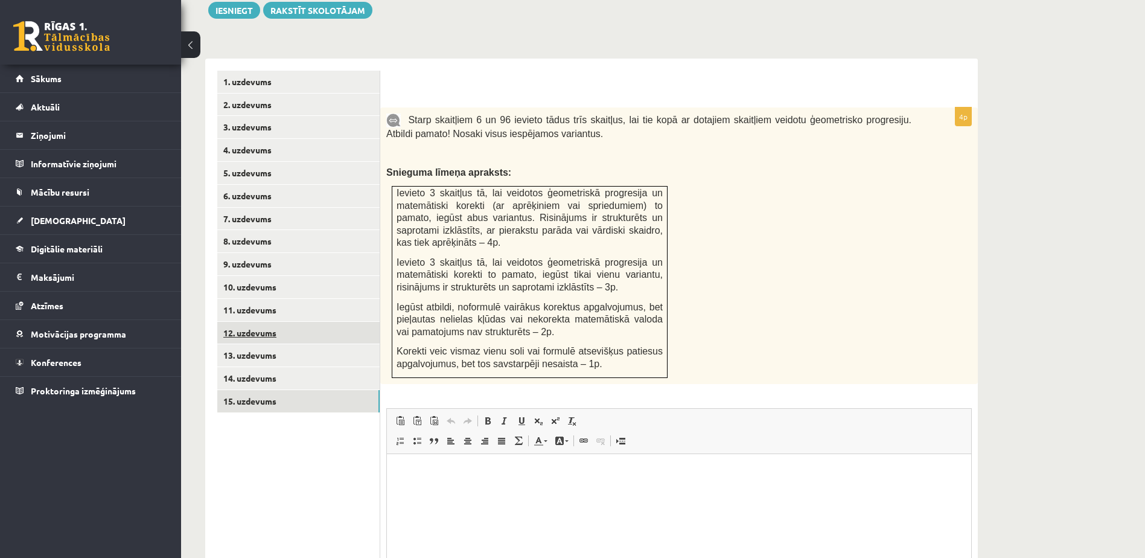
click at [252, 322] on link "12. uzdevums" at bounding box center [298, 333] width 162 height 22
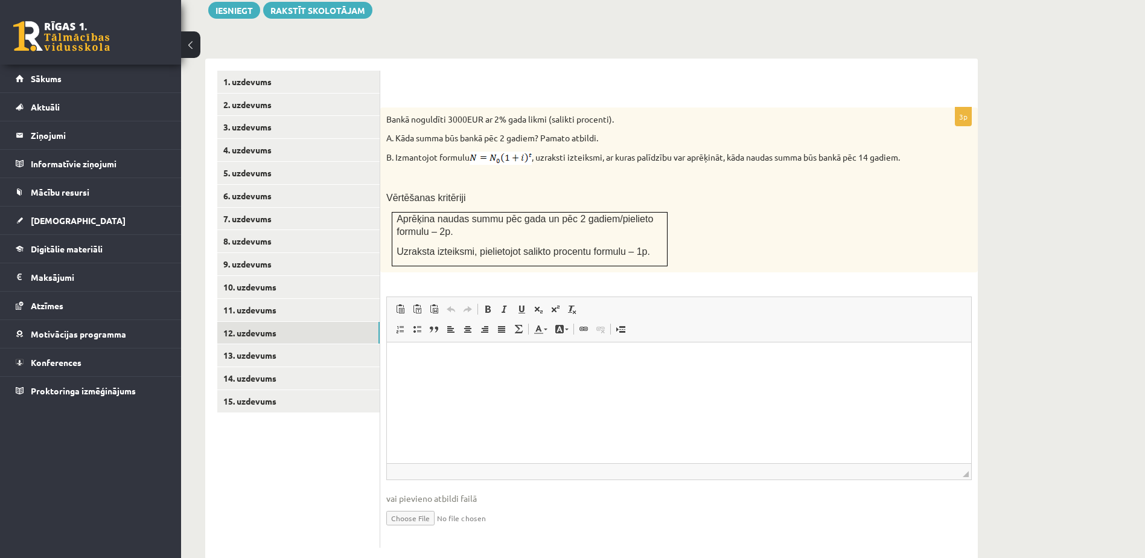
click at [384, 107] on div "Bankā noguldīti 3000EUR ar 2% gada likmi (salikti procenti). A. Kāda summa būs …" at bounding box center [679, 189] width 598 height 165
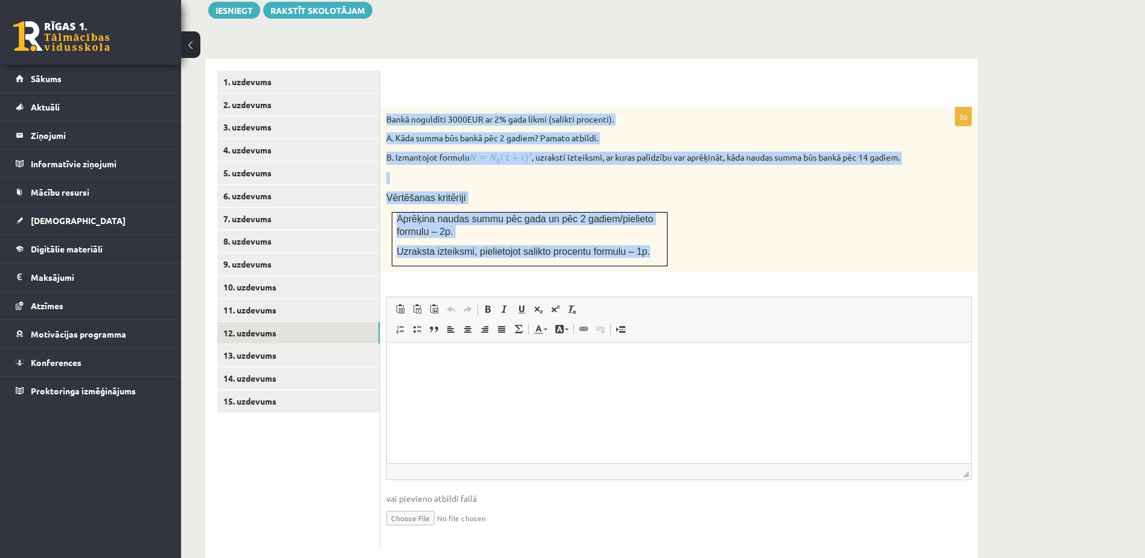
drag, startPoint x: 384, startPoint y: 92, endPoint x: 657, endPoint y: 223, distance: 303.0
click at [657, 223] on div "Bankā noguldīti 3000EUR ar 2% gada likmi (salikti procenti). A. Kāda summa būs …" at bounding box center [679, 189] width 598 height 165
drag, startPoint x: 657, startPoint y: 223, endPoint x: 635, endPoint y: 225, distance: 22.5
click at [602, 158] on div "Bankā noguldīti 3000EUR ar 2% gada likmi (salikti procenti). A. Kāda summa būs …" at bounding box center [679, 189] width 598 height 165
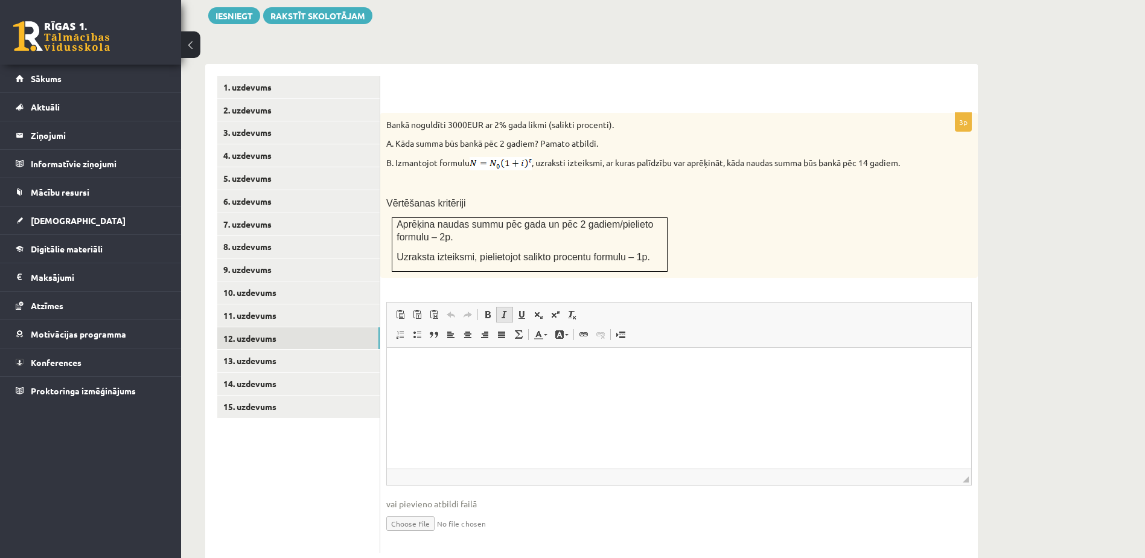
scroll to position [465, 0]
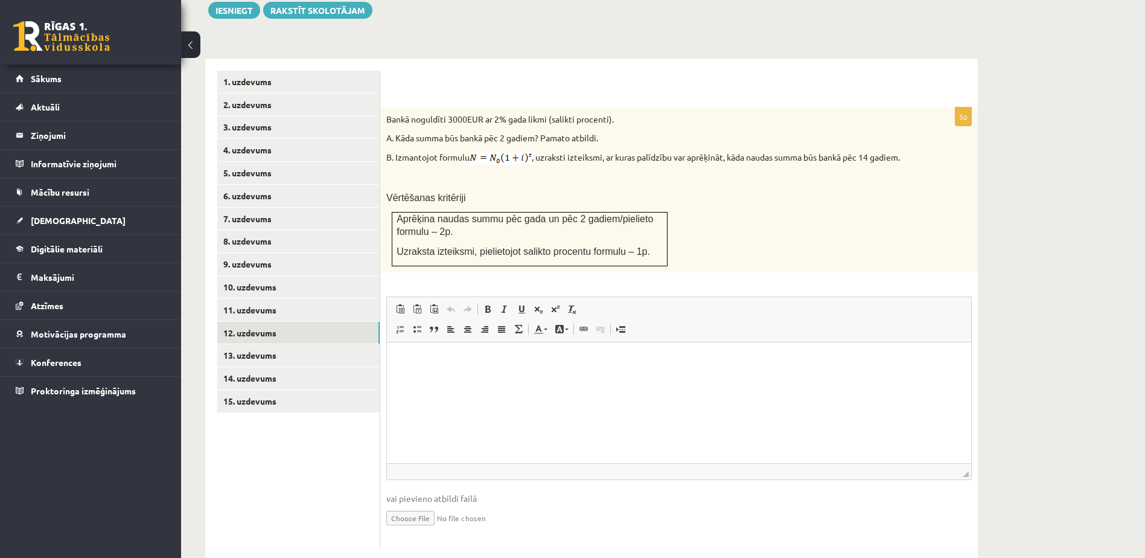
click at [420, 505] on input "file" at bounding box center [679, 517] width 586 height 25
type input "**********"
click at [434, 529] on link "Iesniegtā atbilde" at bounding box center [418, 535] width 65 height 13
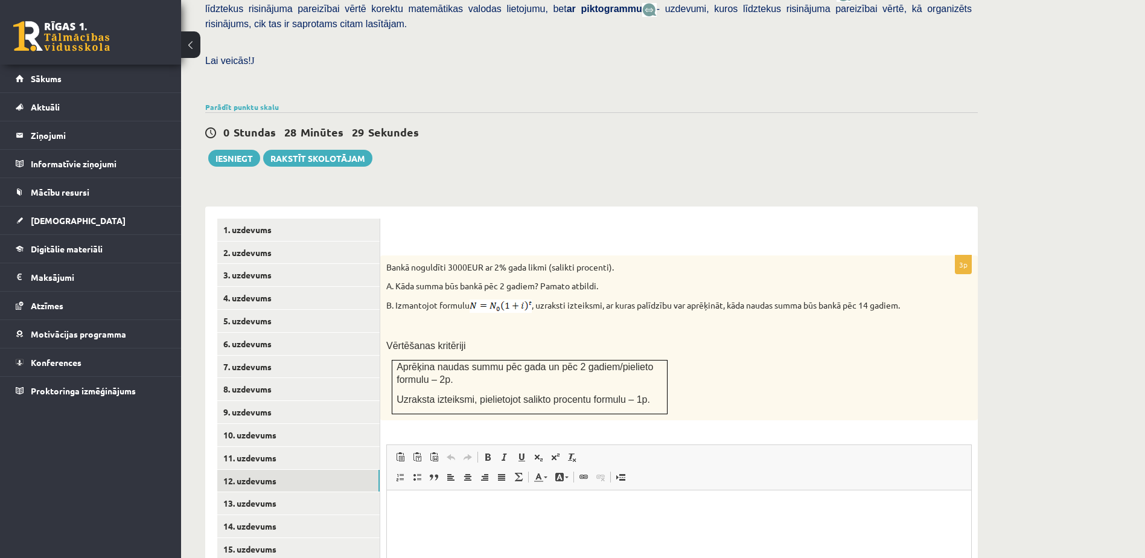
scroll to position [345, 0]
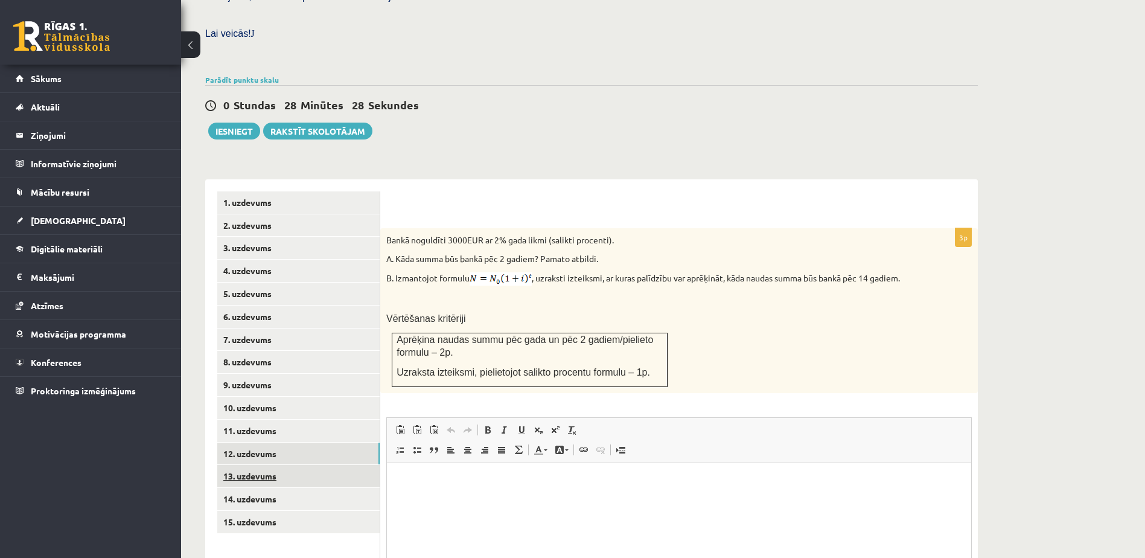
click at [281, 465] on link "13. uzdevums" at bounding box center [298, 476] width 162 height 22
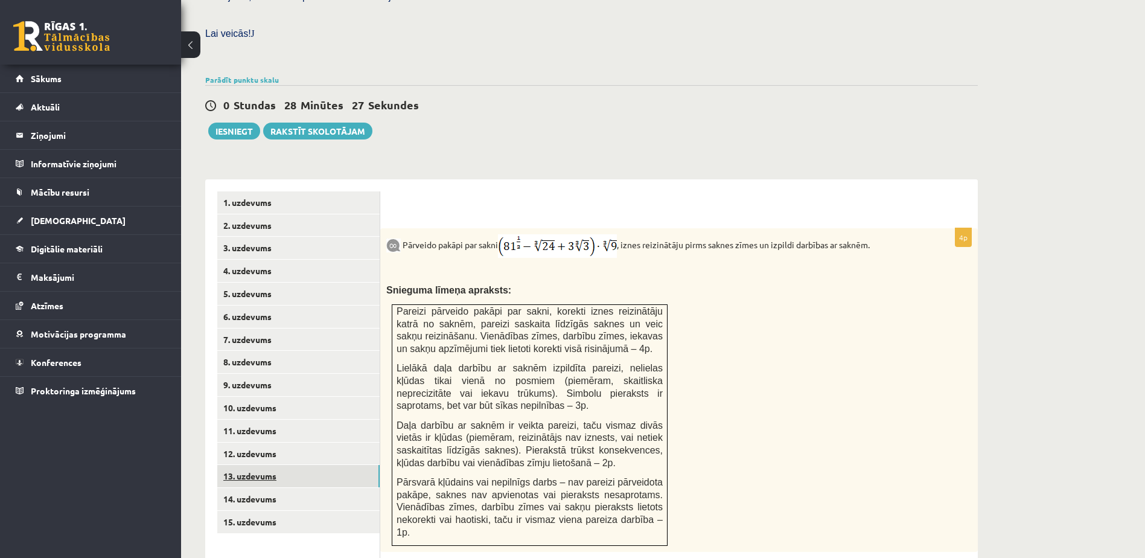
scroll to position [0, 0]
click at [248, 443] on link "12. uzdevums" at bounding box center [298, 454] width 162 height 22
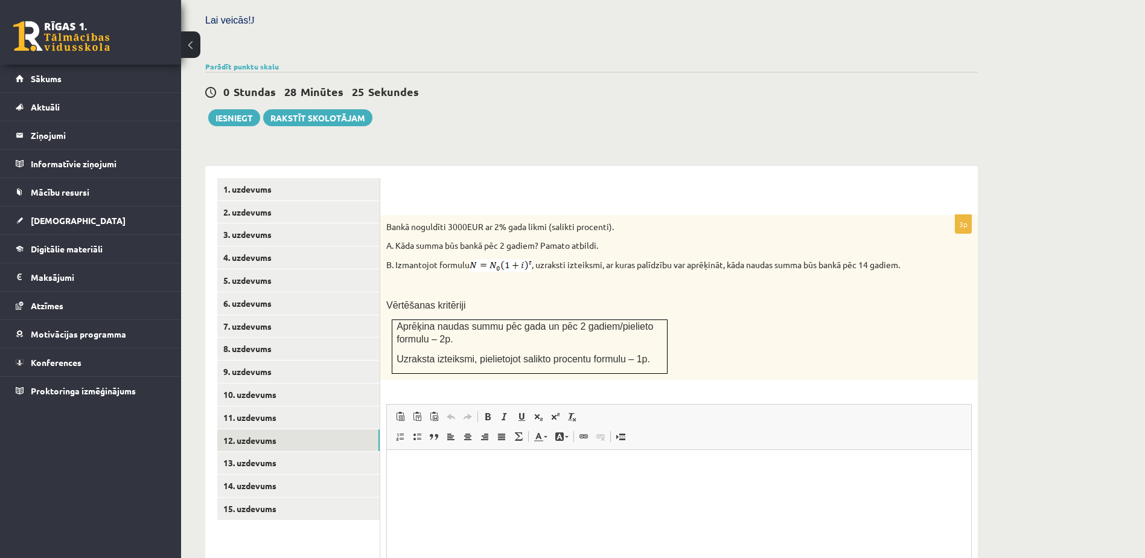
click at [432, 487] on html at bounding box center [679, 468] width 584 height 37
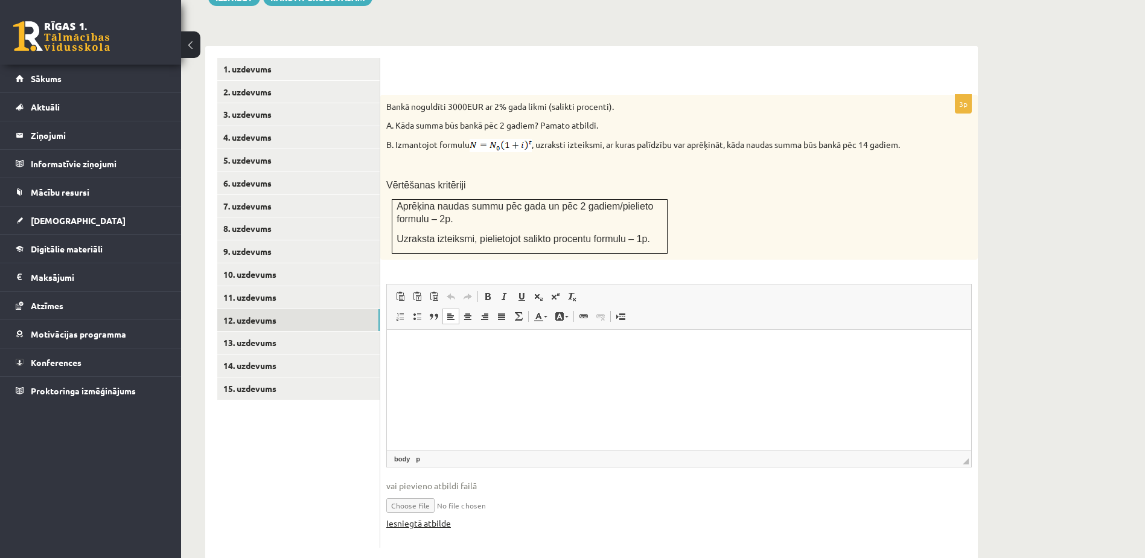
click at [420, 517] on link "Iesniegtā atbilde" at bounding box center [418, 523] width 65 height 13
click at [271, 331] on link "13. uzdevums" at bounding box center [298, 342] width 162 height 22
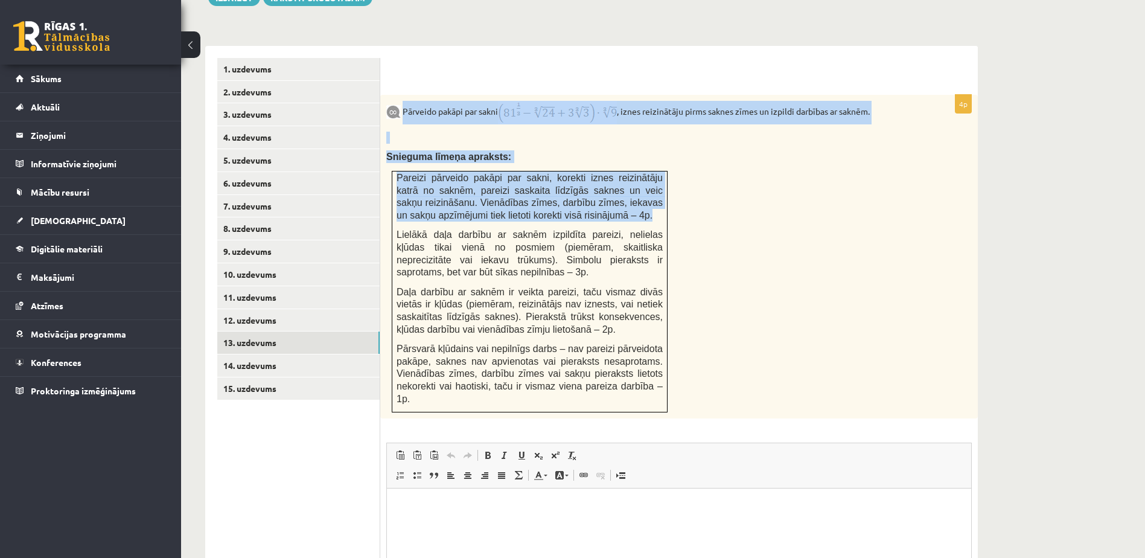
drag, startPoint x: 403, startPoint y: 84, endPoint x: 529, endPoint y: 188, distance: 163.9
click at [529, 188] on div "Pārveido pakāpi par sakni , iznes reizinātāju pirms saknes zīmes un izpildi dar…" at bounding box center [679, 257] width 598 height 324
drag, startPoint x: 529, startPoint y: 188, endPoint x: 482, endPoint y: 179, distance: 48.4
click at [543, 120] on div "Pārveido pakāpi par sakni , iznes reizinātāju pirms saknes zīmes un izpildi dar…" at bounding box center [679, 257] width 598 height 324
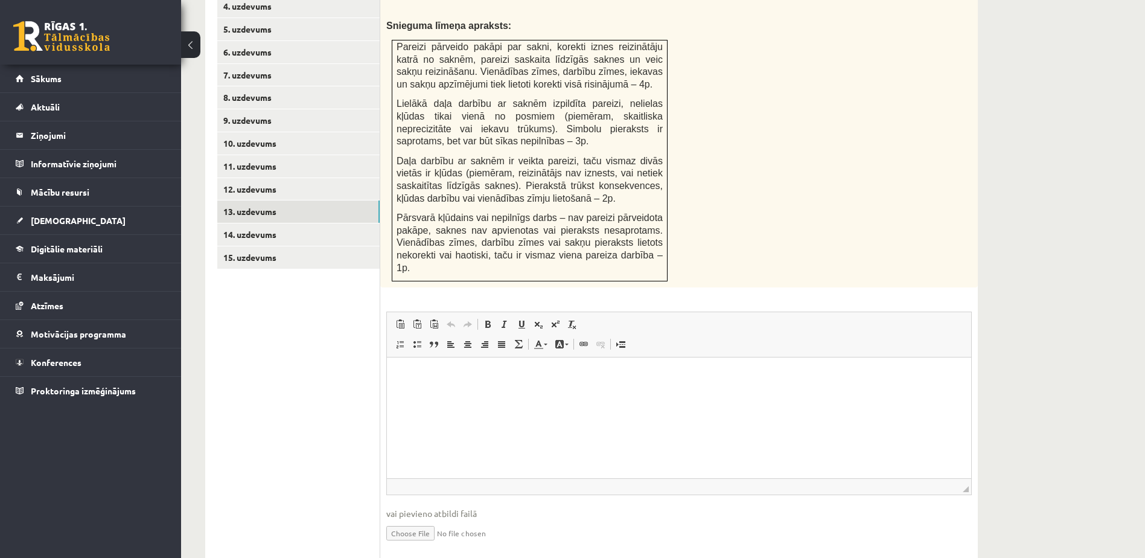
scroll to position [612, 0]
click at [414, 517] on input "file" at bounding box center [679, 529] width 586 height 25
type input "**********"
click at [412, 542] on link "Iesniegtā atbilde" at bounding box center [418, 548] width 65 height 13
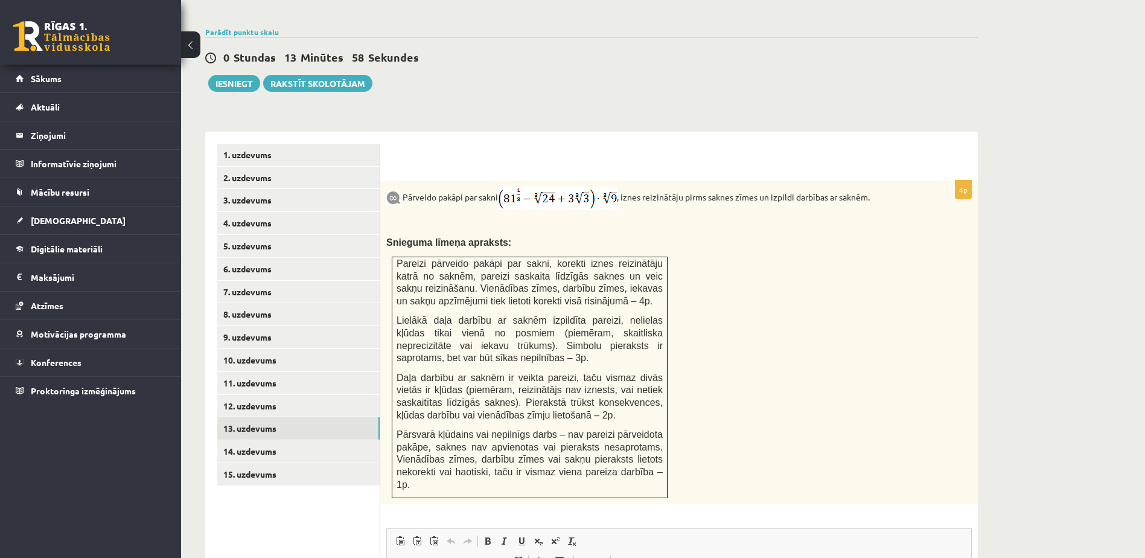
scroll to position [371, 0]
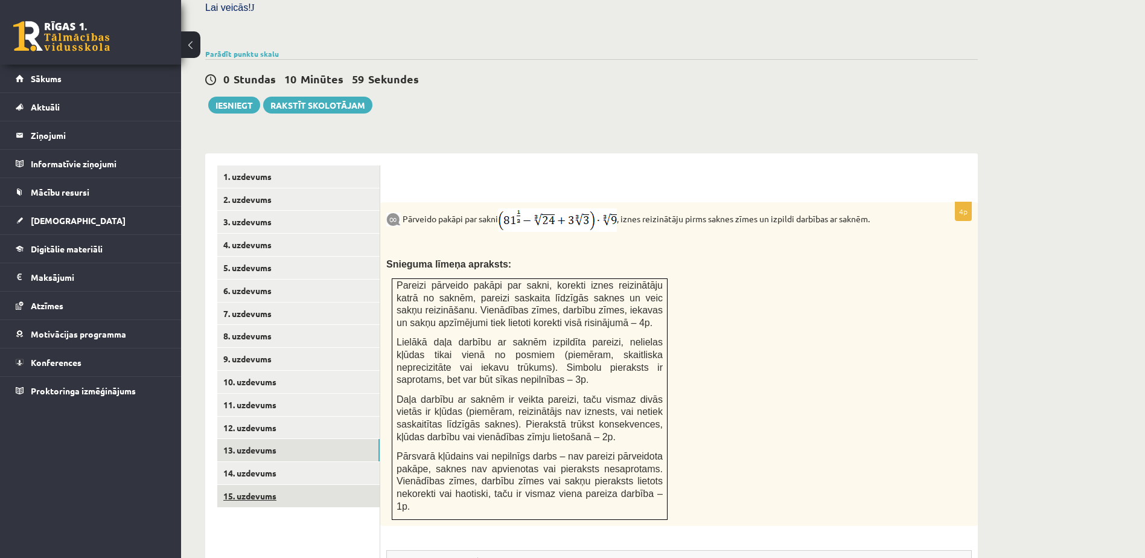
click at [264, 485] on link "15. uzdevums" at bounding box center [298, 496] width 162 height 22
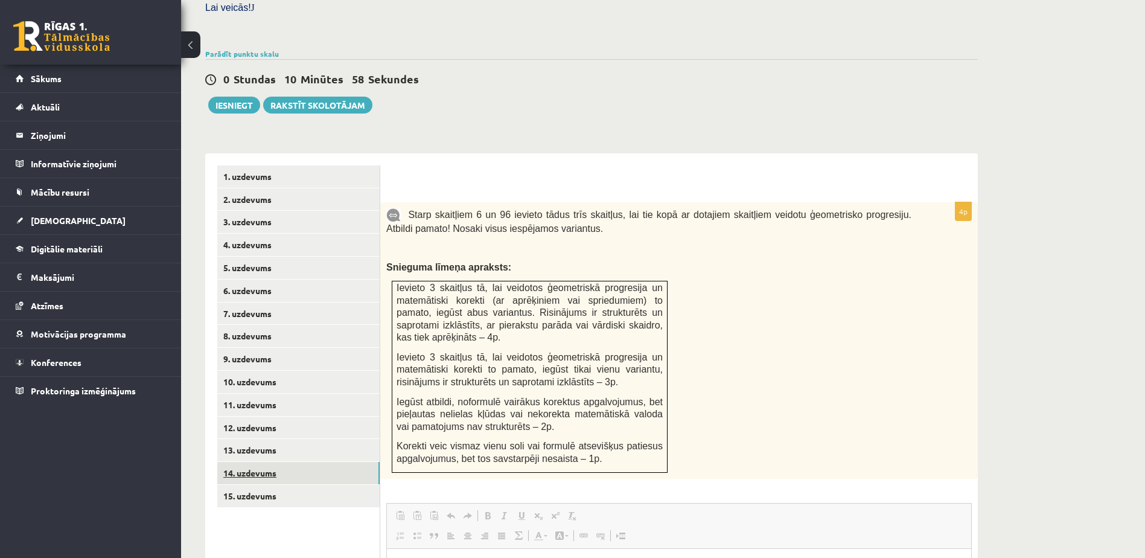
click at [253, 462] on link "14. uzdevums" at bounding box center [298, 473] width 162 height 22
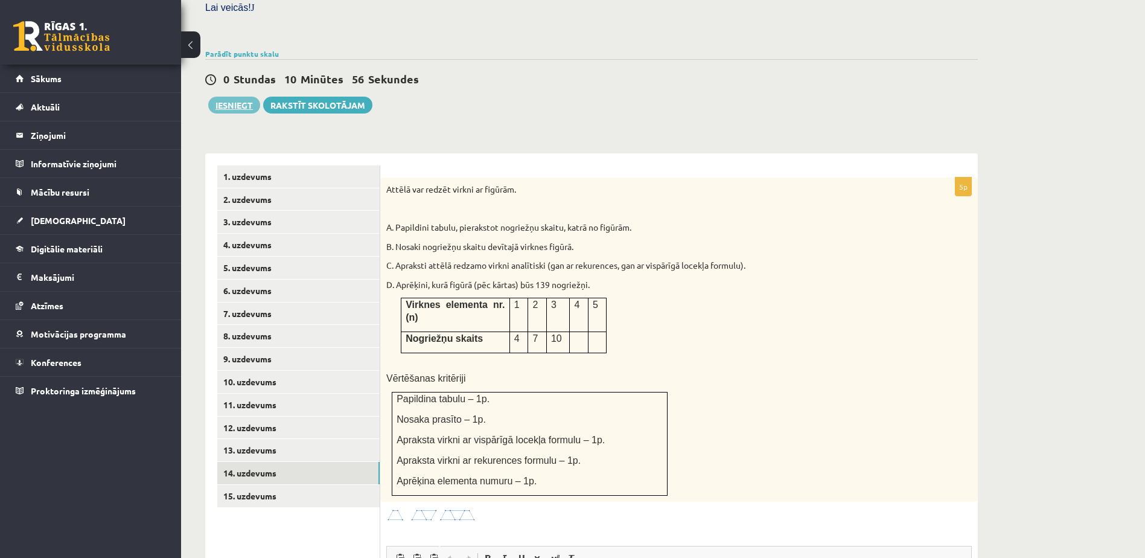
scroll to position [0, 0]
click at [256, 49] on link "Parādīt punktu skalu" at bounding box center [242, 54] width 74 height 10
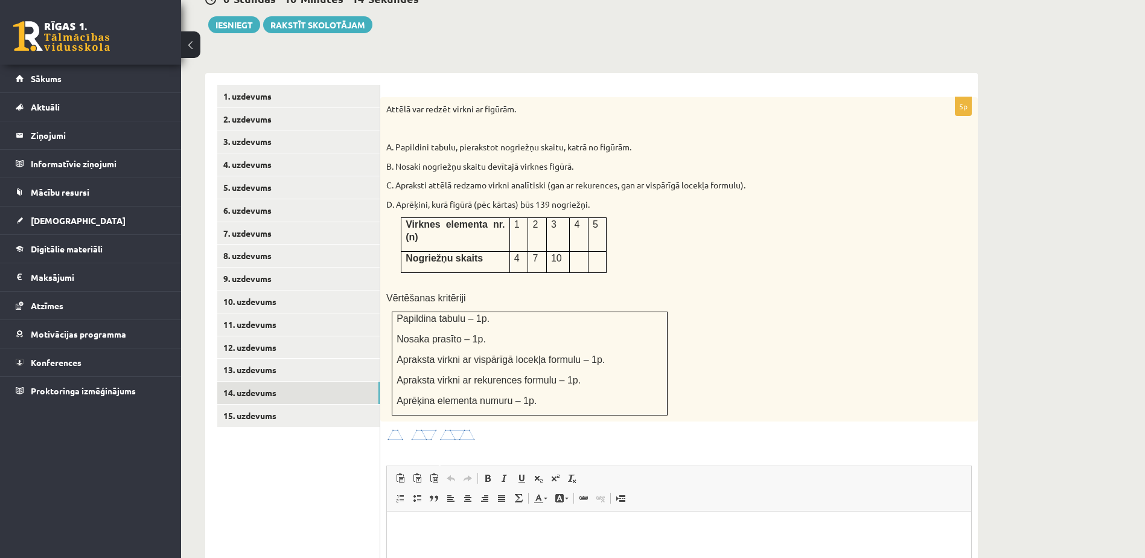
scroll to position [733, 0]
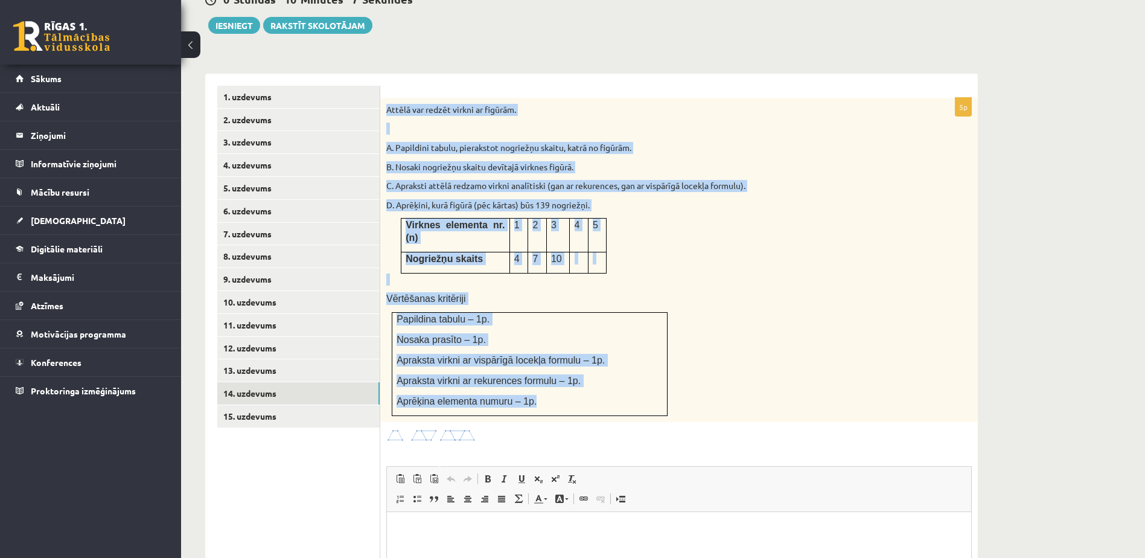
drag, startPoint x: 385, startPoint y: 81, endPoint x: 598, endPoint y: 371, distance: 359.4
click at [598, 371] on div "Attēlā var redzēt virkni ar figūrām. A. Papildini tabulu, pierakstot nogriežņu …" at bounding box center [679, 260] width 598 height 324
drag, startPoint x: 598, startPoint y: 371, endPoint x: 554, endPoint y: 360, distance: 45.4
click at [759, 224] on div "Attēlā var redzēt virkni ar figūrām. A. Papildini tabulu, pierakstot nogriežņu …" at bounding box center [679, 260] width 598 height 324
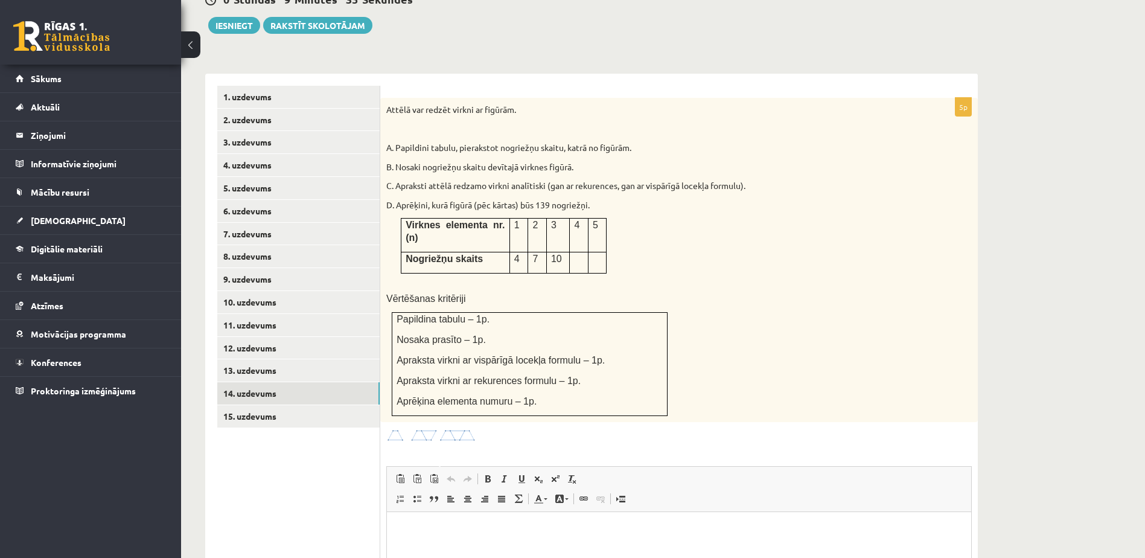
click at [414, 429] on img at bounding box center [431, 436] width 91 height 14
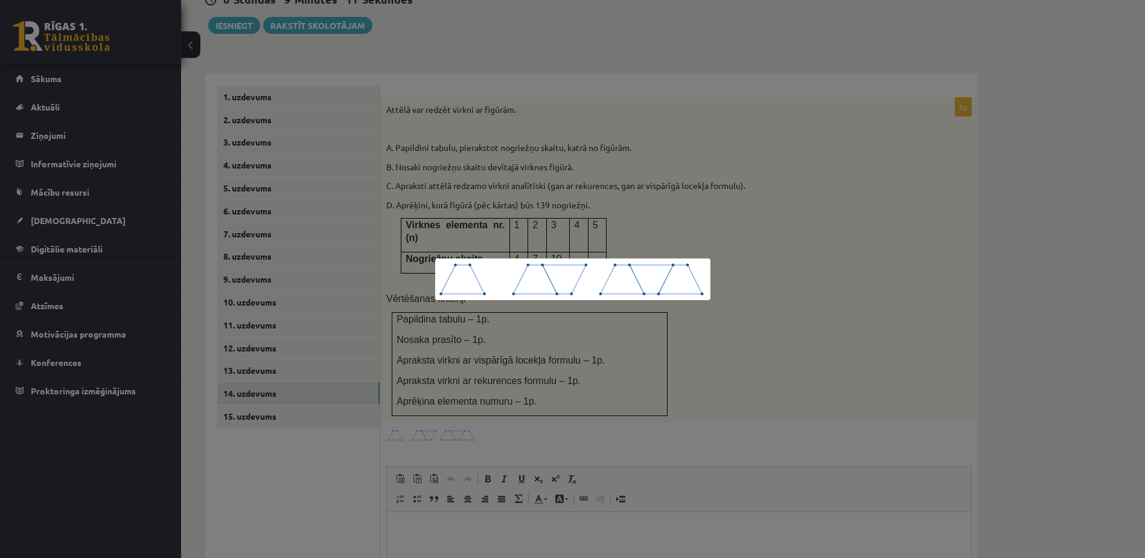
click at [753, 343] on div at bounding box center [572, 279] width 1145 height 558
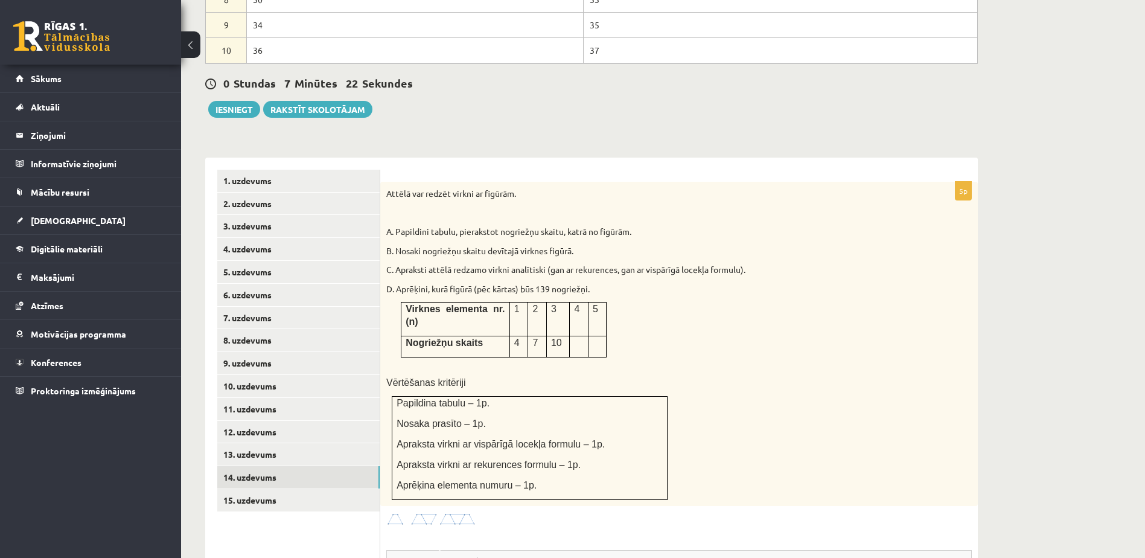
scroll to position [648, 0]
click at [251, 490] on link "15. uzdevums" at bounding box center [298, 501] width 162 height 22
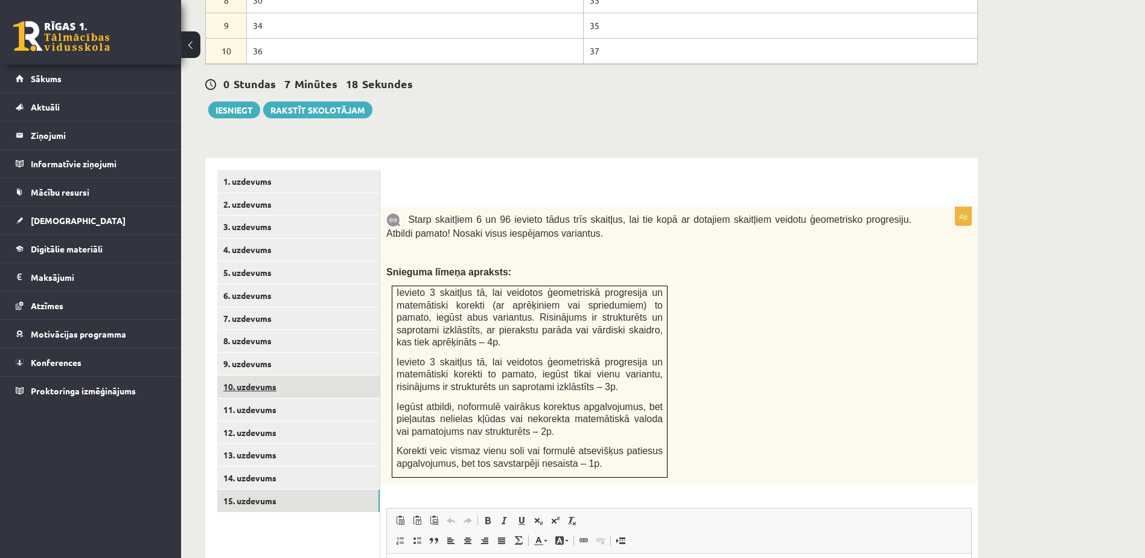
scroll to position [0, 0]
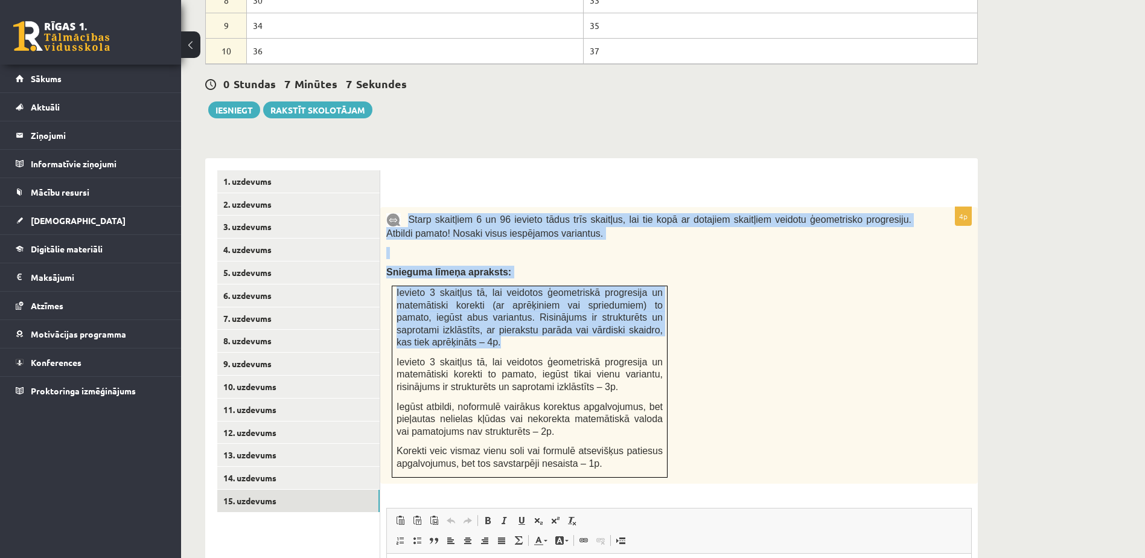
drag, startPoint x: 408, startPoint y: 188, endPoint x: 621, endPoint y: 310, distance: 245.0
click at [621, 310] on div "Starp skaitļiem 6 un 96 ievieto tādus trīs skaitļus, lai tie kopā ar dotajiem s…" at bounding box center [679, 345] width 598 height 277
click at [621, 310] on p "Ievieto 3 skaitļus tā, lai veidotos ģeometriskā progresija un matemātiski korek…" at bounding box center [530, 317] width 266 height 62
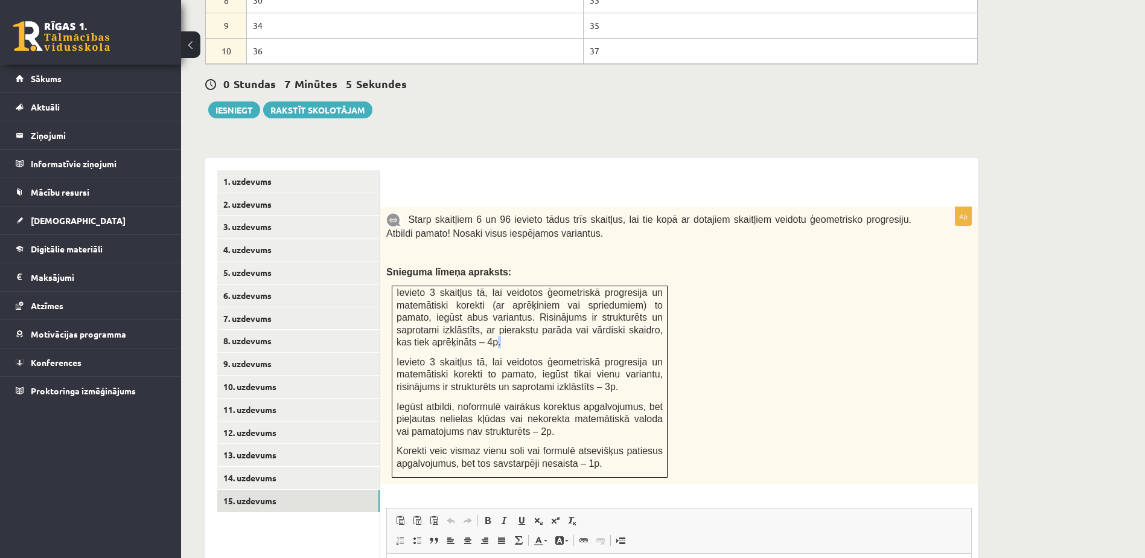
drag, startPoint x: 621, startPoint y: 310, endPoint x: 451, endPoint y: 316, distance: 169.8
click at [451, 316] on p "Ievieto 3 skaitļus tā, lai veidotos ģeometriskā progresija un matemātiski korek…" at bounding box center [530, 317] width 266 height 62
click at [791, 324] on div "Starp skaitļiem 6 un 96 ievieto tādus trīs skaitļus, lai tie kopā ar dotajiem s…" at bounding box center [679, 345] width 598 height 277
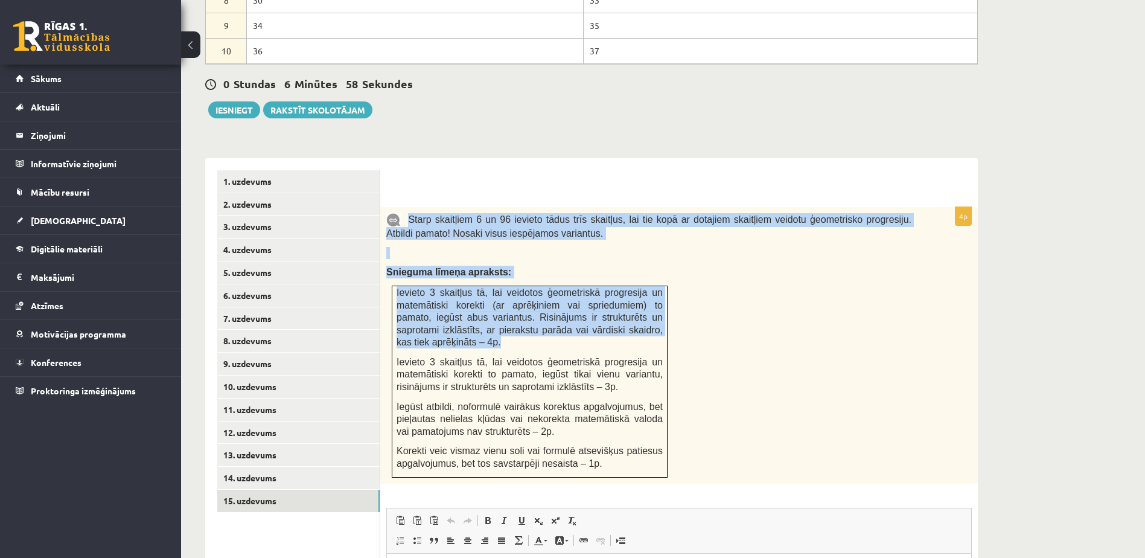
drag, startPoint x: 408, startPoint y: 190, endPoint x: 434, endPoint y: 314, distance: 126.6
click at [434, 314] on div "Starp skaitļiem 6 un 96 ievieto tādus trīs skaitļus, lai tie kopā ar dotajiem s…" at bounding box center [679, 345] width 598 height 277
drag, startPoint x: 434, startPoint y: 314, endPoint x: 404, endPoint y: 270, distance: 52.9
click at [874, 296] on div "Starp skaitļiem 6 un 96 ievieto tādus trīs skaitļus, lai tie kopā ar dotajiem s…" at bounding box center [679, 345] width 598 height 277
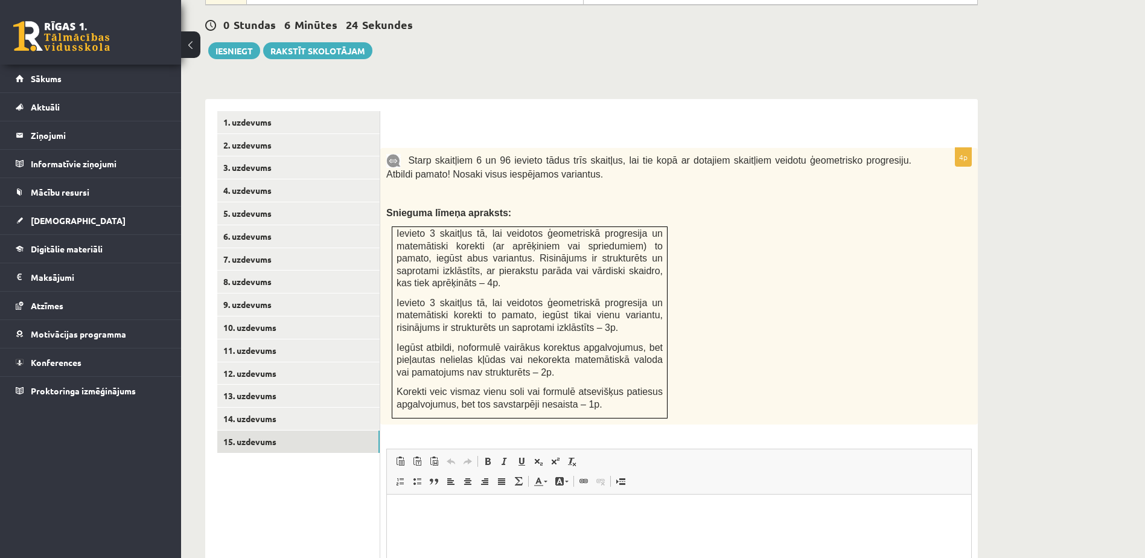
scroll to position [678, 0]
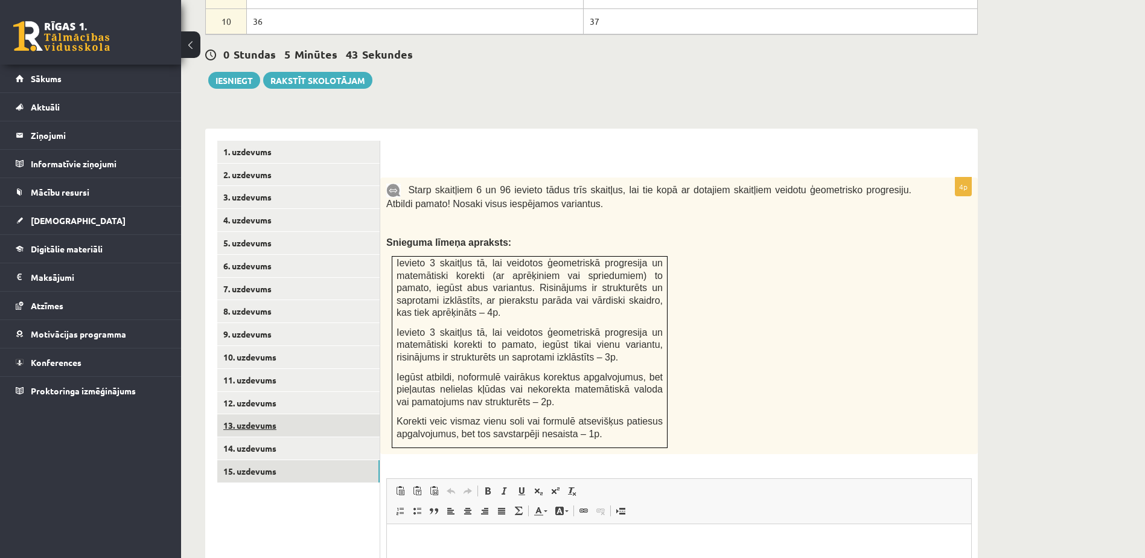
click at [260, 414] on link "13. uzdevums" at bounding box center [298, 425] width 162 height 22
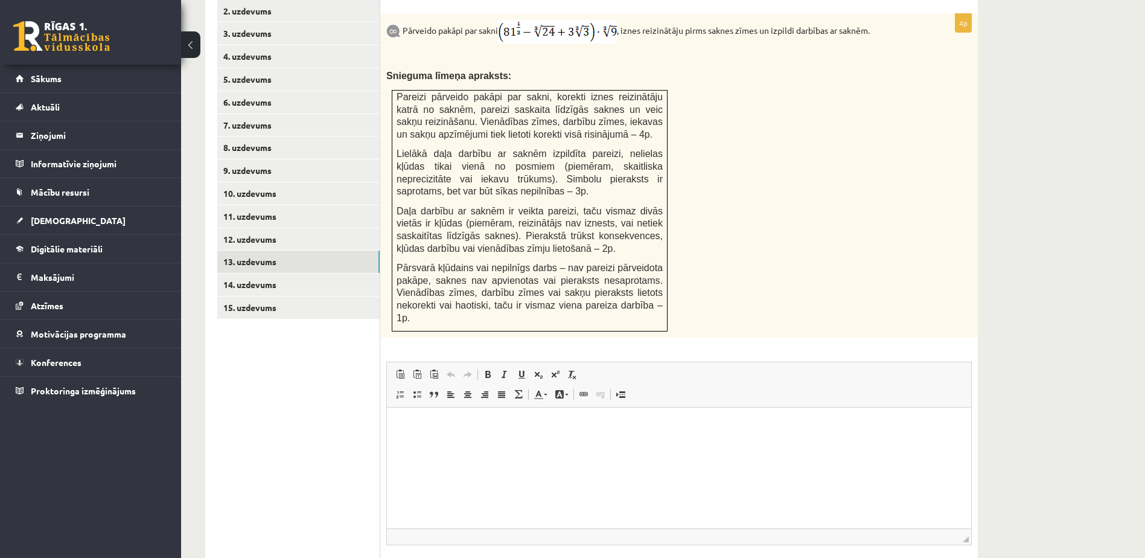
scroll to position [907, 0]
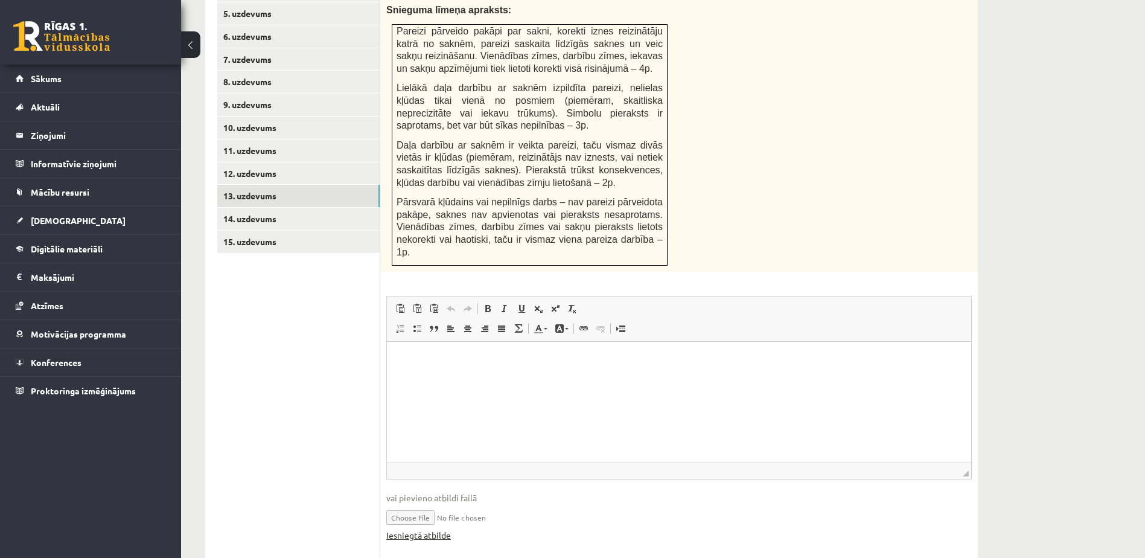
click at [423, 529] on link "Iesniegtā atbilde" at bounding box center [418, 535] width 65 height 13
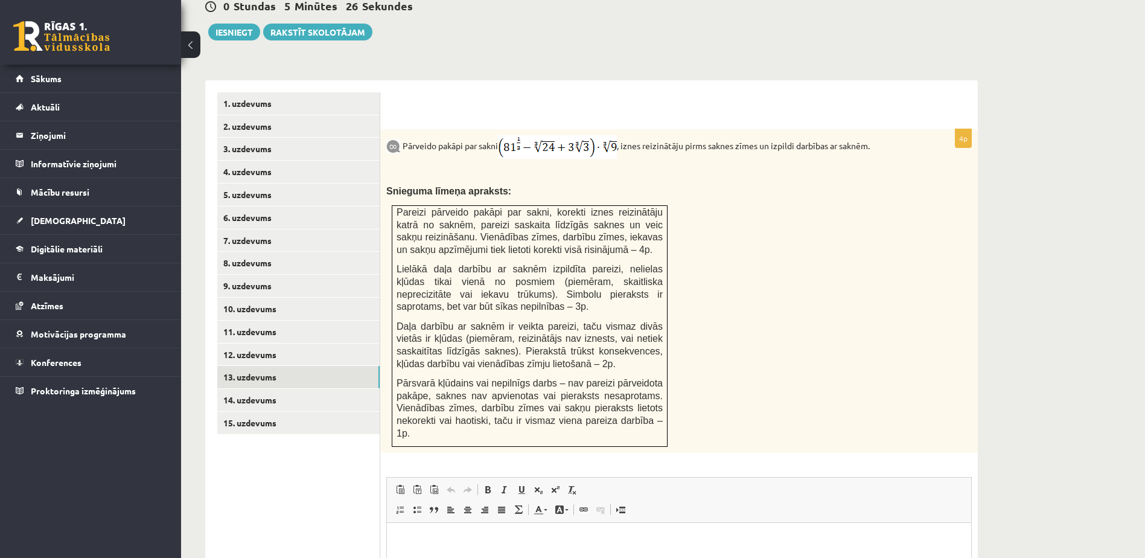
scroll to position [606, 0]
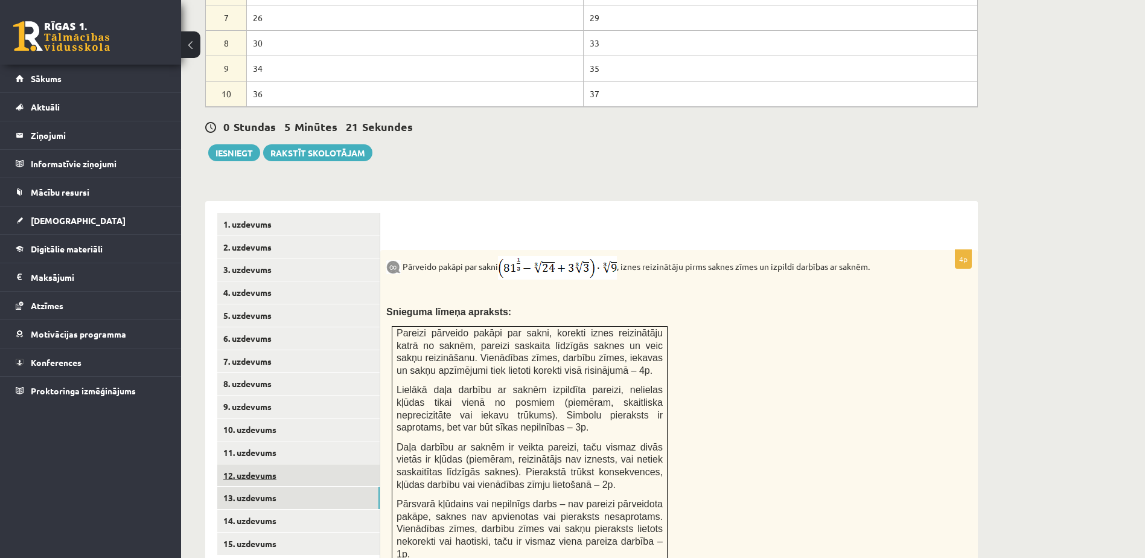
click at [262, 464] on link "12. uzdevums" at bounding box center [298, 475] width 162 height 22
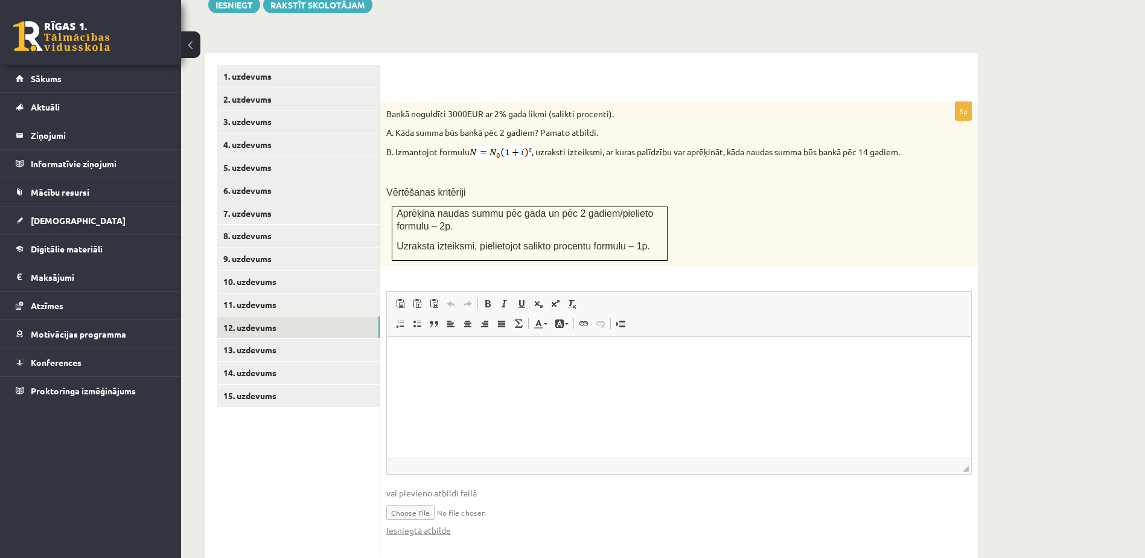
scroll to position [761, 0]
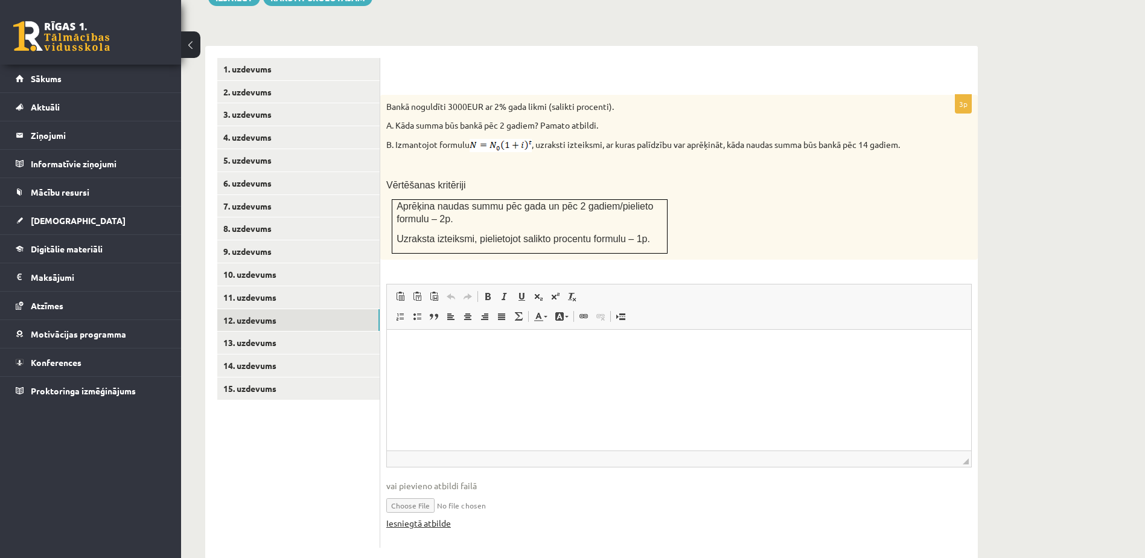
click at [437, 517] on link "Iesniegtā atbilde" at bounding box center [418, 523] width 65 height 13
click at [281, 331] on link "13. uzdevums" at bounding box center [298, 342] width 162 height 22
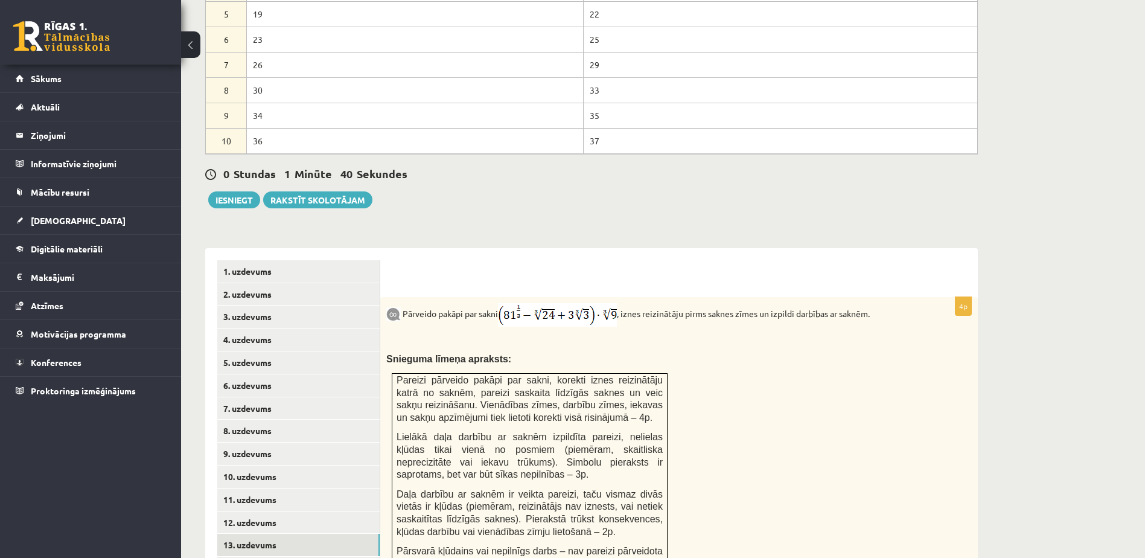
scroll to position [664, 0]
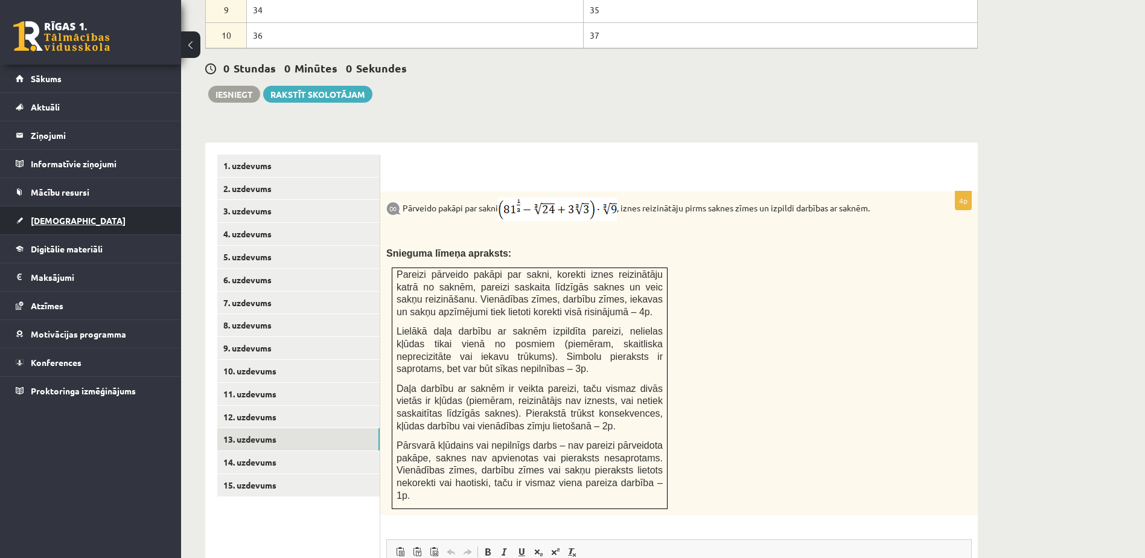
click at [54, 225] on span "[DEMOGRAPHIC_DATA]" at bounding box center [78, 220] width 95 height 11
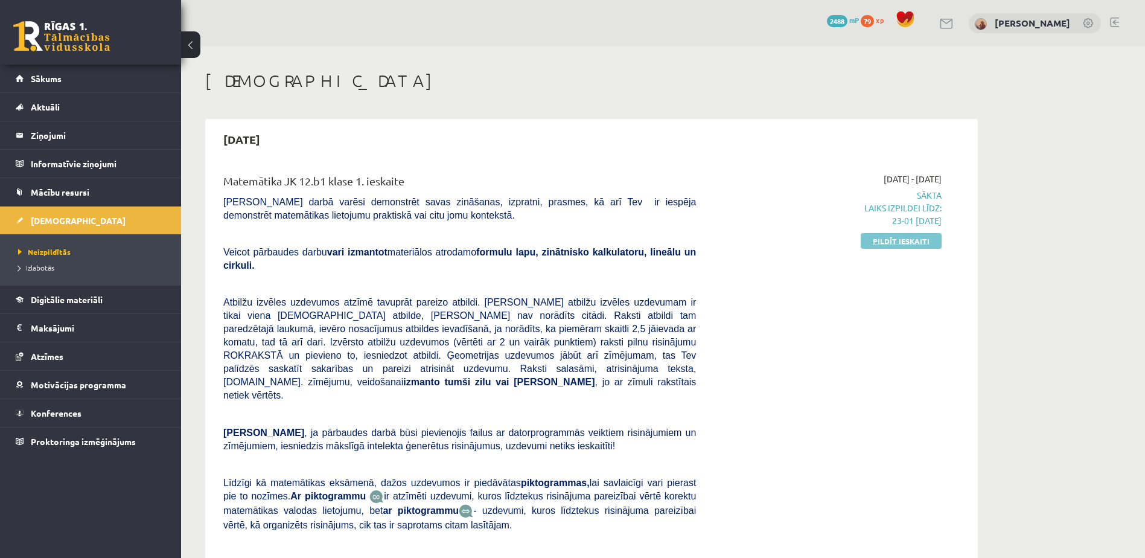
click at [900, 236] on link "Pildīt ieskaiti" at bounding box center [901, 241] width 81 height 16
click at [921, 237] on link "Pildīt ieskaiti" at bounding box center [901, 241] width 81 height 16
click at [49, 136] on legend "Ziņojumi 0" at bounding box center [98, 135] width 135 height 28
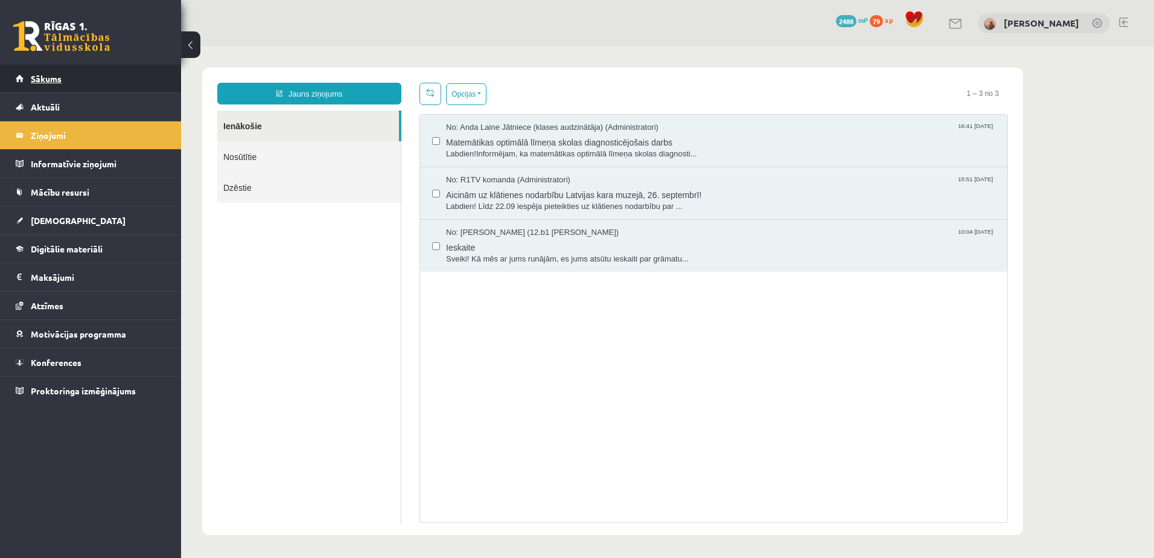
click at [53, 85] on link "Sākums" at bounding box center [91, 79] width 150 height 28
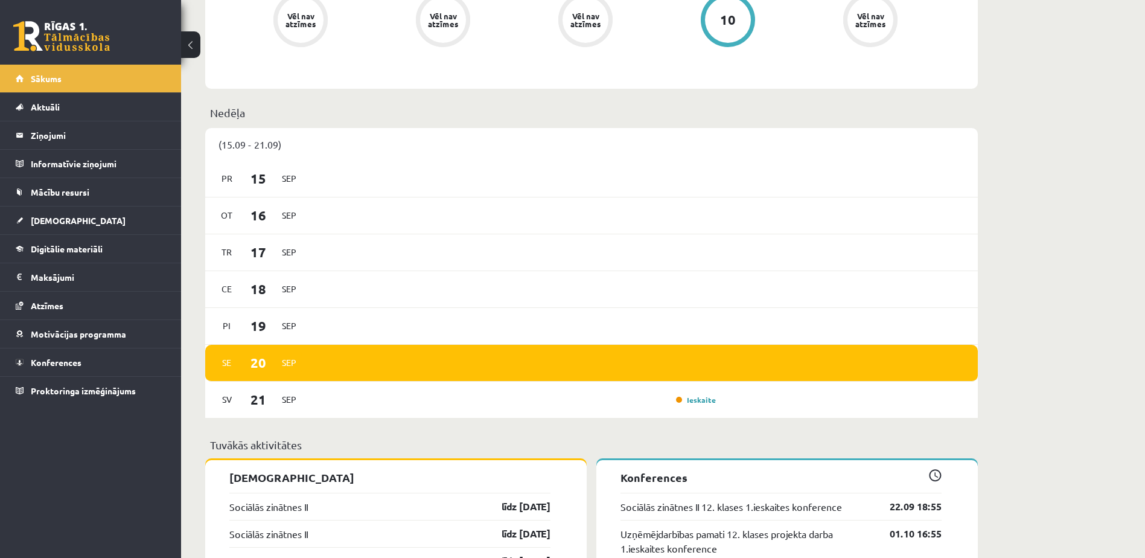
scroll to position [785, 0]
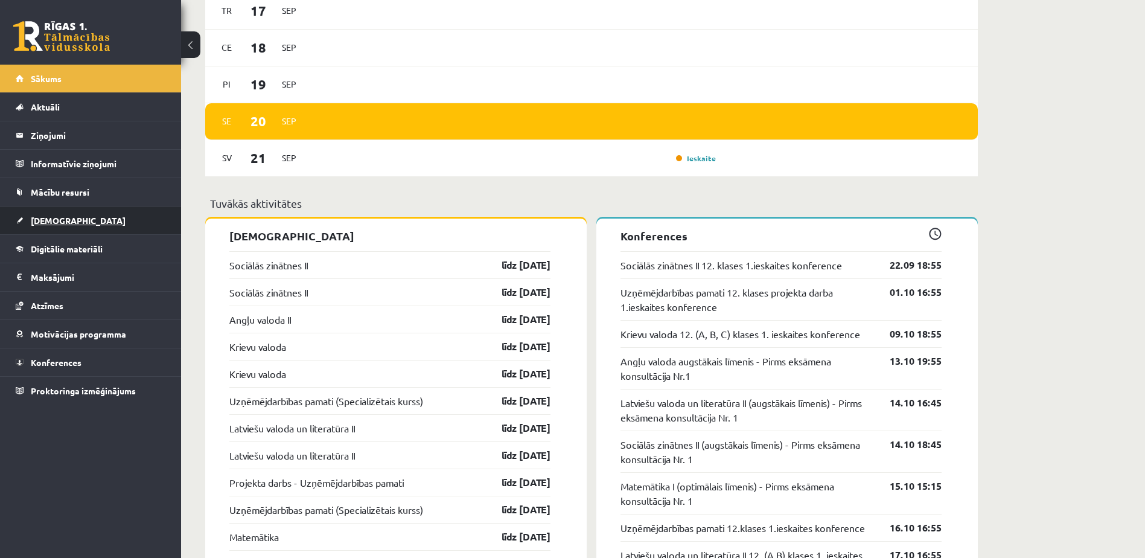
click at [36, 223] on span "[DEMOGRAPHIC_DATA]" at bounding box center [78, 220] width 95 height 11
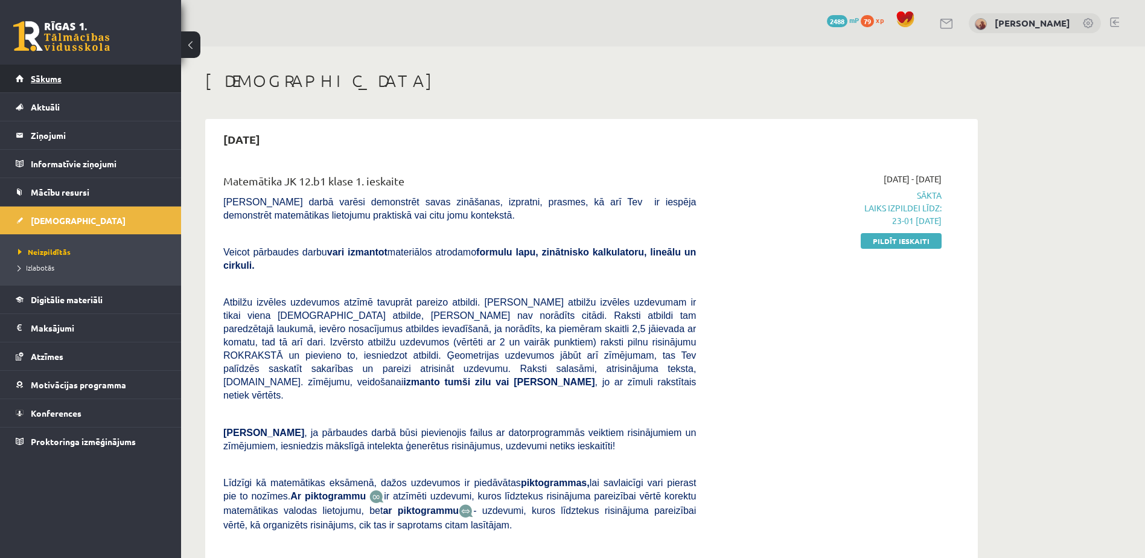
click at [40, 72] on link "Sākums" at bounding box center [91, 79] width 150 height 28
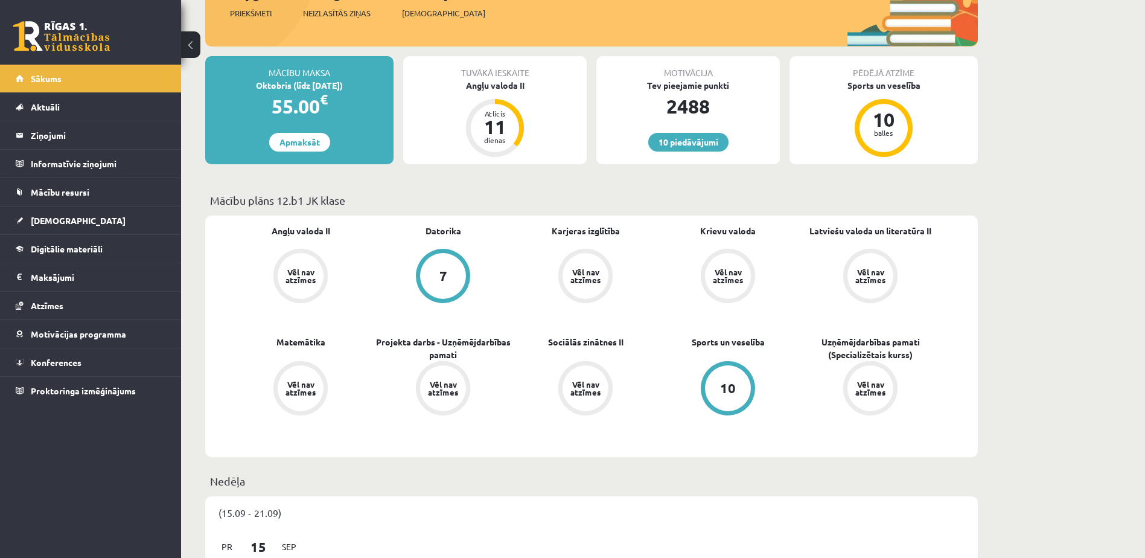
scroll to position [181, 0]
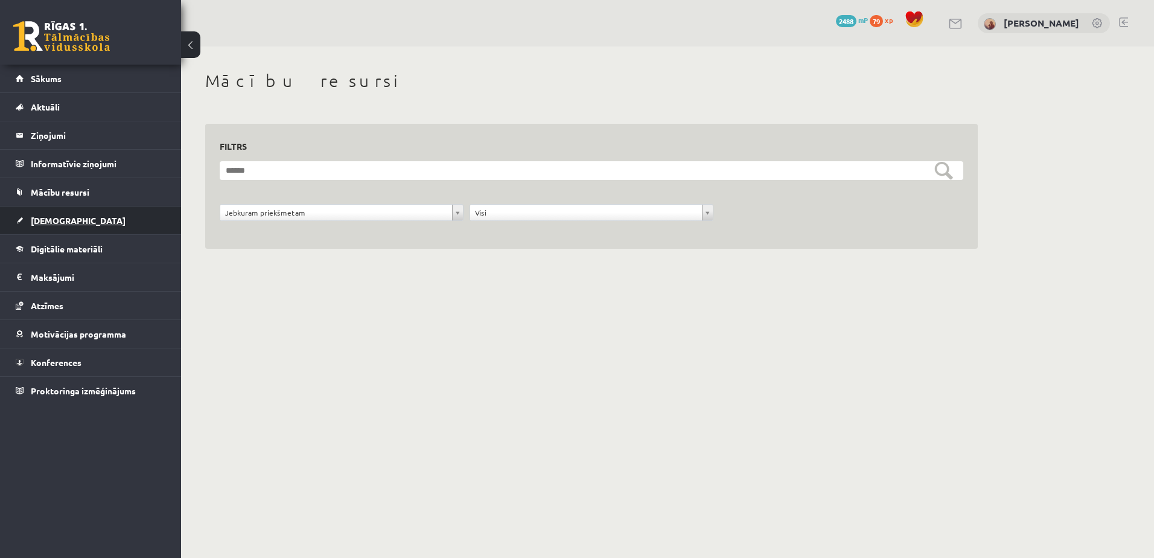
click at [61, 219] on span "[DEMOGRAPHIC_DATA]" at bounding box center [78, 220] width 95 height 11
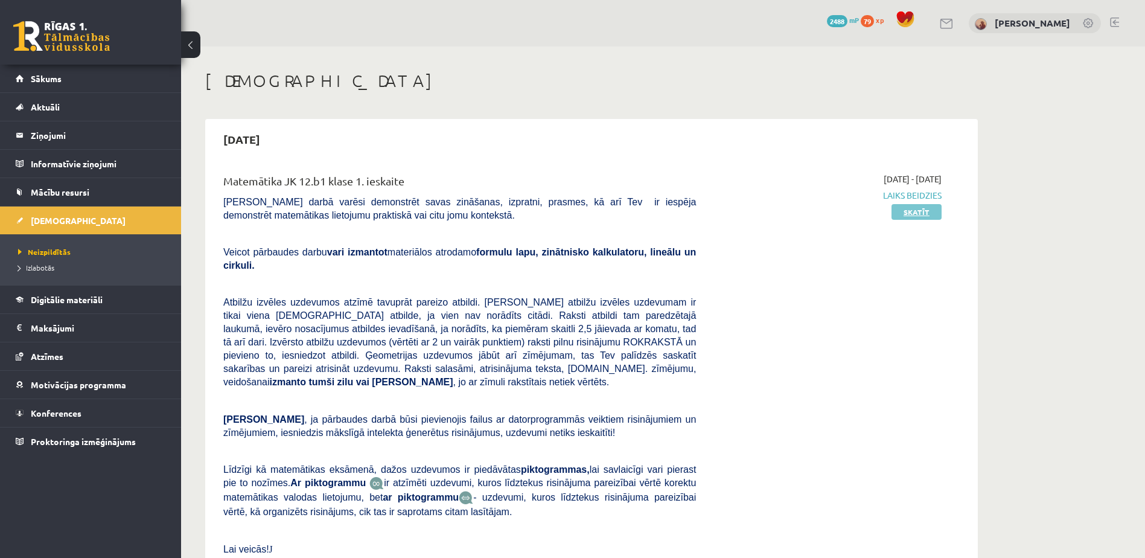
click at [923, 212] on link "Skatīt" at bounding box center [917, 212] width 50 height 16
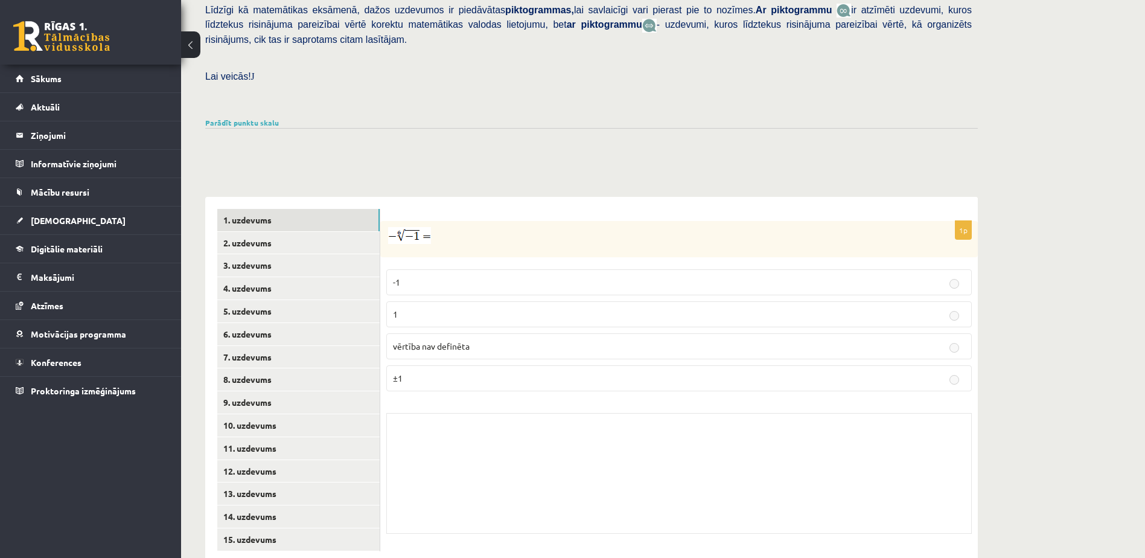
scroll to position [304, 0]
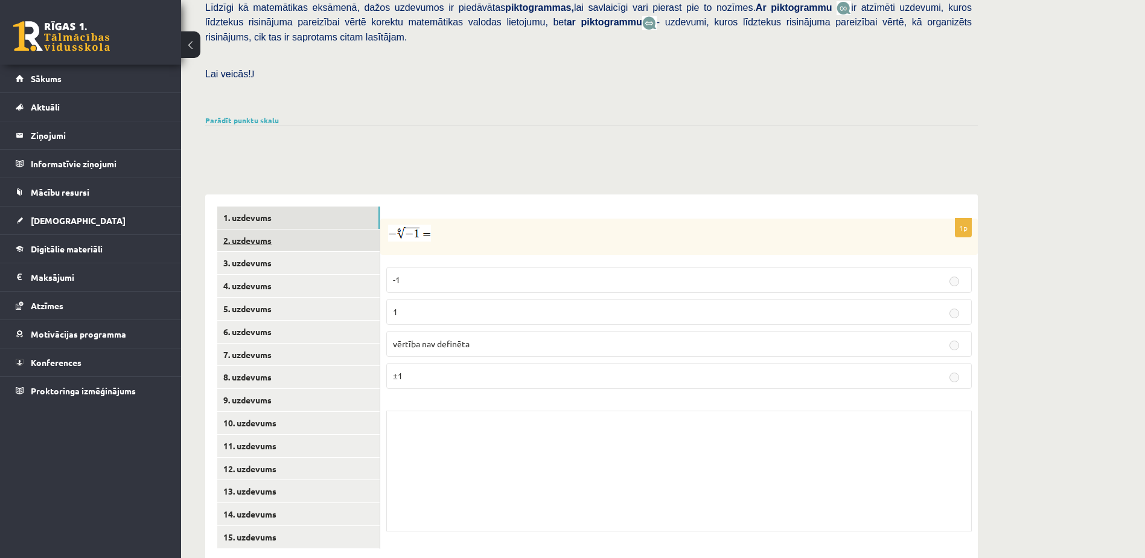
click at [219, 229] on link "2. uzdevums" at bounding box center [298, 240] width 162 height 22
click at [258, 252] on link "3. uzdevums" at bounding box center [298, 263] width 162 height 22
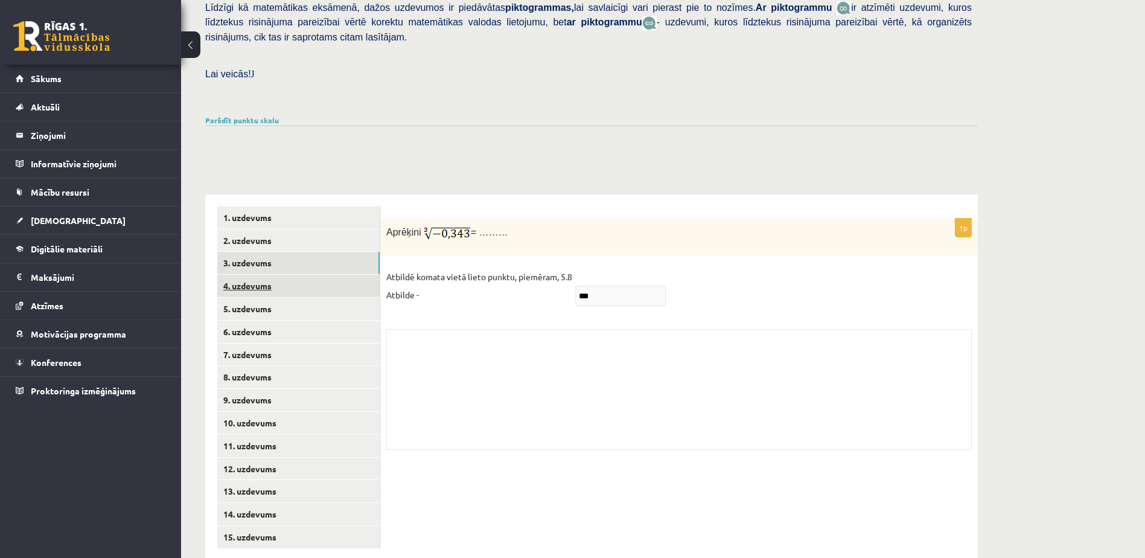
click at [266, 275] on link "4. uzdevums" at bounding box center [298, 286] width 162 height 22
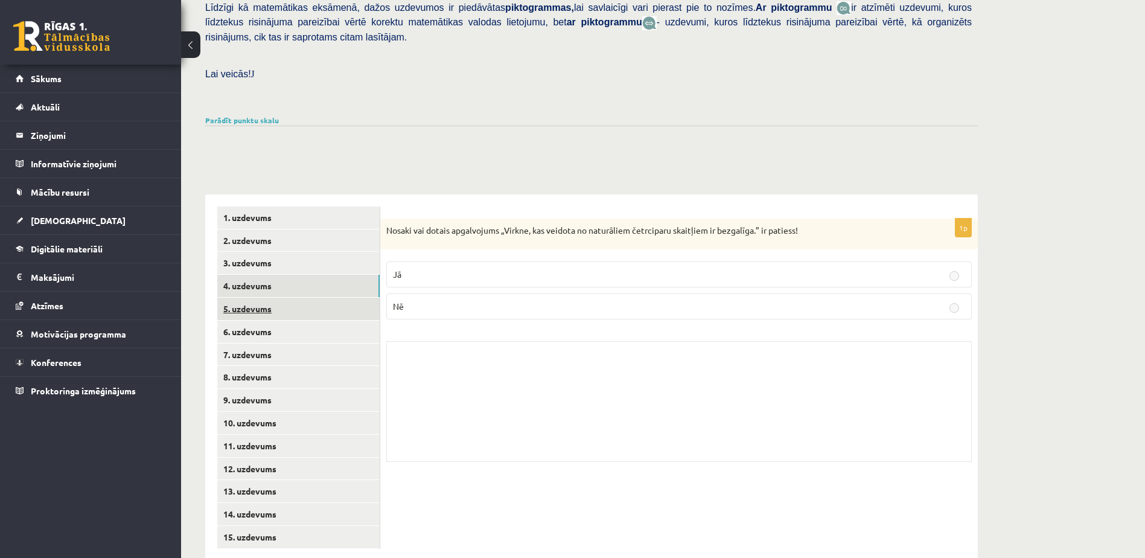
click at [260, 298] on link "5. uzdevums" at bounding box center [298, 309] width 162 height 22
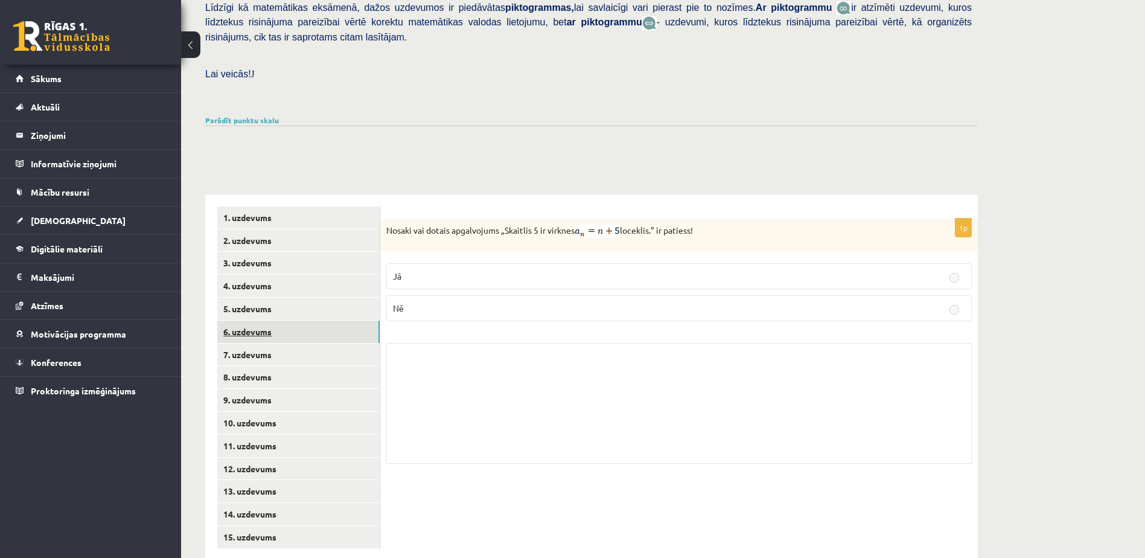
click at [260, 321] on link "6. uzdevums" at bounding box center [298, 332] width 162 height 22
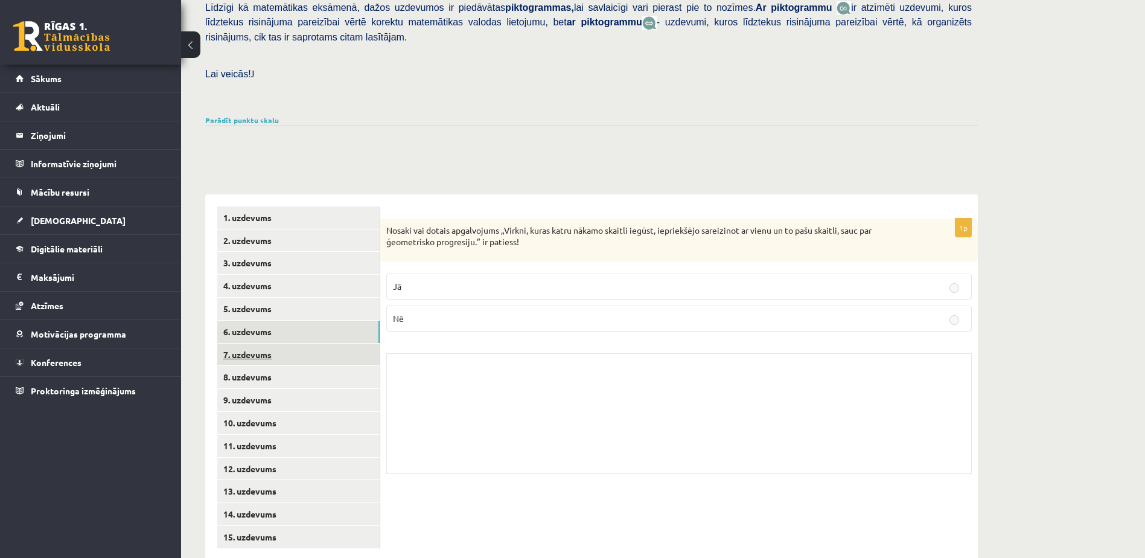
click at [260, 344] on link "7. uzdevums" at bounding box center [298, 355] width 162 height 22
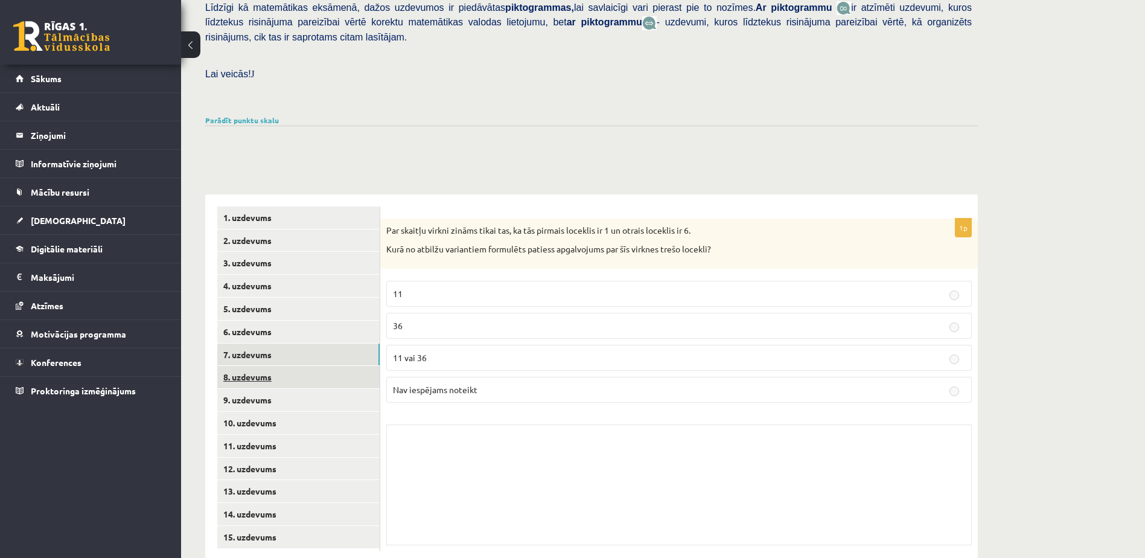
click at [257, 366] on link "8. uzdevums" at bounding box center [298, 377] width 162 height 22
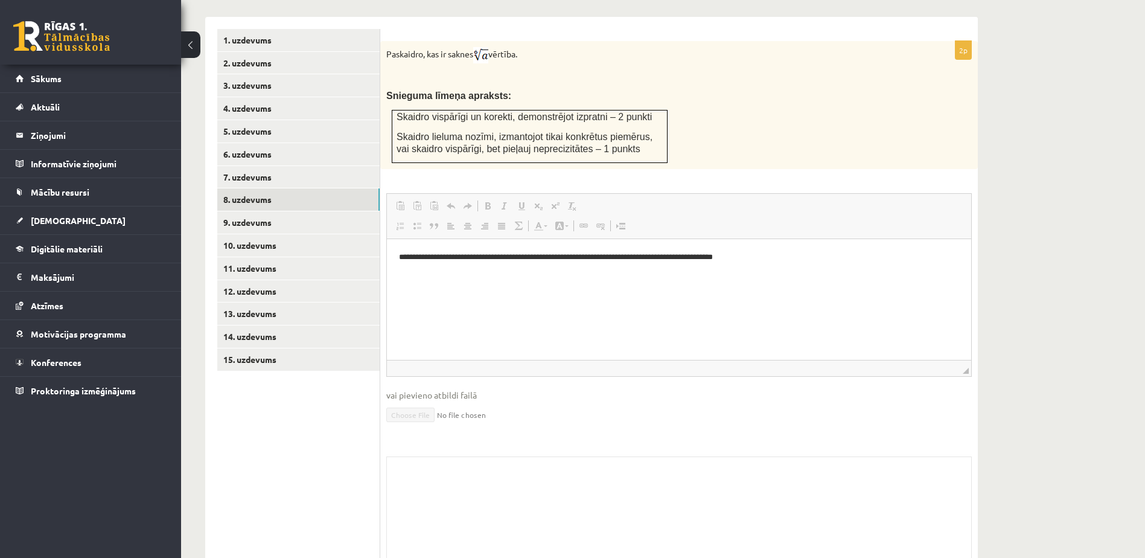
scroll to position [517, 0]
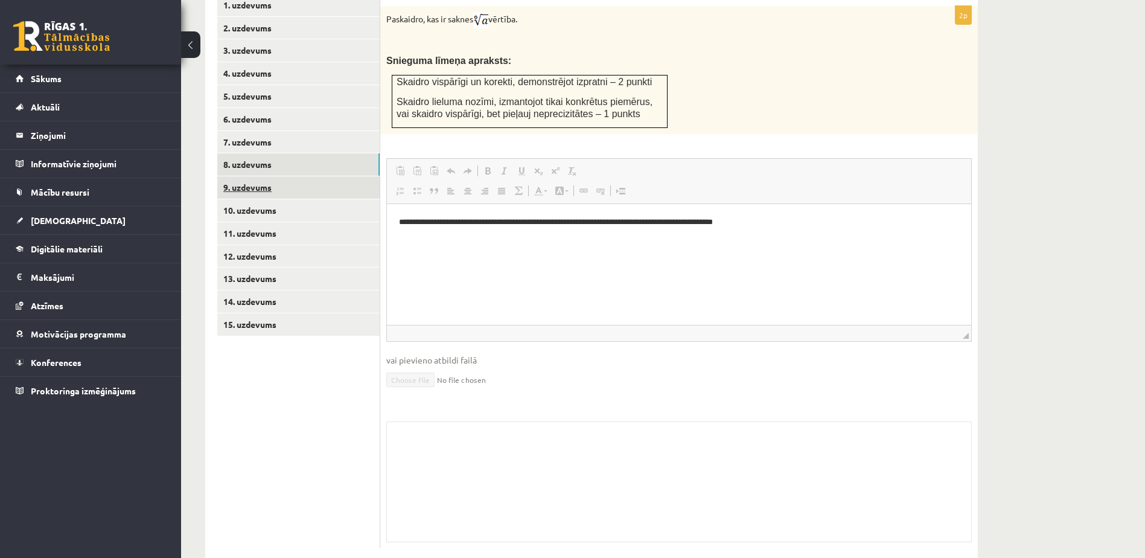
click at [255, 176] on link "9. uzdevums" at bounding box center [298, 187] width 162 height 22
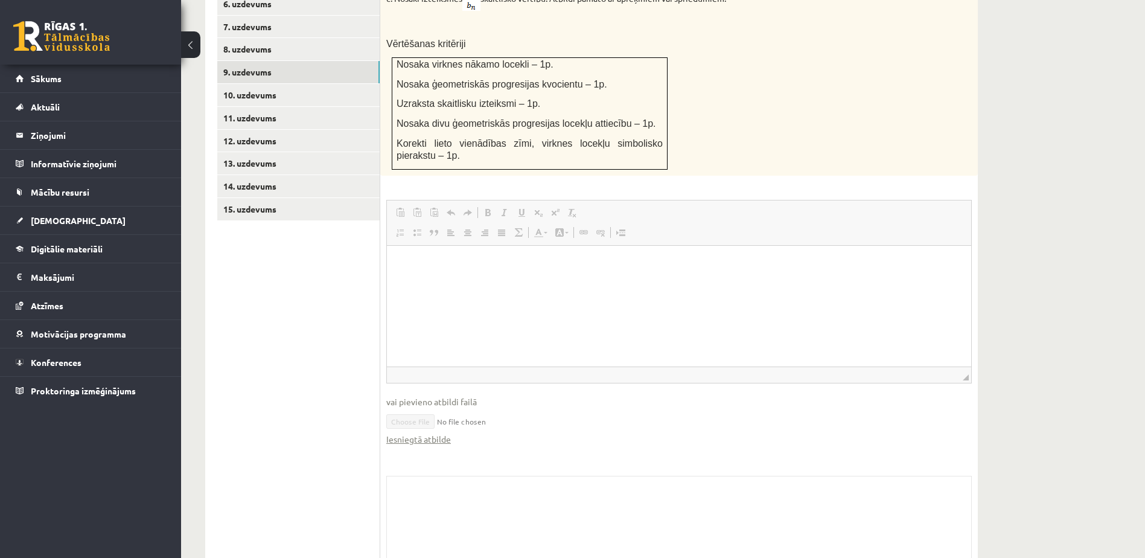
scroll to position [638, 0]
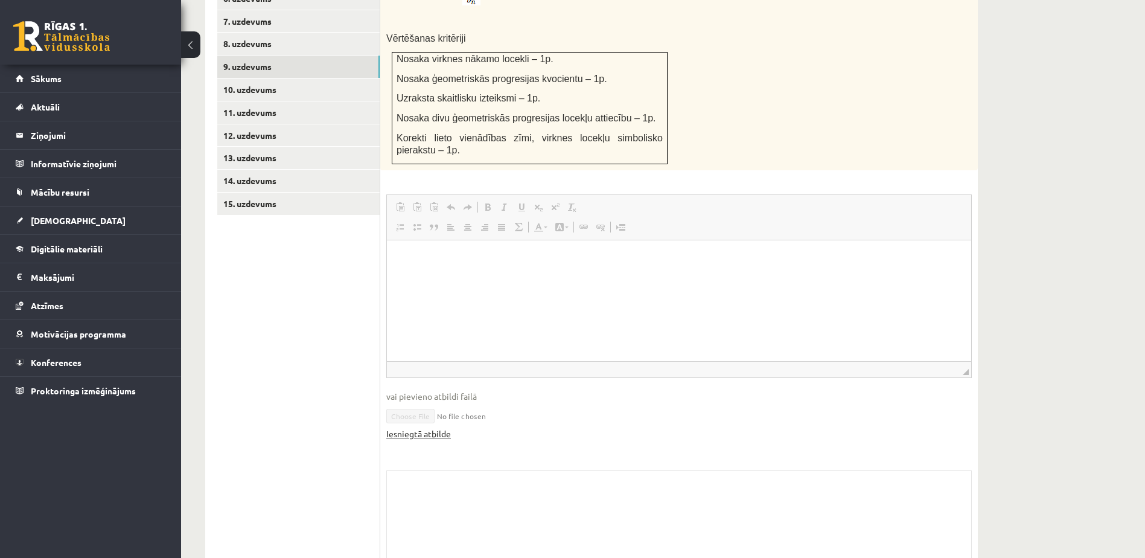
click at [417, 427] on link "Iesniegtā atbilde" at bounding box center [418, 433] width 65 height 13
click at [231, 78] on link "10. uzdevums" at bounding box center [298, 89] width 162 height 22
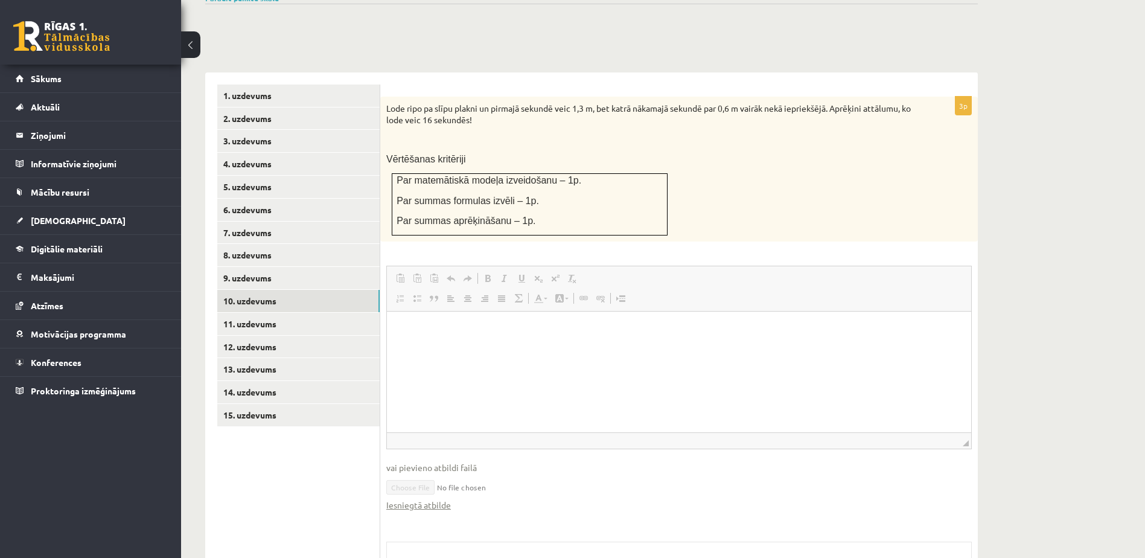
scroll to position [0, 0]
click at [439, 499] on link "Iesniegtā atbilde" at bounding box center [418, 505] width 65 height 13
click at [226, 313] on link "11. uzdevums" at bounding box center [298, 324] width 162 height 22
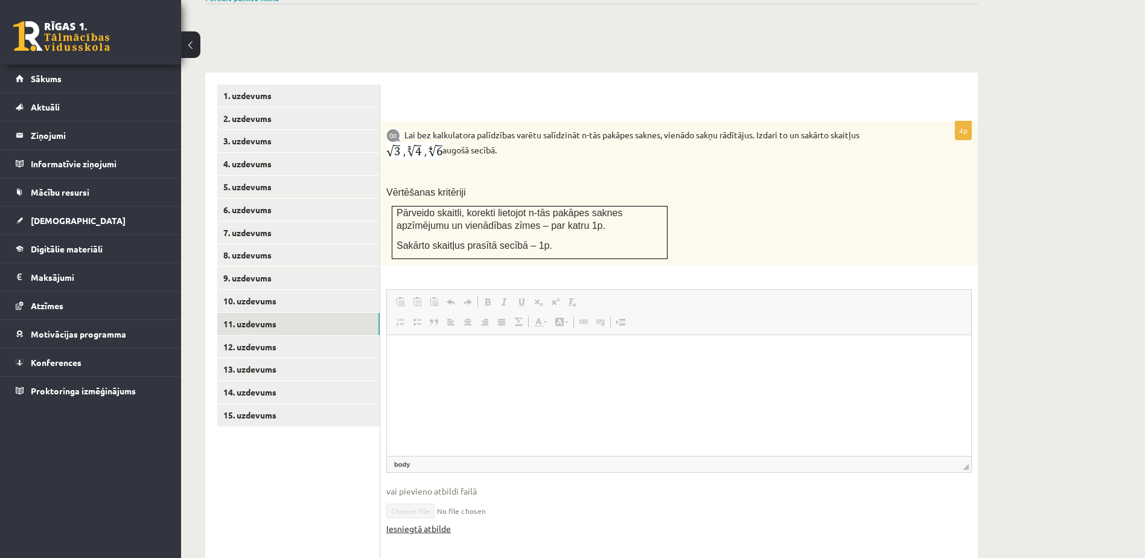
click at [421, 372] on html at bounding box center [679, 353] width 584 height 37
click at [436, 522] on link "Iesniegtā atbilde" at bounding box center [418, 528] width 65 height 13
click at [251, 336] on link "12. uzdevums" at bounding box center [298, 347] width 162 height 22
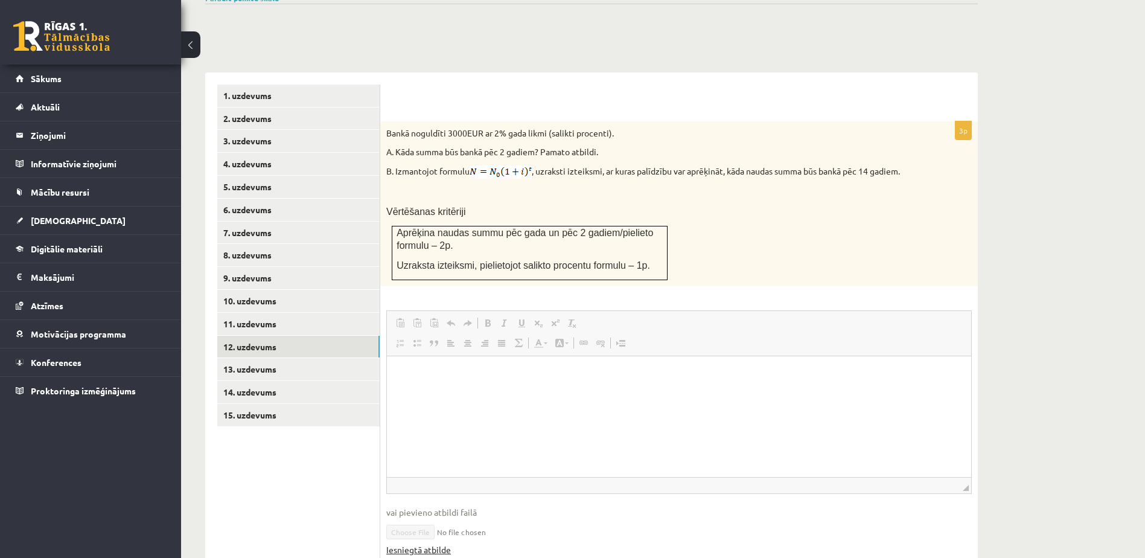
click at [427, 543] on link "Iesniegtā atbilde" at bounding box center [418, 549] width 65 height 13
click at [251, 358] on link "13. uzdevums" at bounding box center [298, 369] width 162 height 22
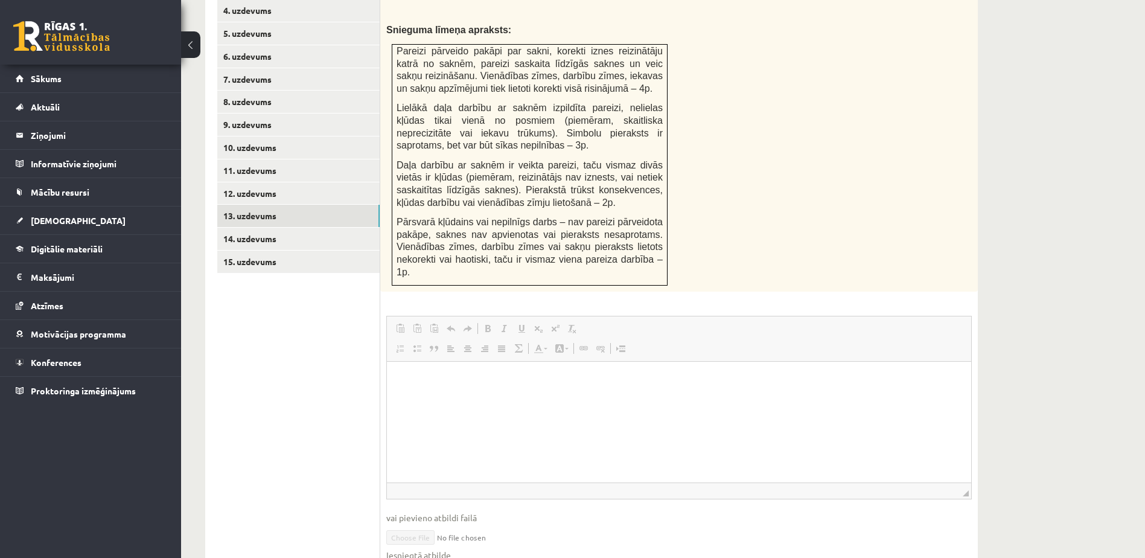
scroll to position [607, 0]
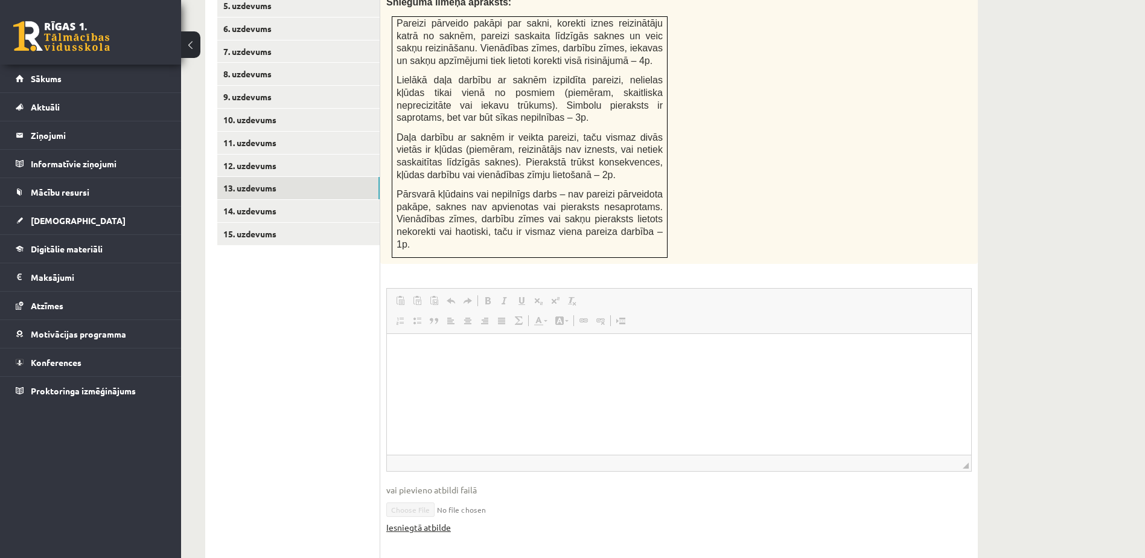
click at [425, 521] on link "Iesniegtā atbilde" at bounding box center [418, 527] width 65 height 13
click at [261, 200] on link "14. uzdevums" at bounding box center [298, 211] width 162 height 22
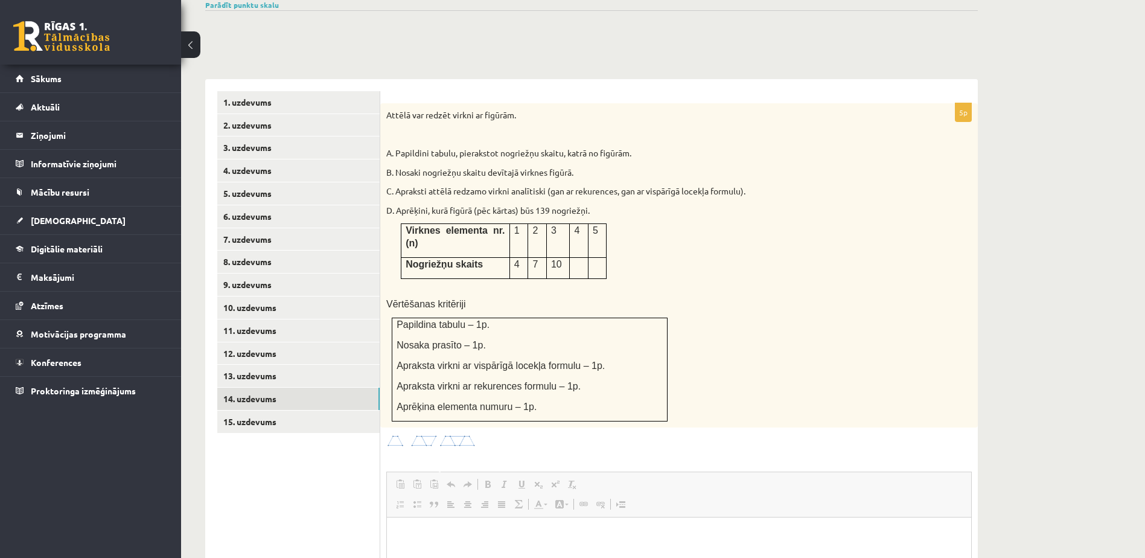
scroll to position [418, 0]
click at [232, 366] on link "13. uzdevums" at bounding box center [298, 377] width 162 height 22
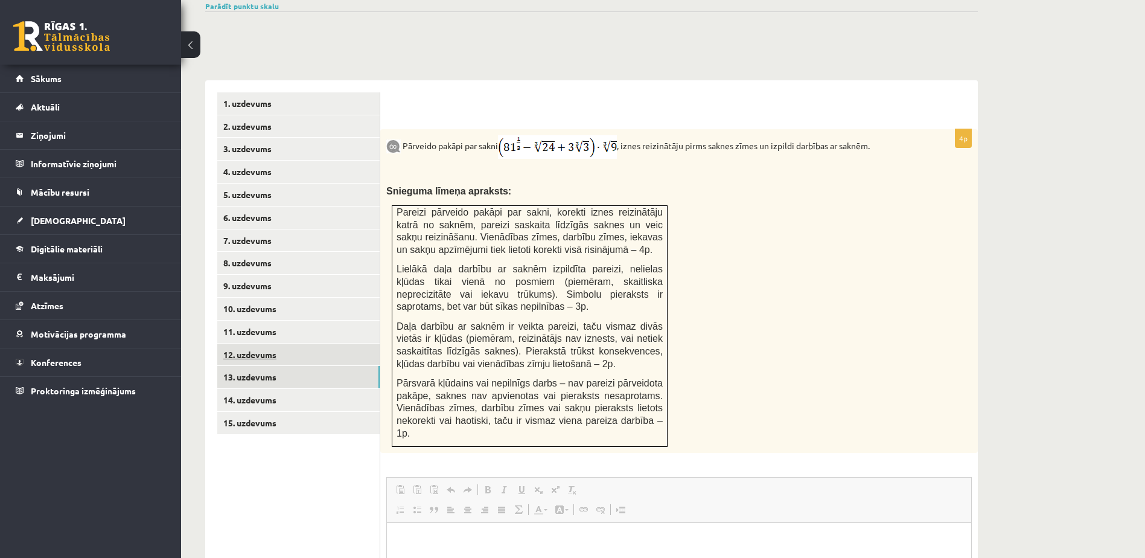
scroll to position [0, 0]
